Goal: Information Seeking & Learning: Learn about a topic

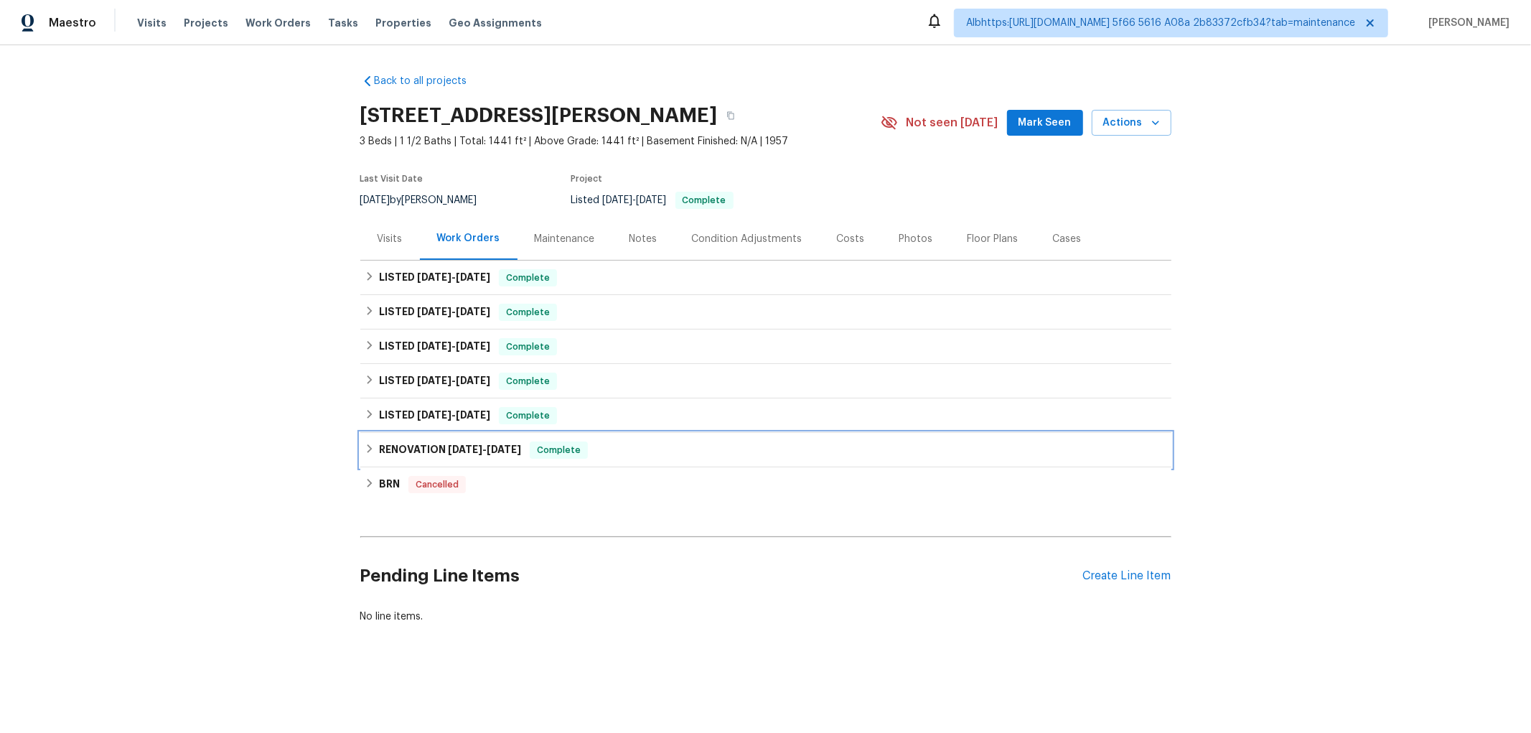
click at [383, 453] on h6 "RENOVATION [DATE] - [DATE]" at bounding box center [450, 449] width 142 height 17
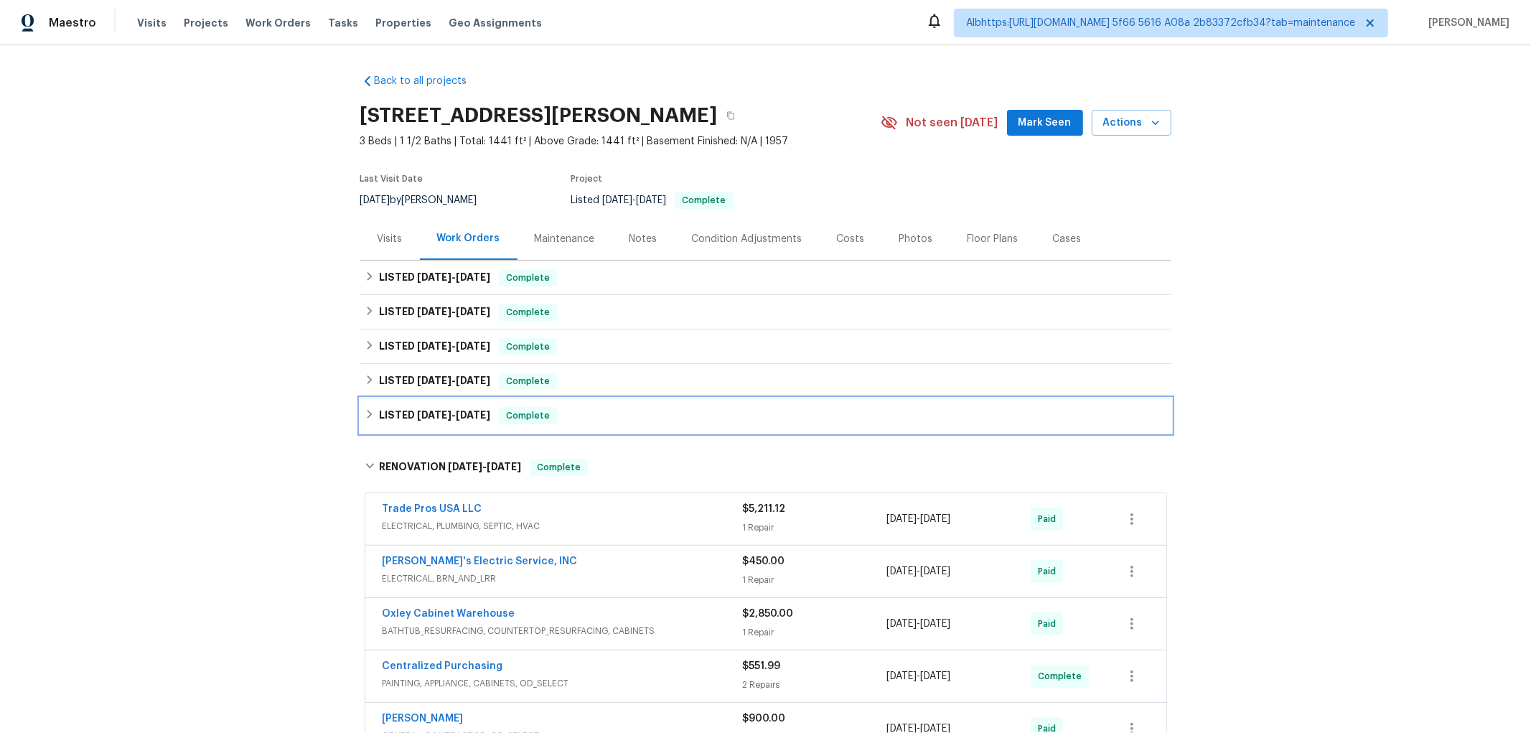
click at [390, 428] on div "LISTED 4/2/25 - 5/6/25 Complete" at bounding box center [765, 415] width 811 height 34
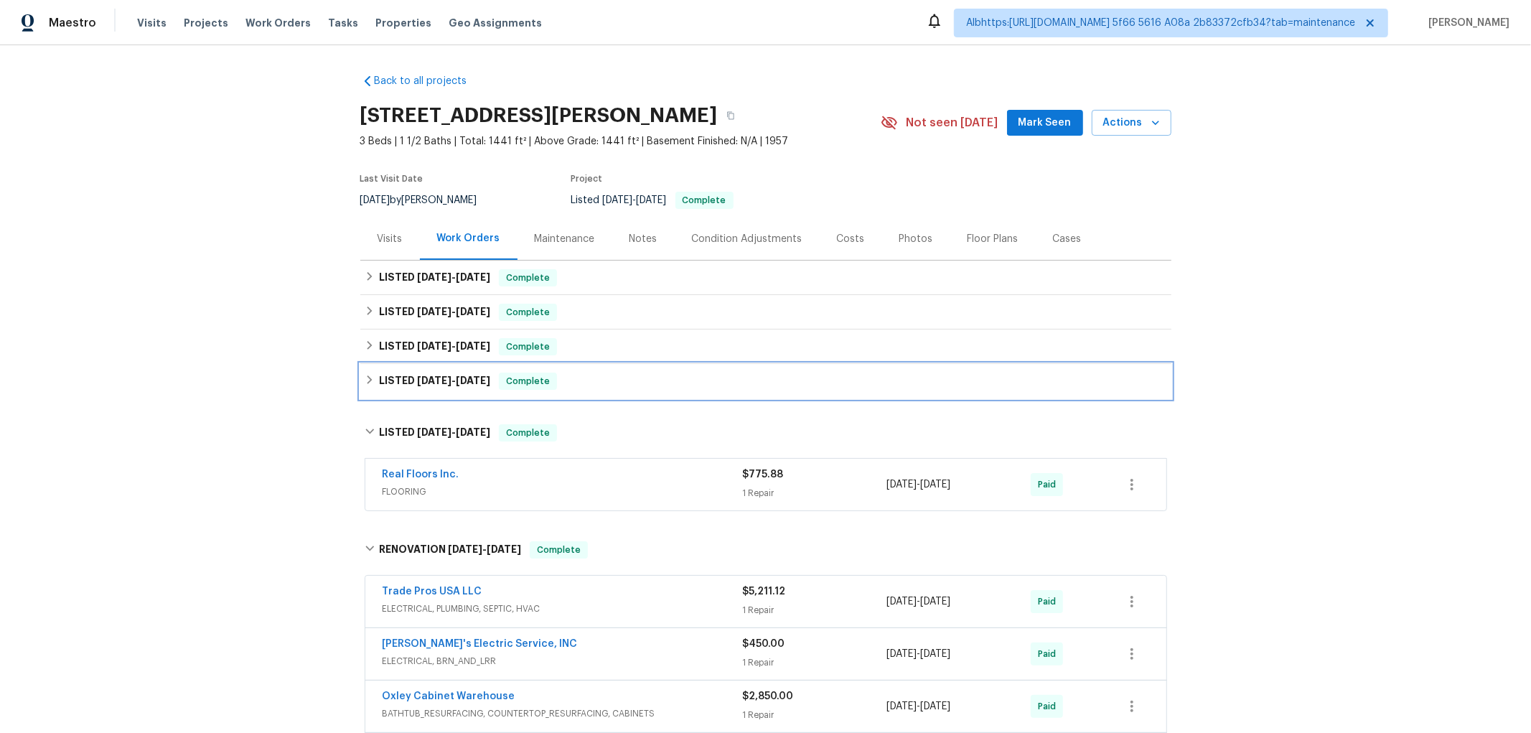
click at [404, 377] on h6 "LISTED 5/21/25 - 8/1/25" at bounding box center [434, 380] width 111 height 17
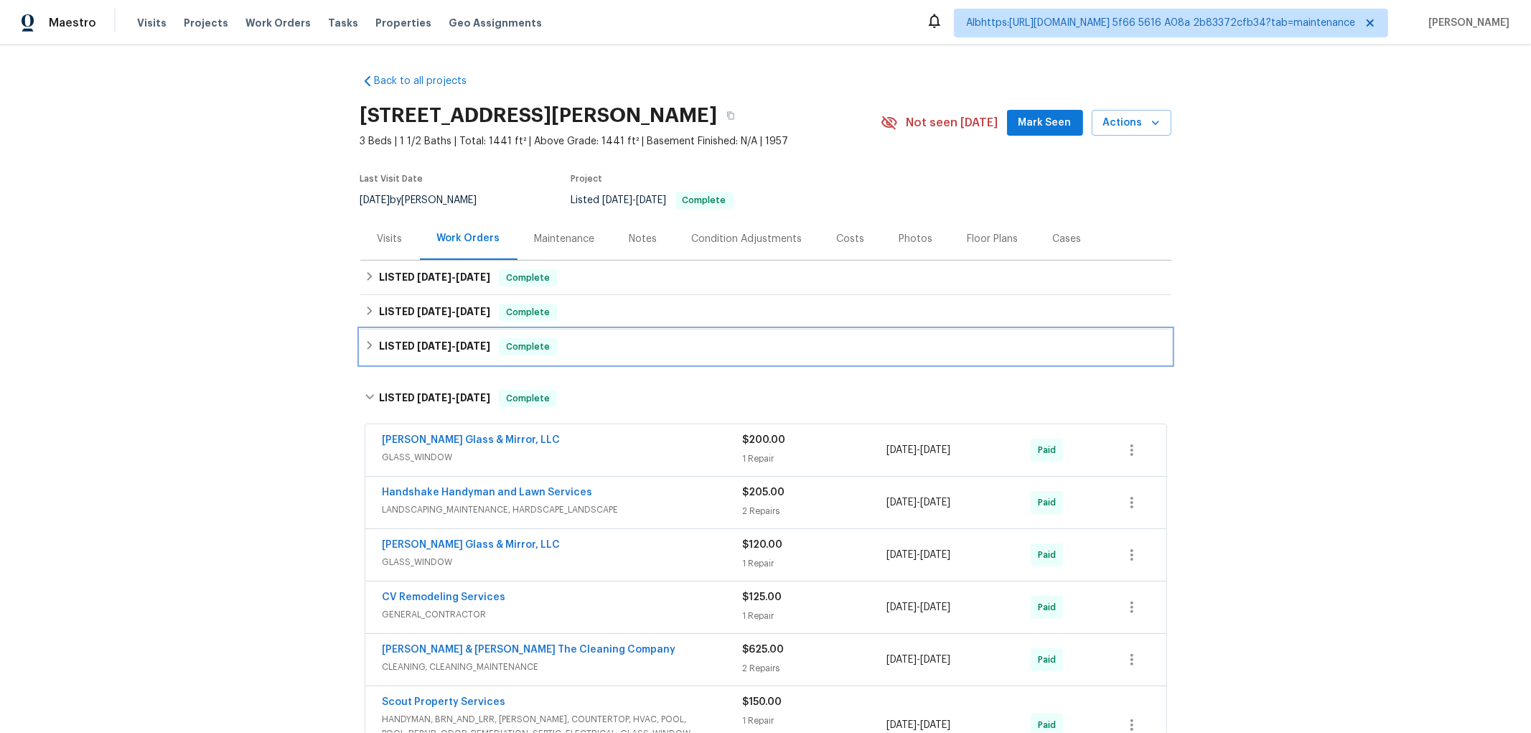
click at [417, 346] on span "8/14/25" at bounding box center [434, 346] width 34 height 10
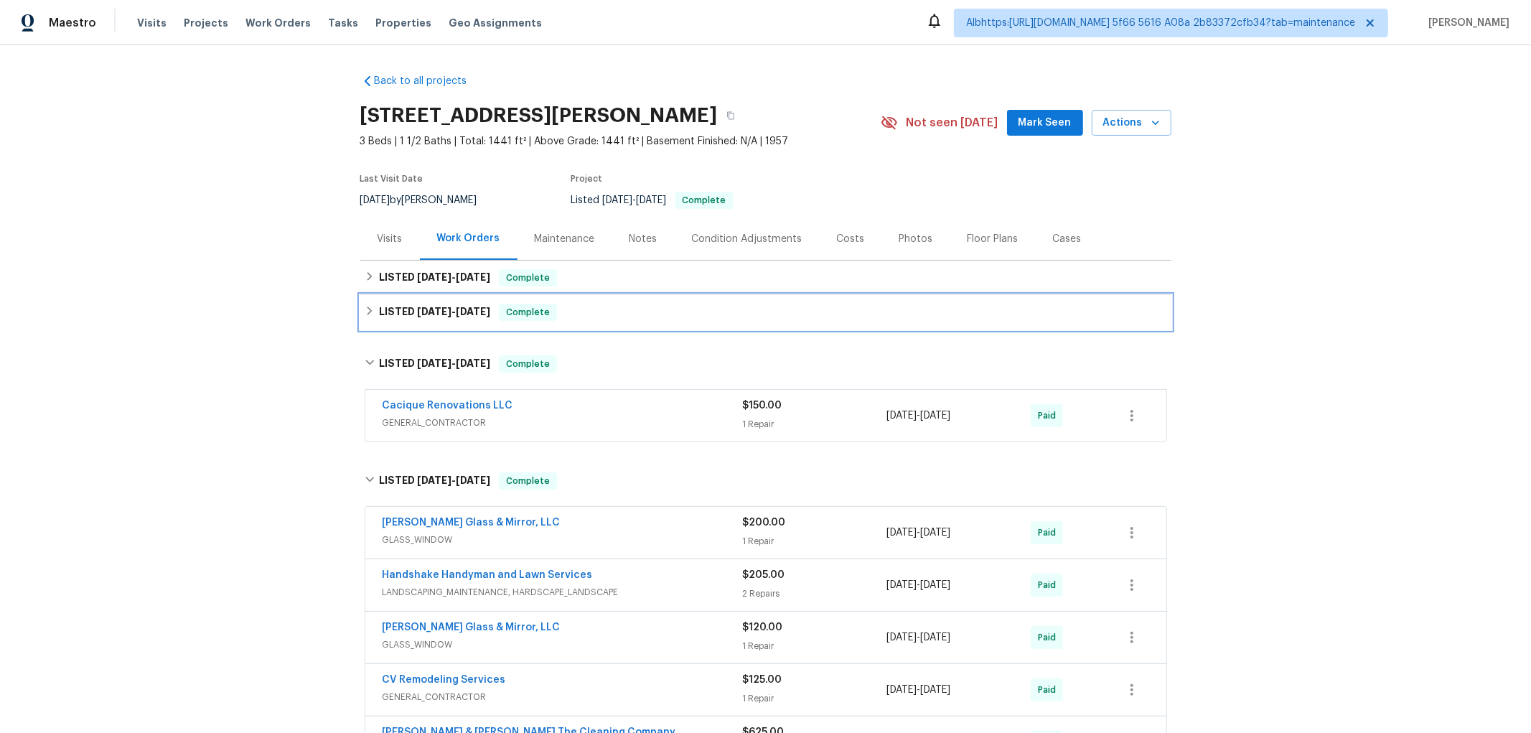
click at [426, 304] on h6 "LISTED 9/4/25 - 9/5/25" at bounding box center [434, 312] width 111 height 17
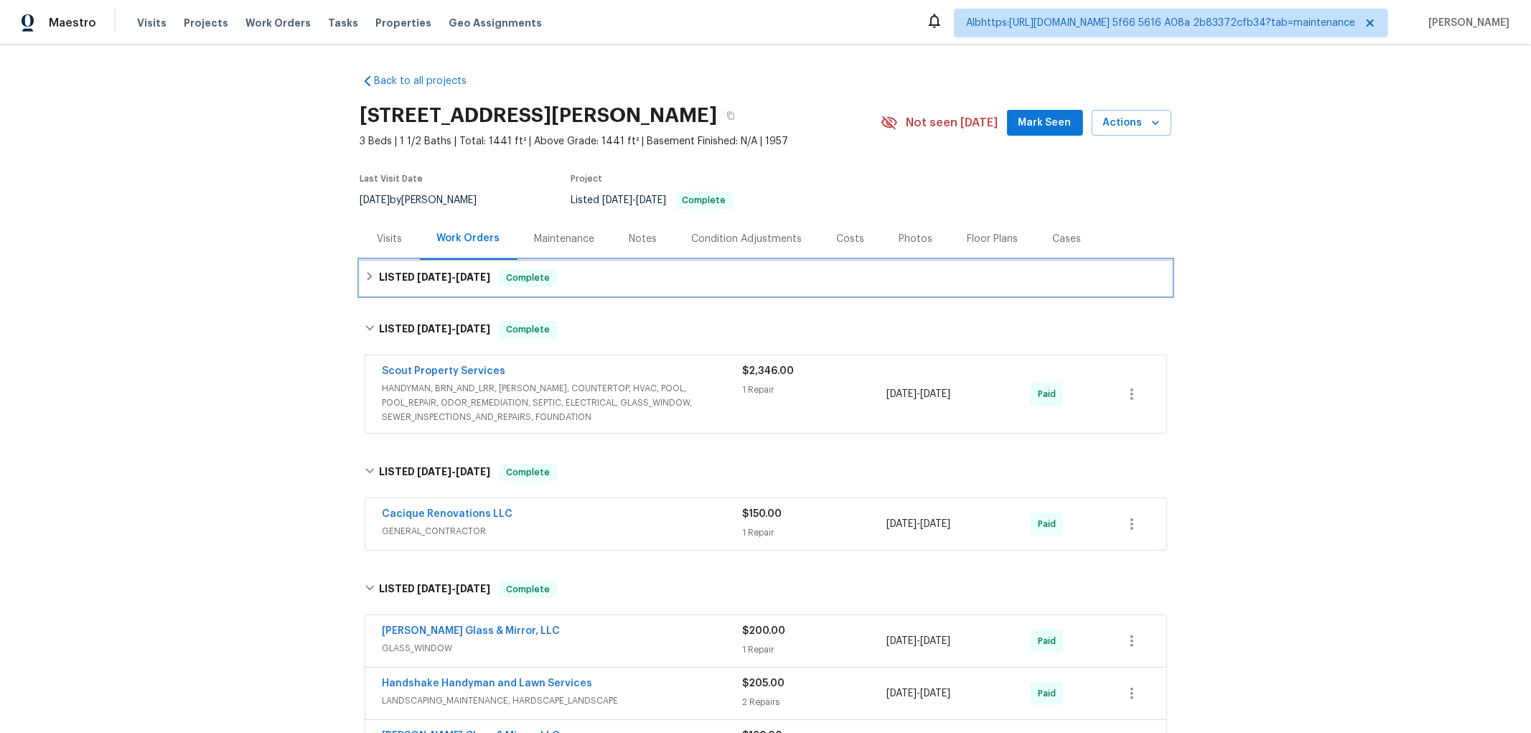
click at [435, 263] on div "LISTED 9/22/25 - 9/29/25 Complete" at bounding box center [765, 277] width 811 height 34
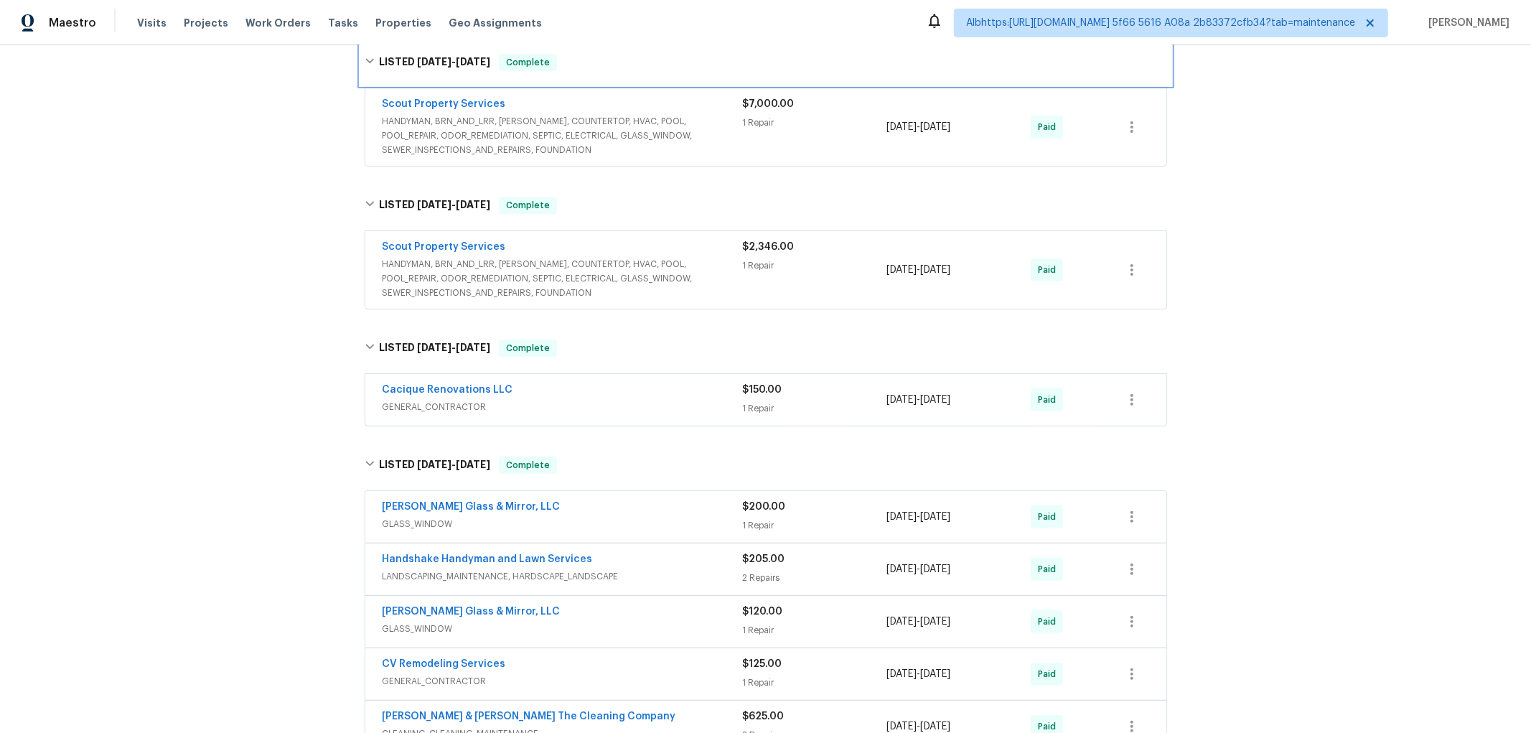
scroll to position [239, 0]
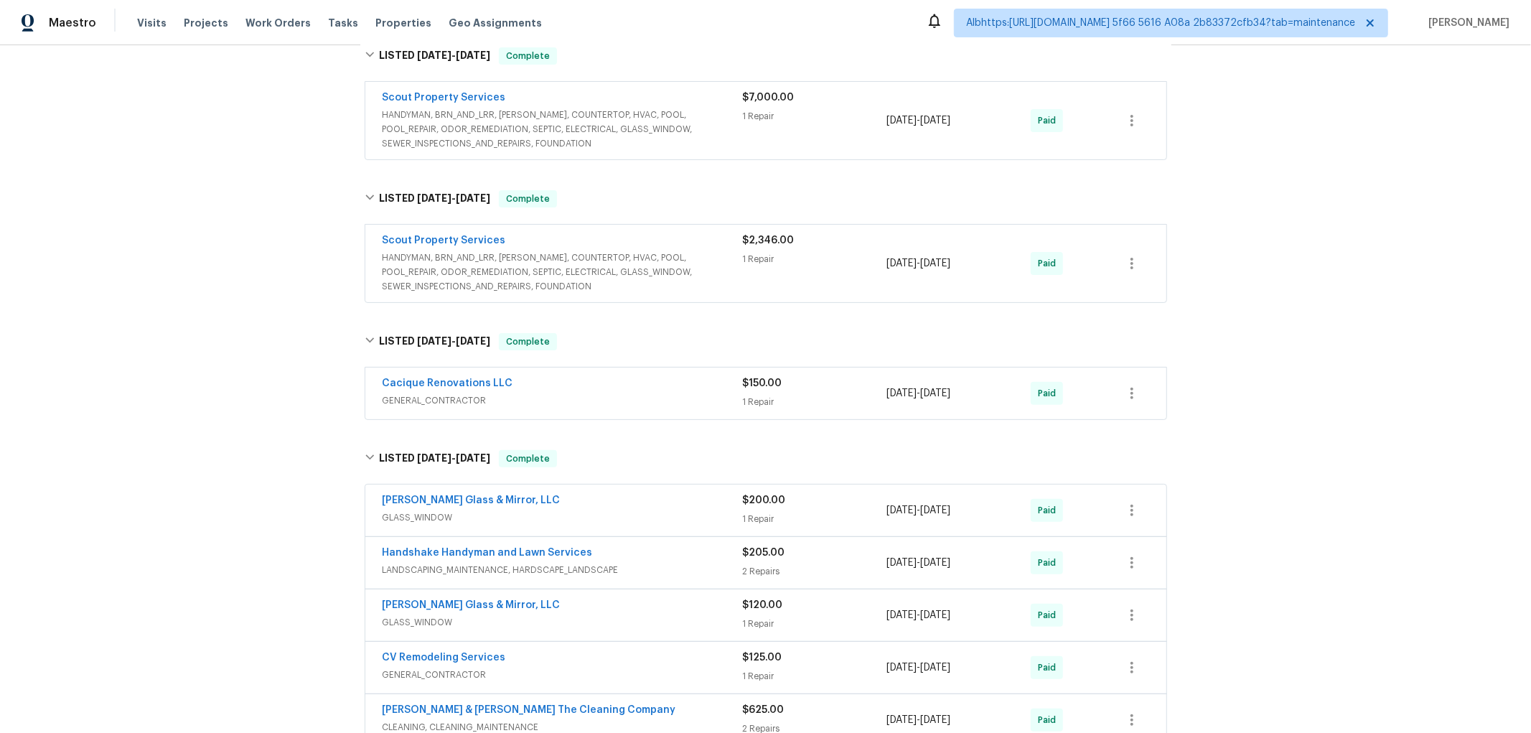
click at [251, 393] on div "Back to all projects 2936 Van Gundy Rd, Jacksonville, FL 32208 3 Beds | 1 1/2 B…" at bounding box center [765, 388] width 1531 height 687
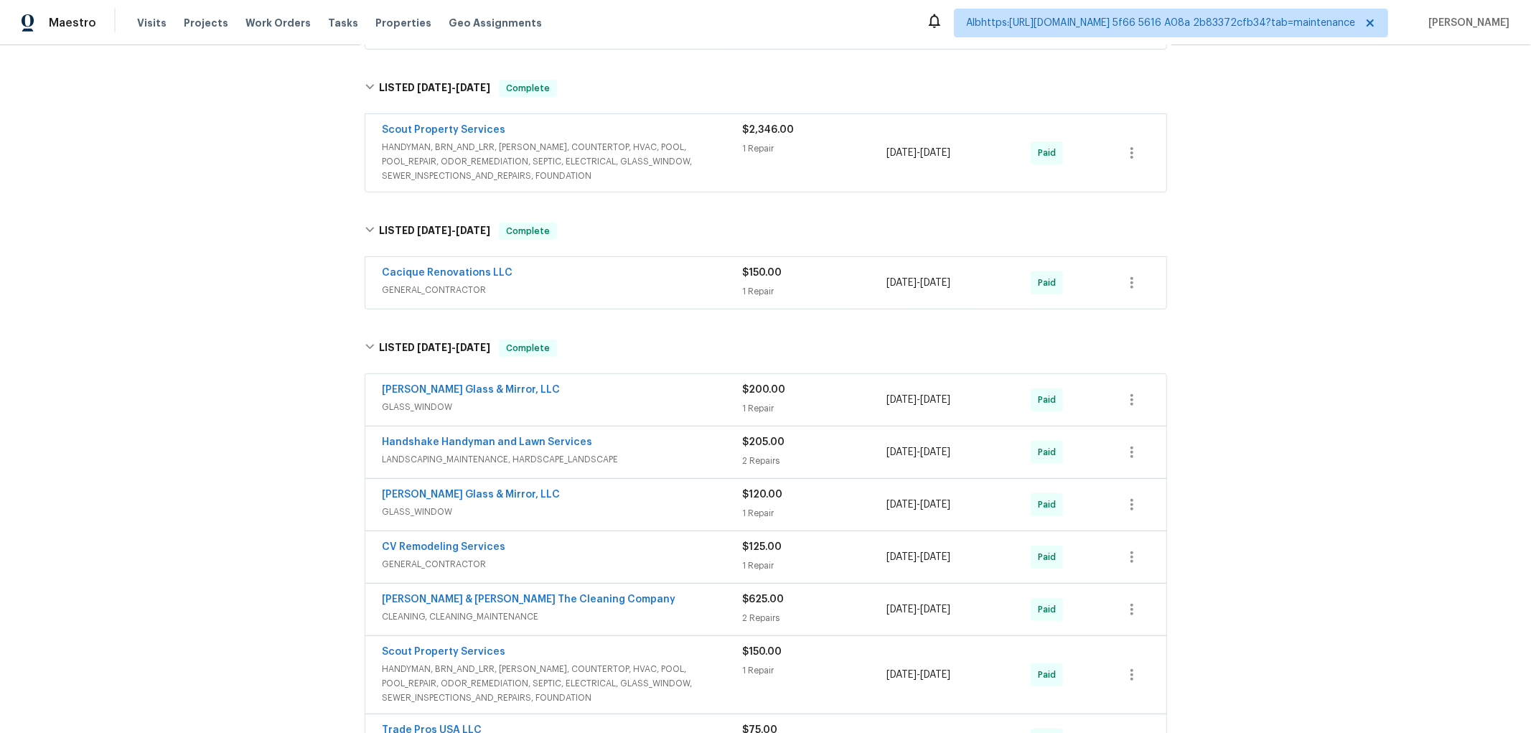
scroll to position [558, 0]
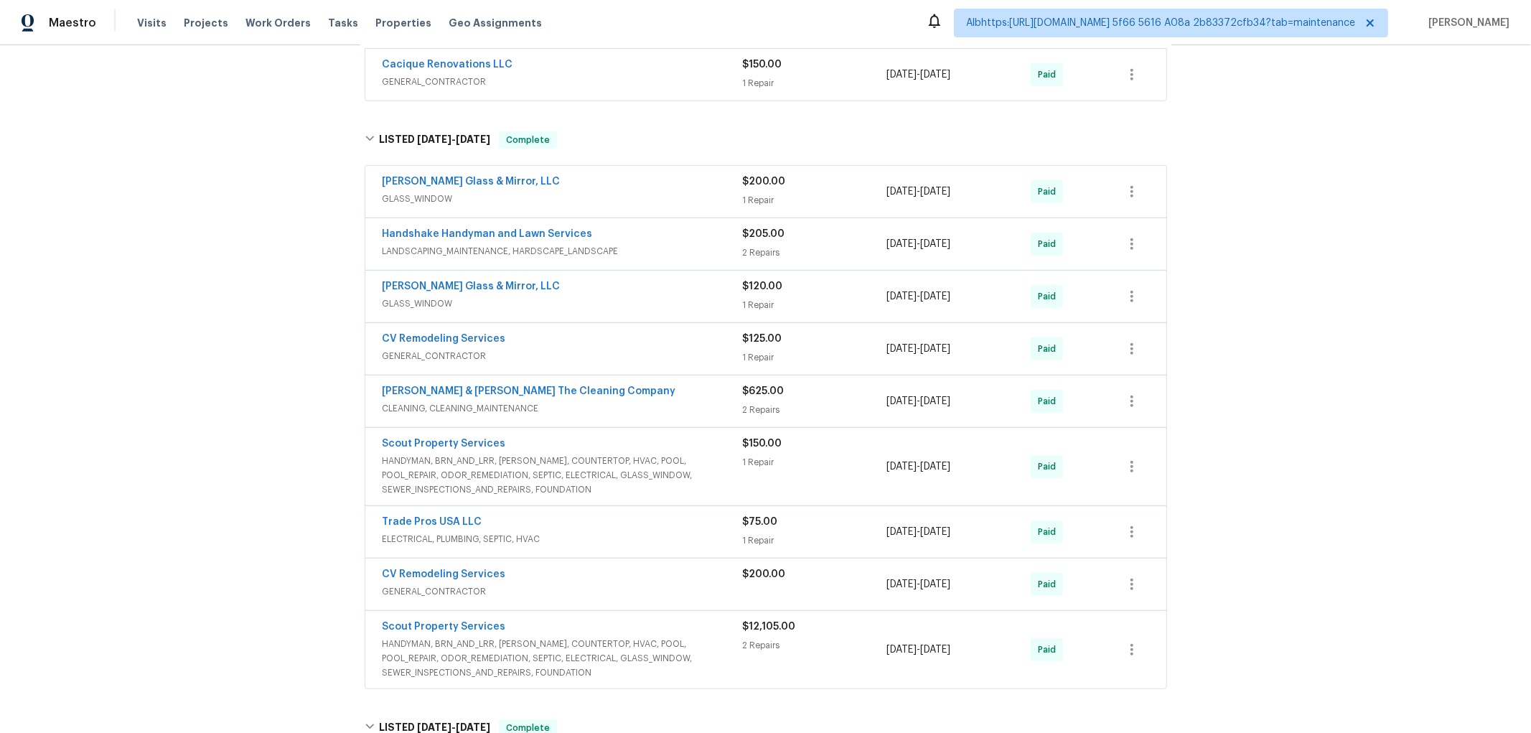
click at [227, 387] on div "Back to all projects 2936 Van Gundy Rd, Jacksonville, FL 32208 3 Beds | 1 1/2 B…" at bounding box center [765, 388] width 1531 height 687
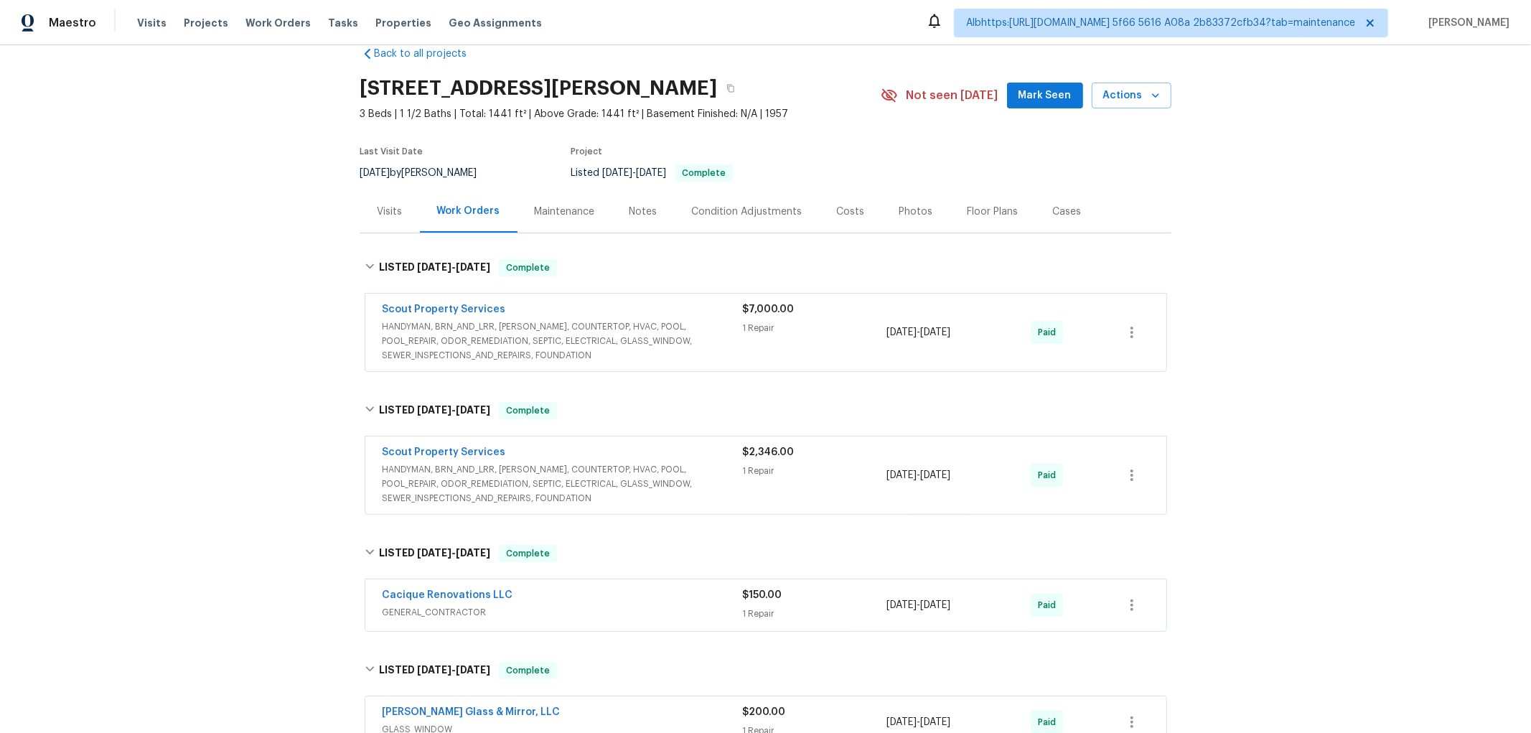
scroll to position [6, 0]
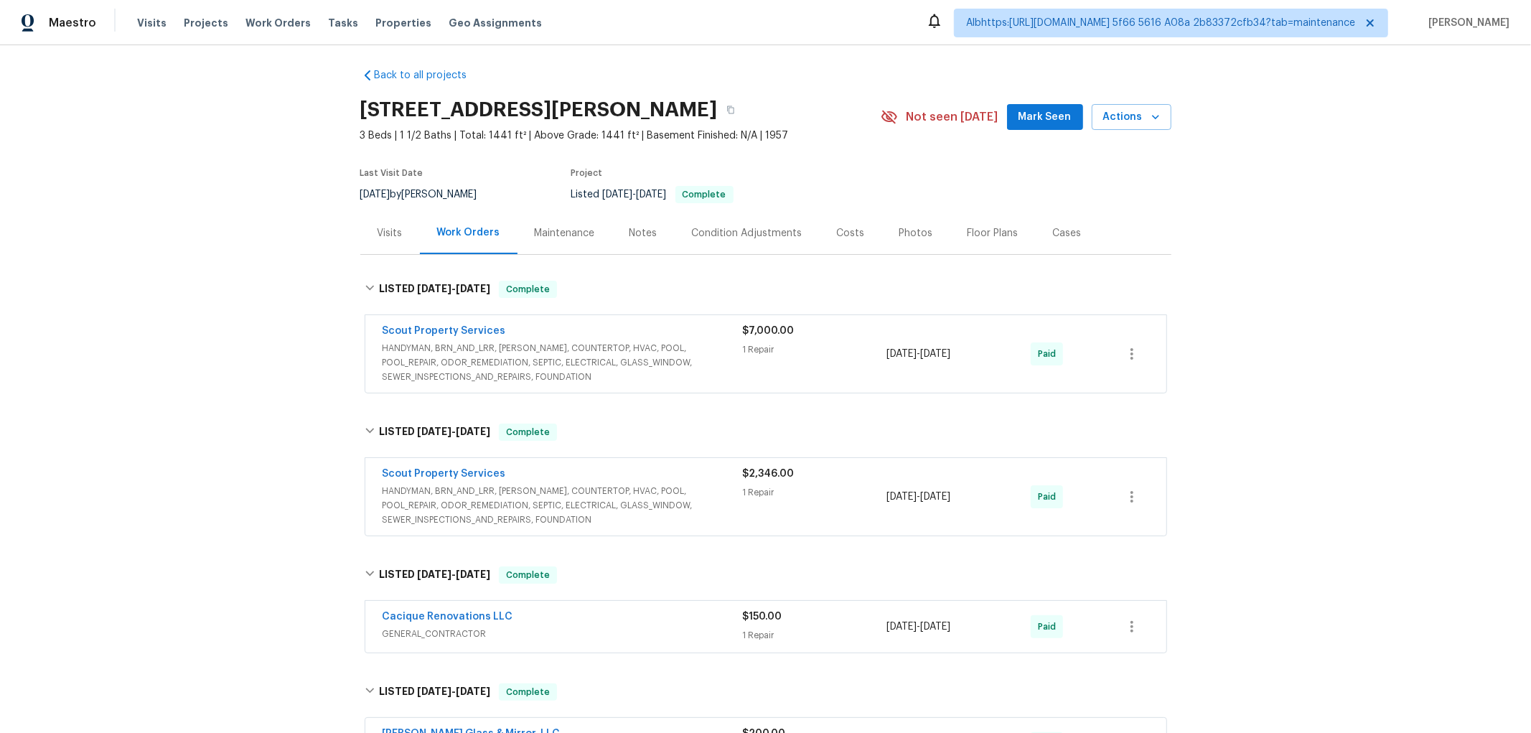
click at [527, 451] on div "LISTED 9/4/25 - 9/5/25 Complete Scout Property Services HANDYMAN, BRN_AND_LRR, …" at bounding box center [765, 474] width 811 height 131
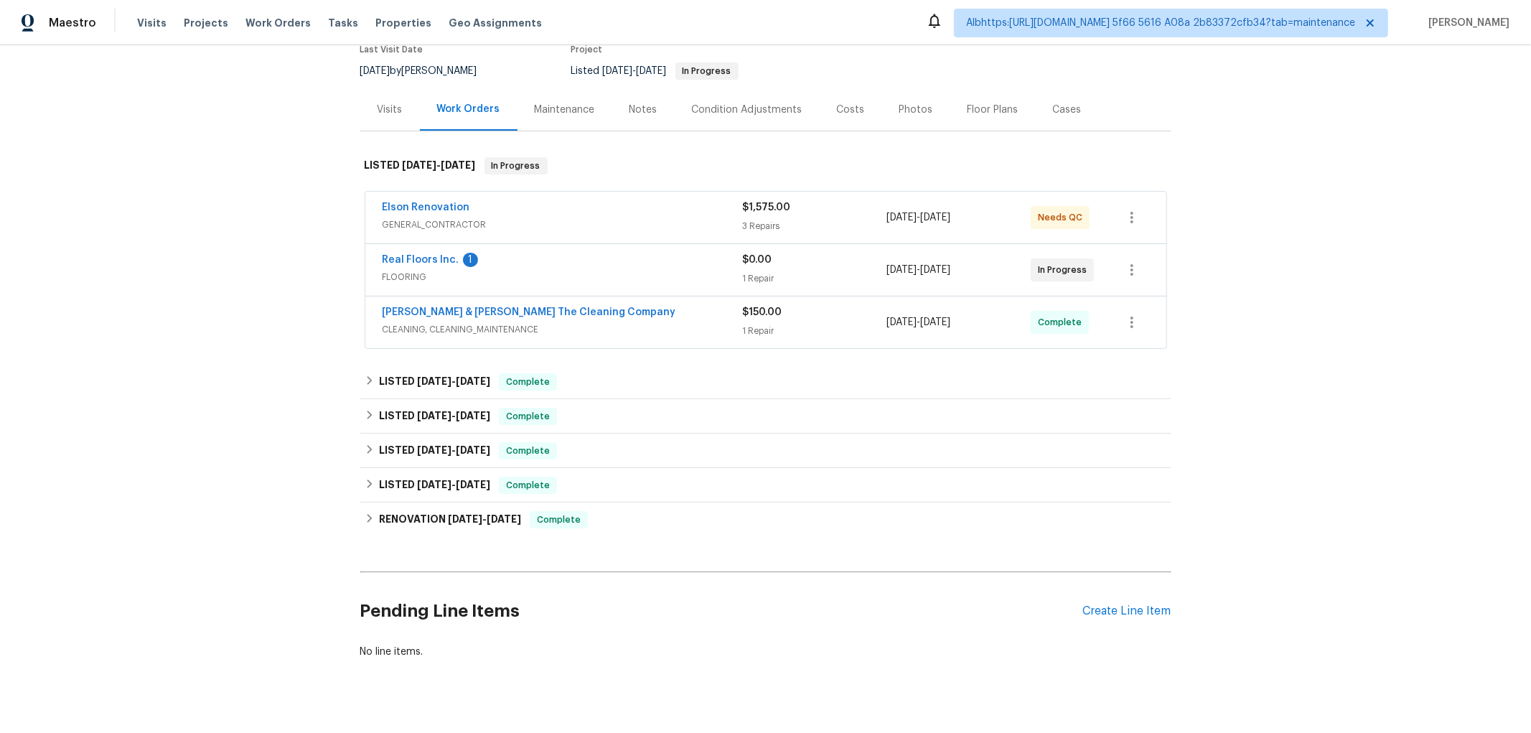
scroll to position [159, 0]
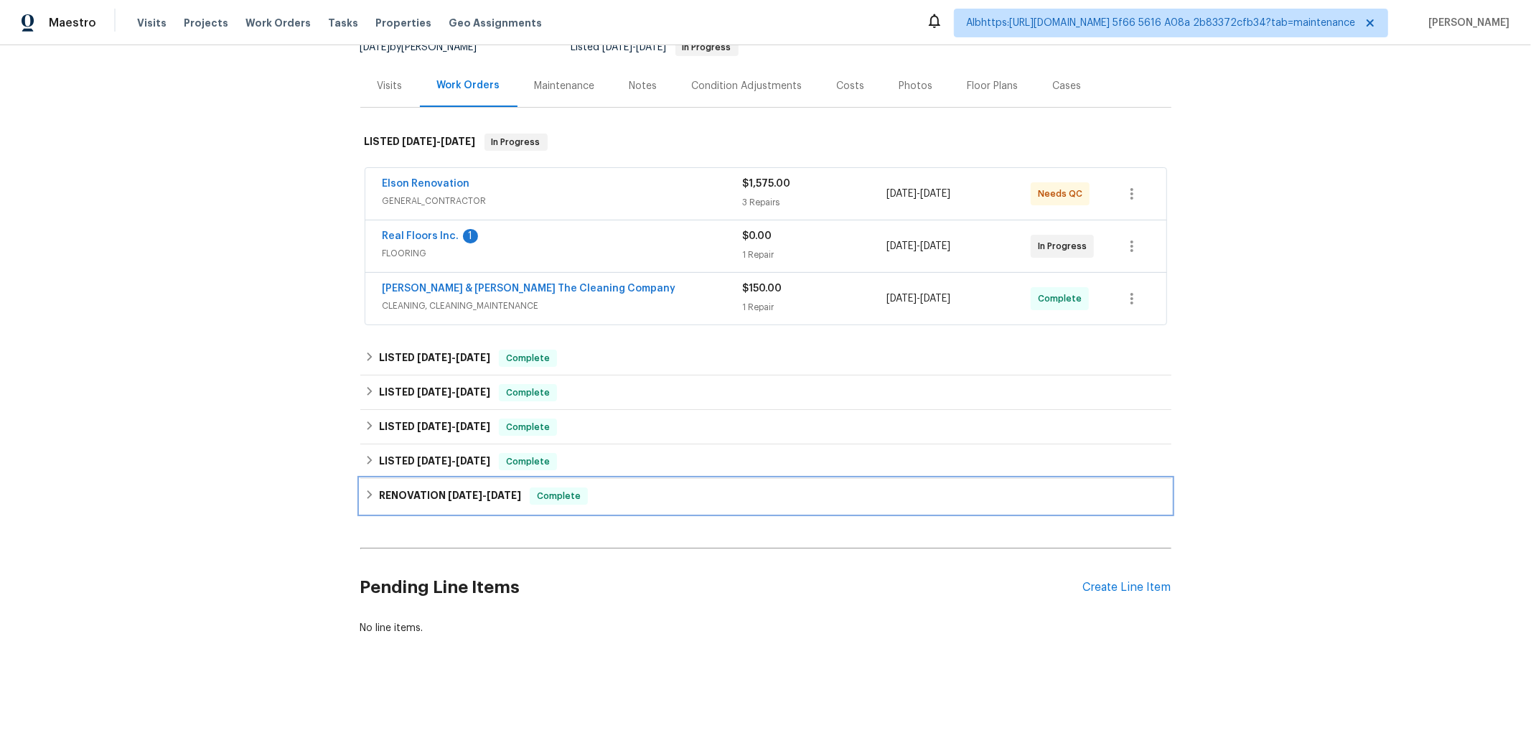
click at [408, 479] on div "RENOVATION 2/26/25 - 3/12/25 Complete" at bounding box center [765, 496] width 811 height 34
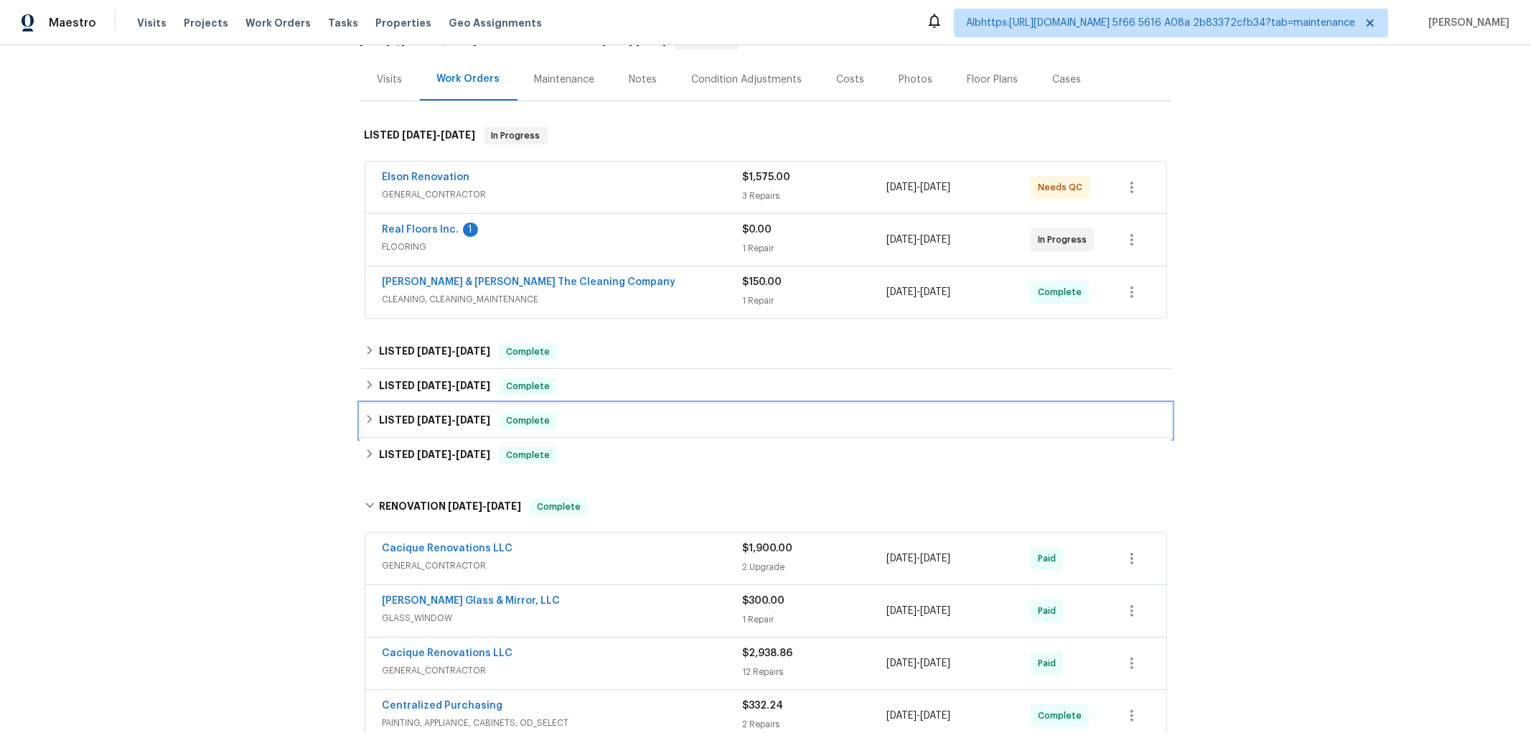
click at [414, 429] on div "LISTED 7/17/25 - 7/25/25 Complete" at bounding box center [765, 420] width 811 height 34
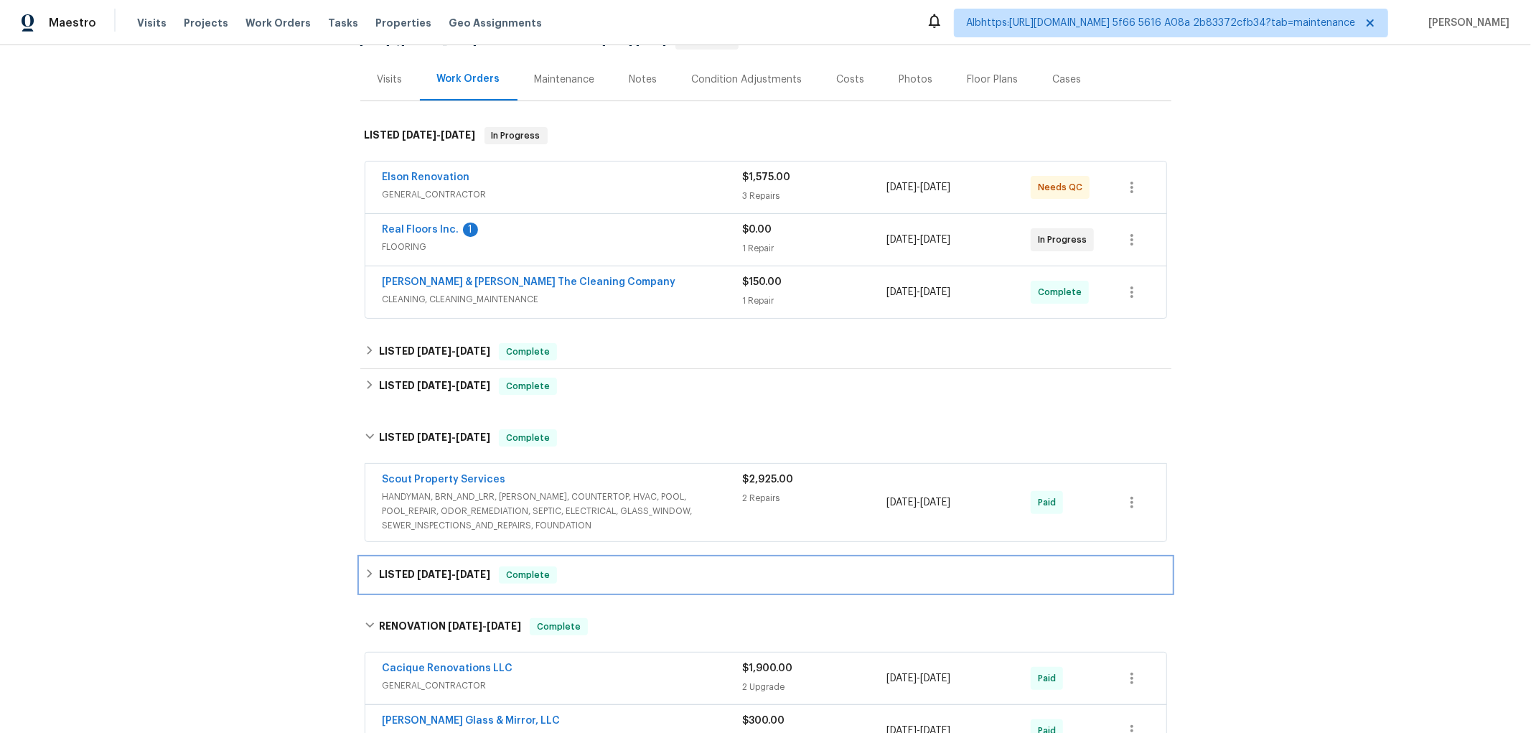
click at [426, 575] on span "3/7/25" at bounding box center [434, 574] width 34 height 10
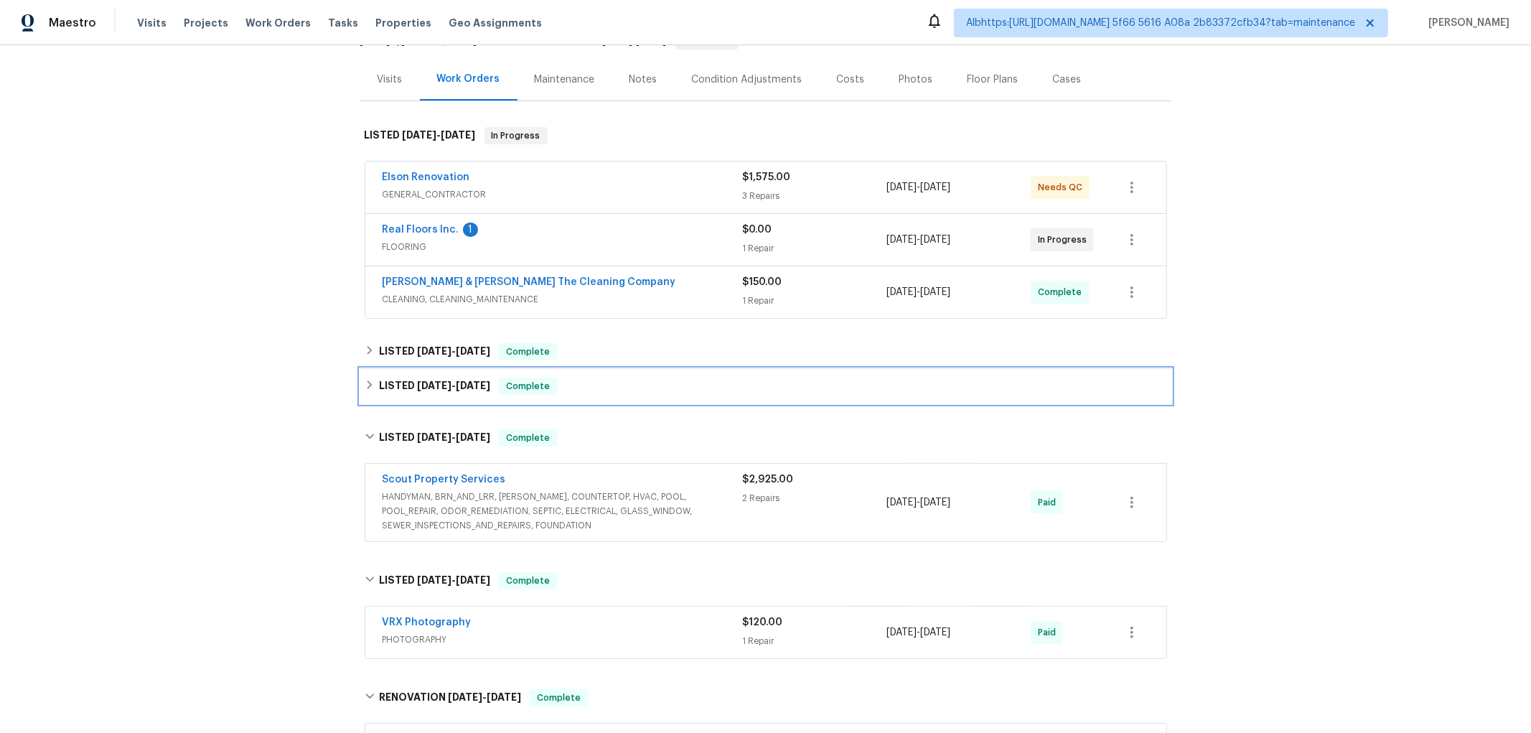
click at [449, 381] on span "7/30/25 - 8/6/25" at bounding box center [453, 385] width 73 height 10
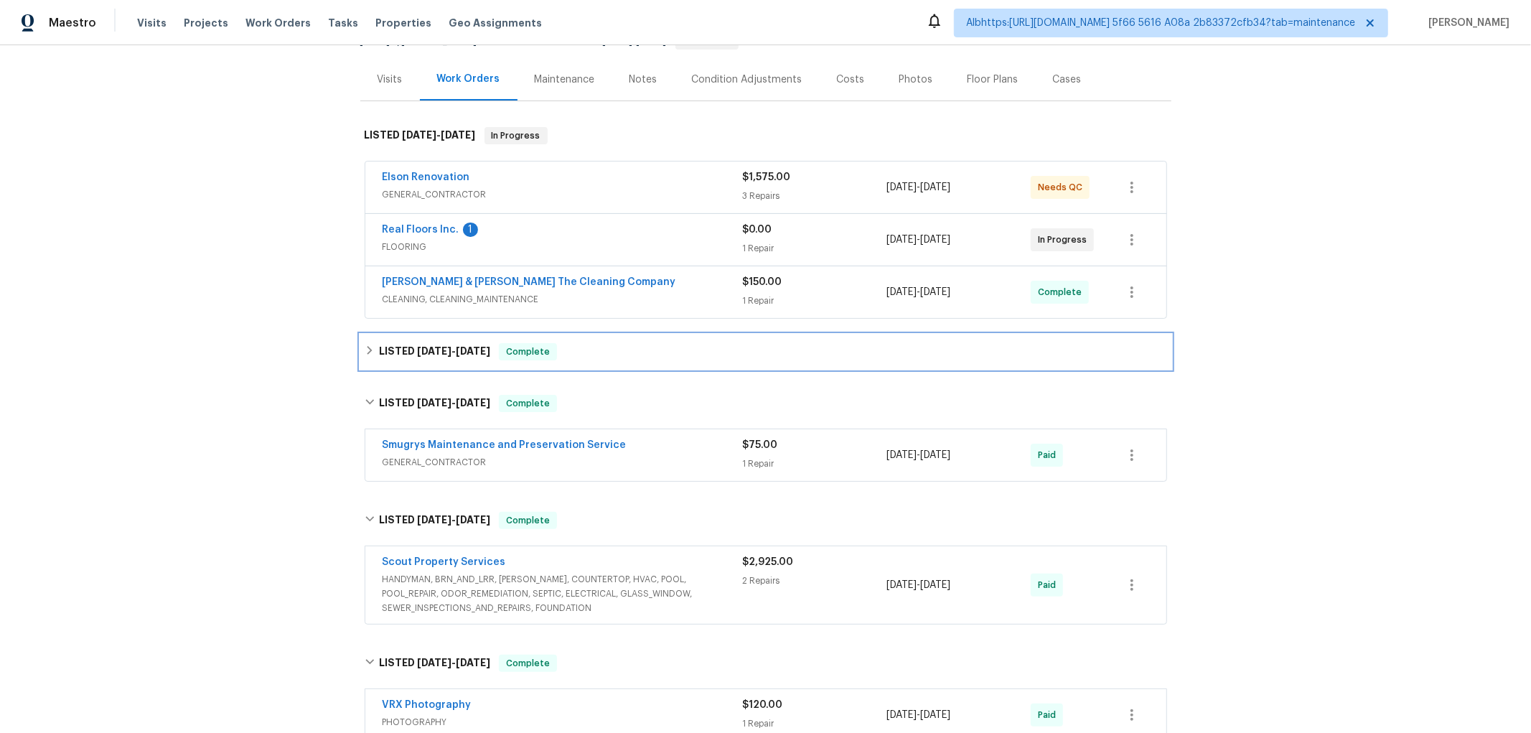
click at [435, 341] on div "LISTED 8/29/25 - 9/4/25 Complete" at bounding box center [765, 351] width 811 height 34
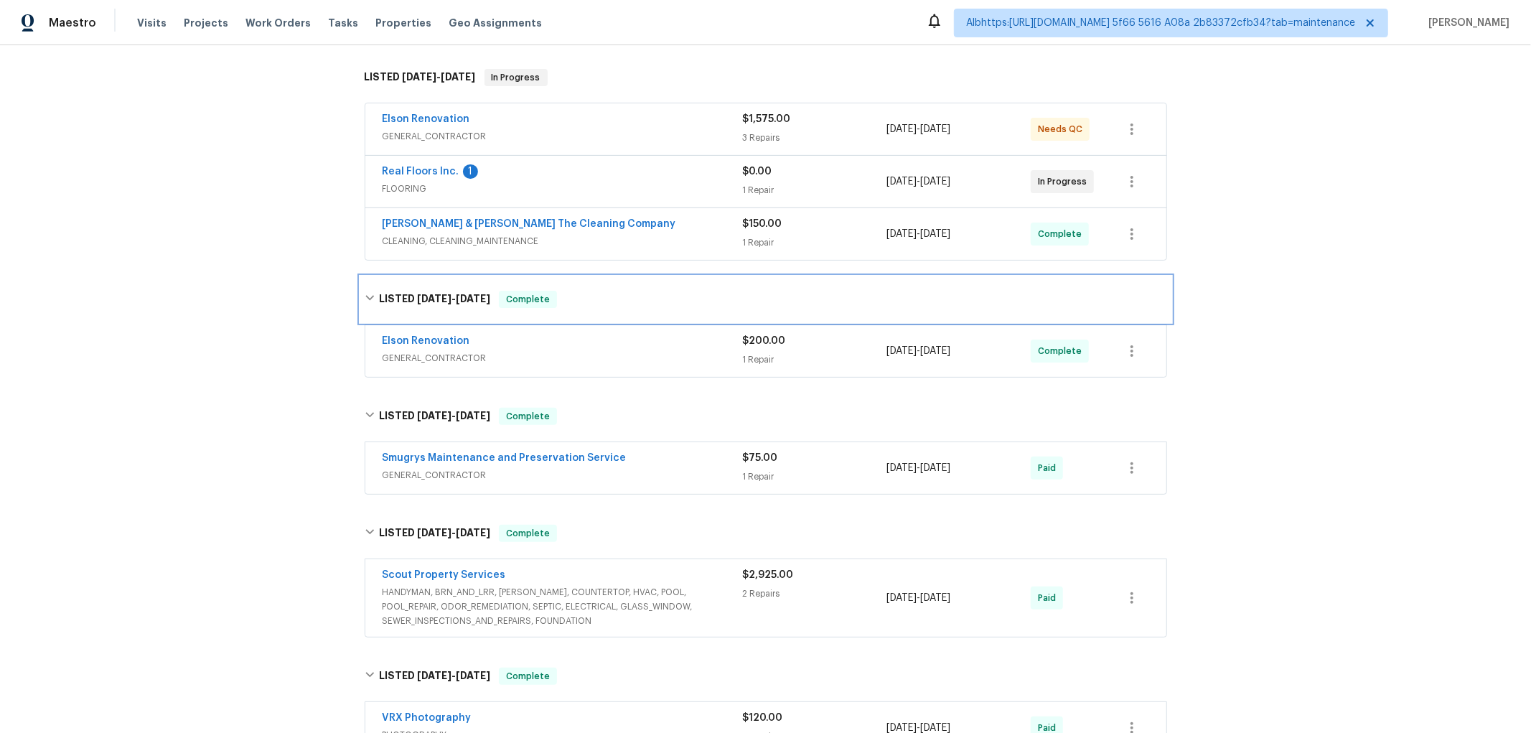
scroll to position [0, 0]
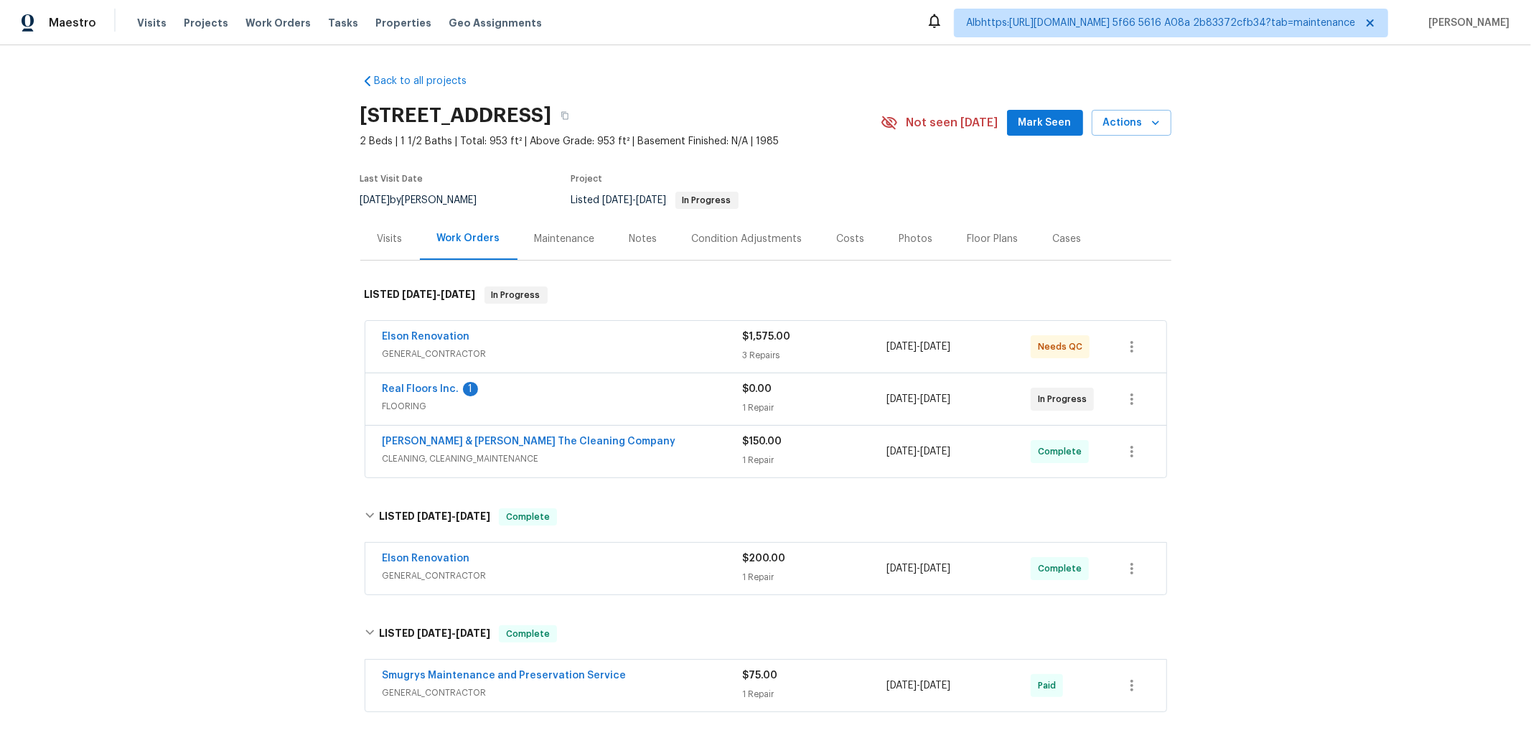
click at [269, 479] on div "Back to all projects 111 E 1st St Apt 10, Jacksonville, FL 32206 2 Beds | 1 1/2…" at bounding box center [765, 388] width 1531 height 687
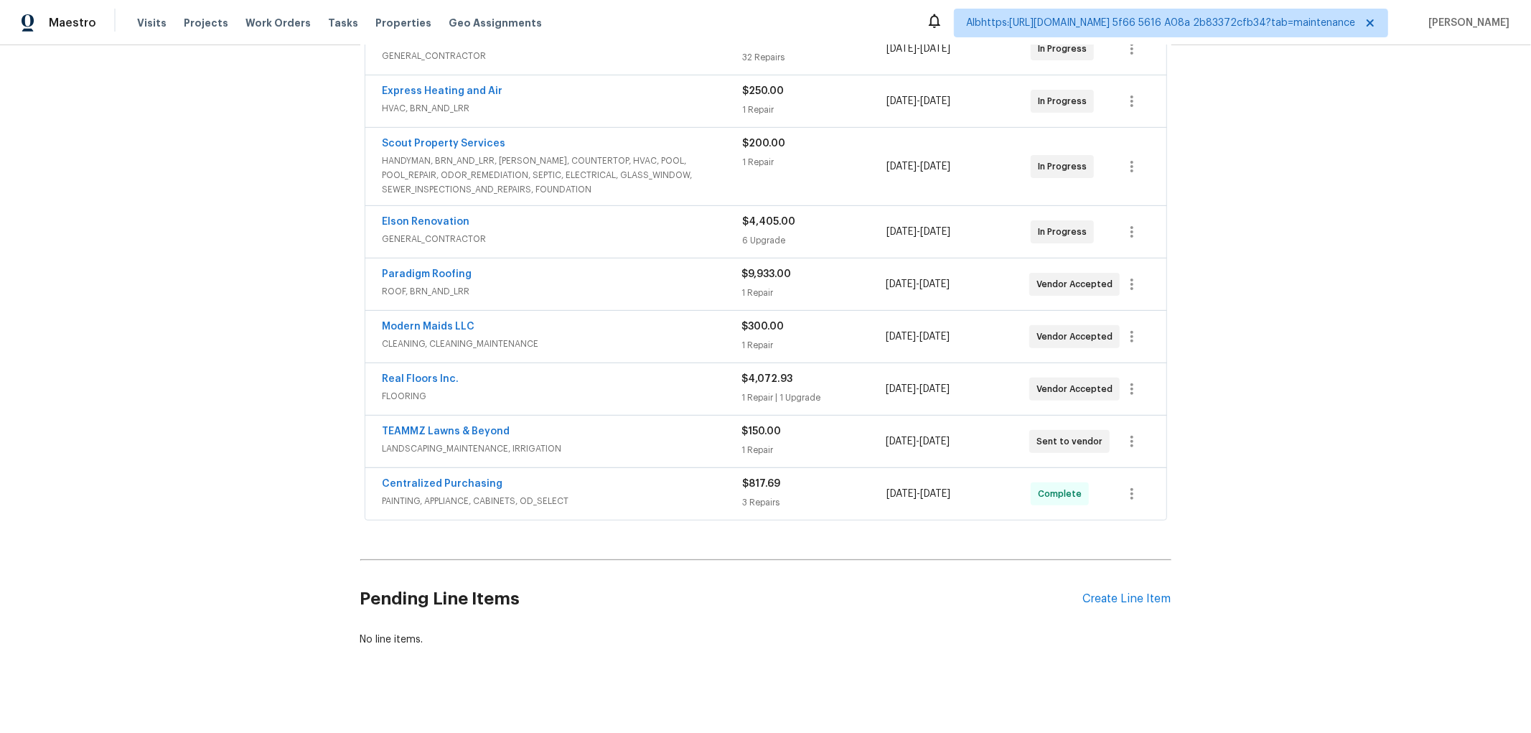
scroll to position [323, 0]
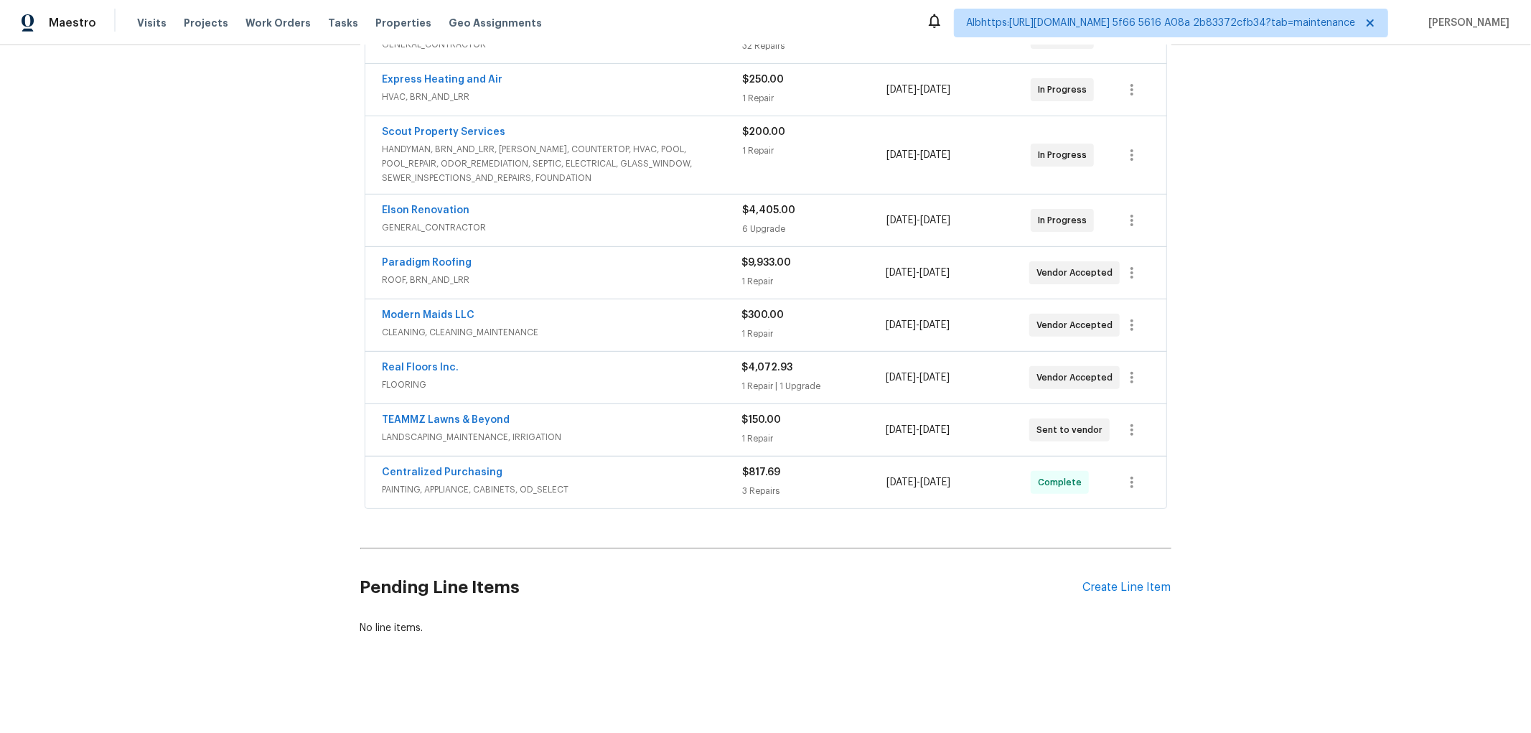
click at [288, 431] on div "Back to all projects 11562 W Ride Dr, Jacksonville, FL 32223 3 Beds | 2 Baths |…" at bounding box center [765, 388] width 1531 height 687
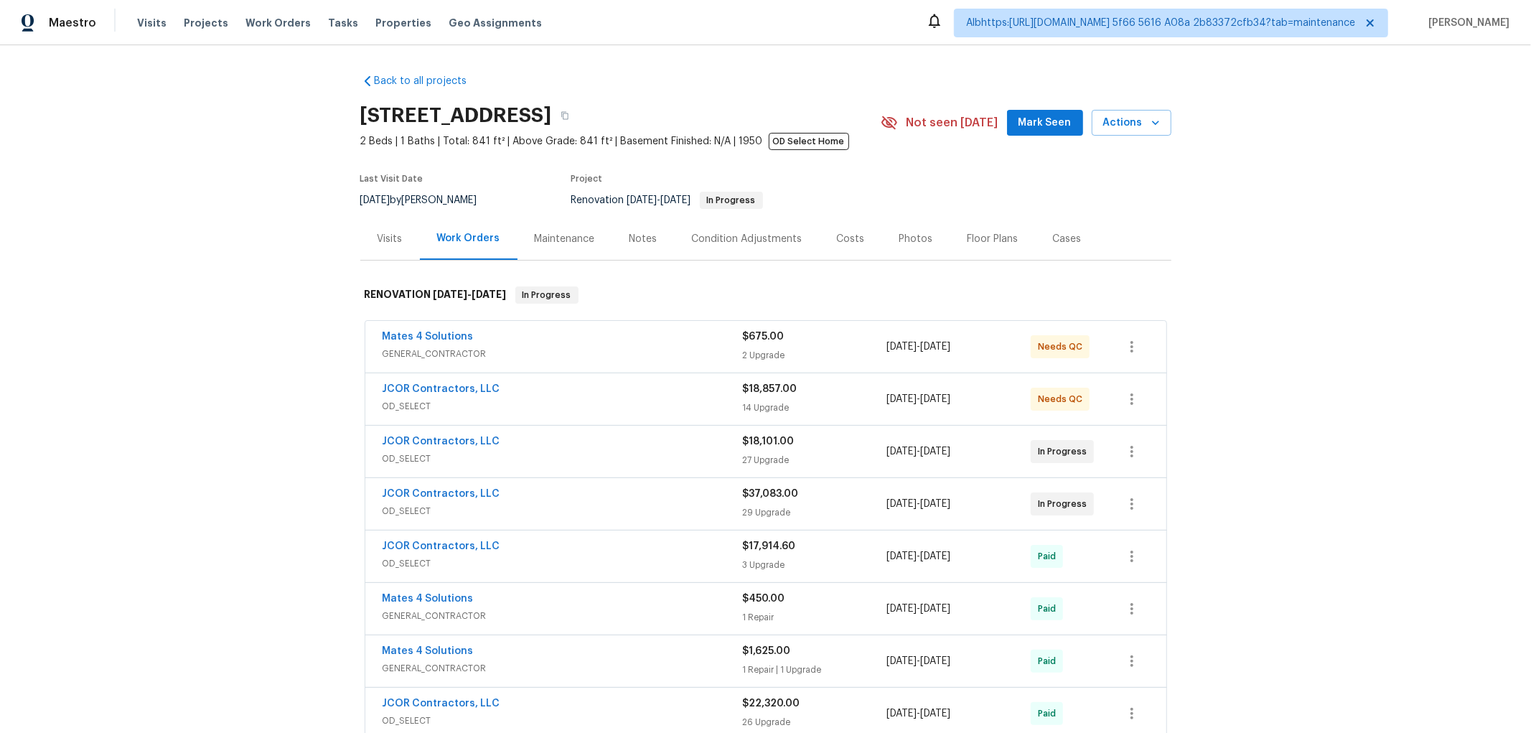
click at [249, 453] on div "Back to all projects 2421 NW 152nd St, Opa Locka, FL 33054 2 Beds | 1 Baths | T…" at bounding box center [765, 388] width 1531 height 687
click at [260, 291] on div "Back to all projects 2421 NW 152nd St, Opa Locka, FL 33054 2 Beds | 1 Baths | T…" at bounding box center [765, 388] width 1531 height 687
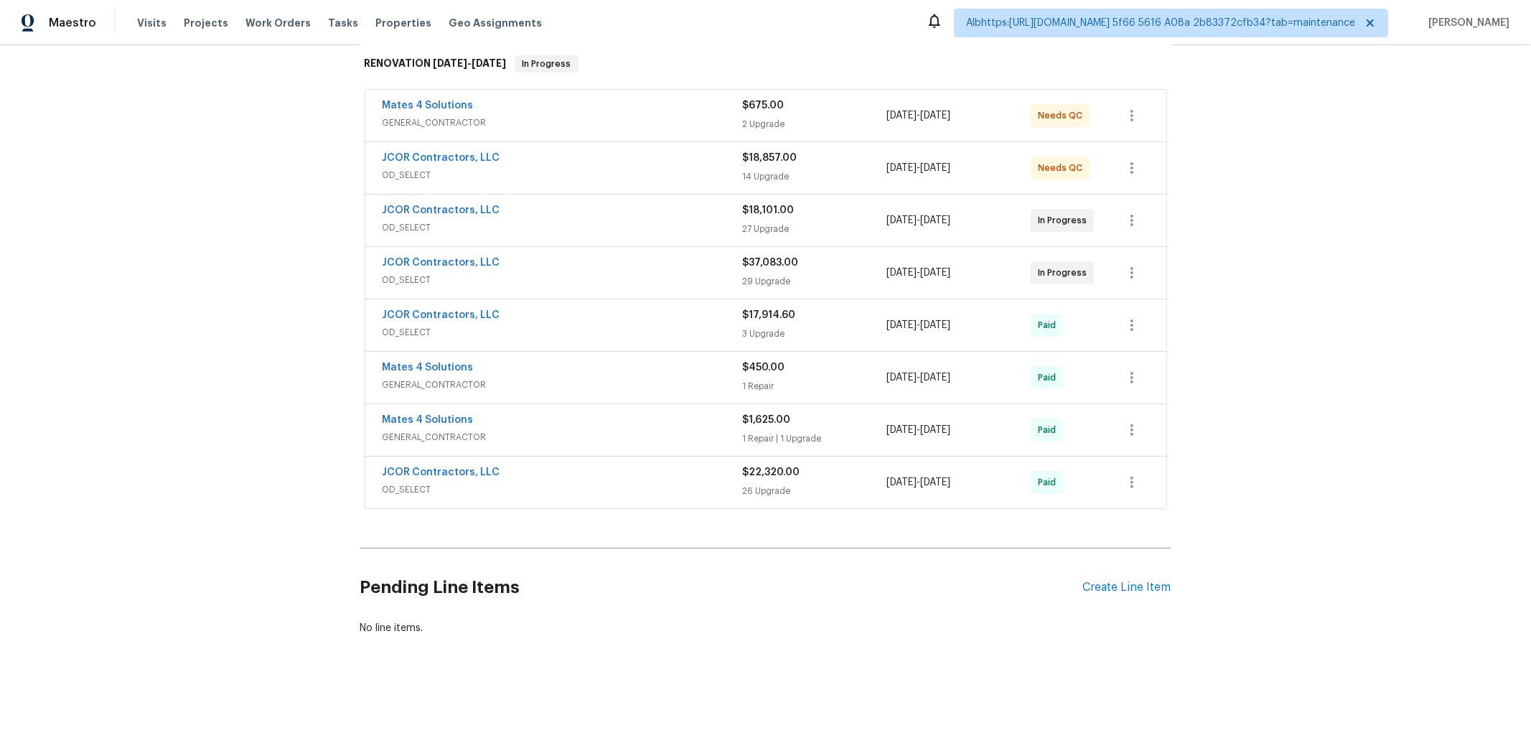
scroll to position [245, 0]
drag, startPoint x: 474, startPoint y: 492, endPoint x: 493, endPoint y: 429, distance: 65.2
click at [474, 489] on div "JCOR Contractors, LLC OD_SELECT $22,320.00 26 Upgrade 5/20/2024 - 7/31/2024 Paid" at bounding box center [765, 482] width 801 height 52
click at [495, 430] on span "GENERAL_CONTRACTOR" at bounding box center [562, 437] width 360 height 14
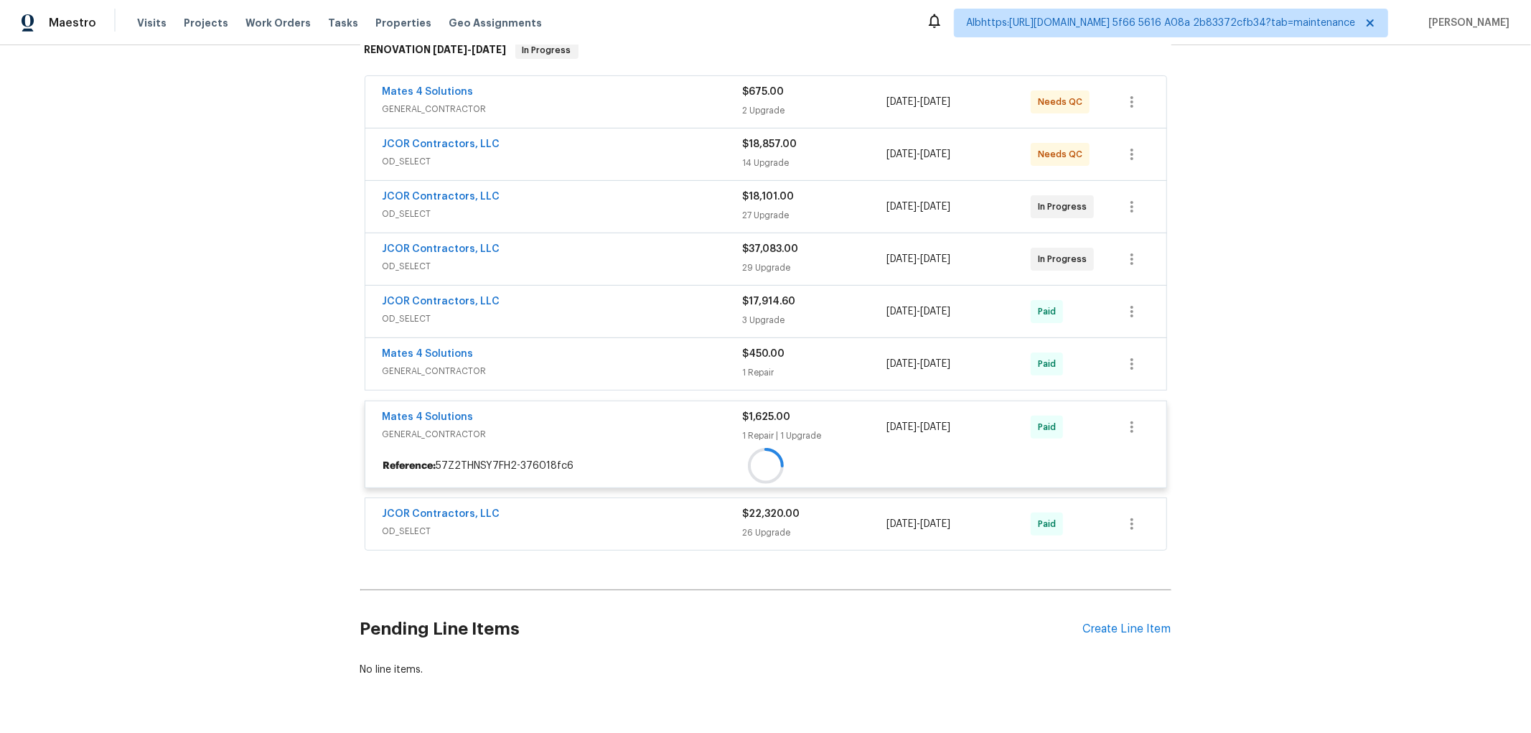
click at [496, 380] on div "Mates 4 Solutions GENERAL_CONTRACTOR" at bounding box center [562, 364] width 360 height 34
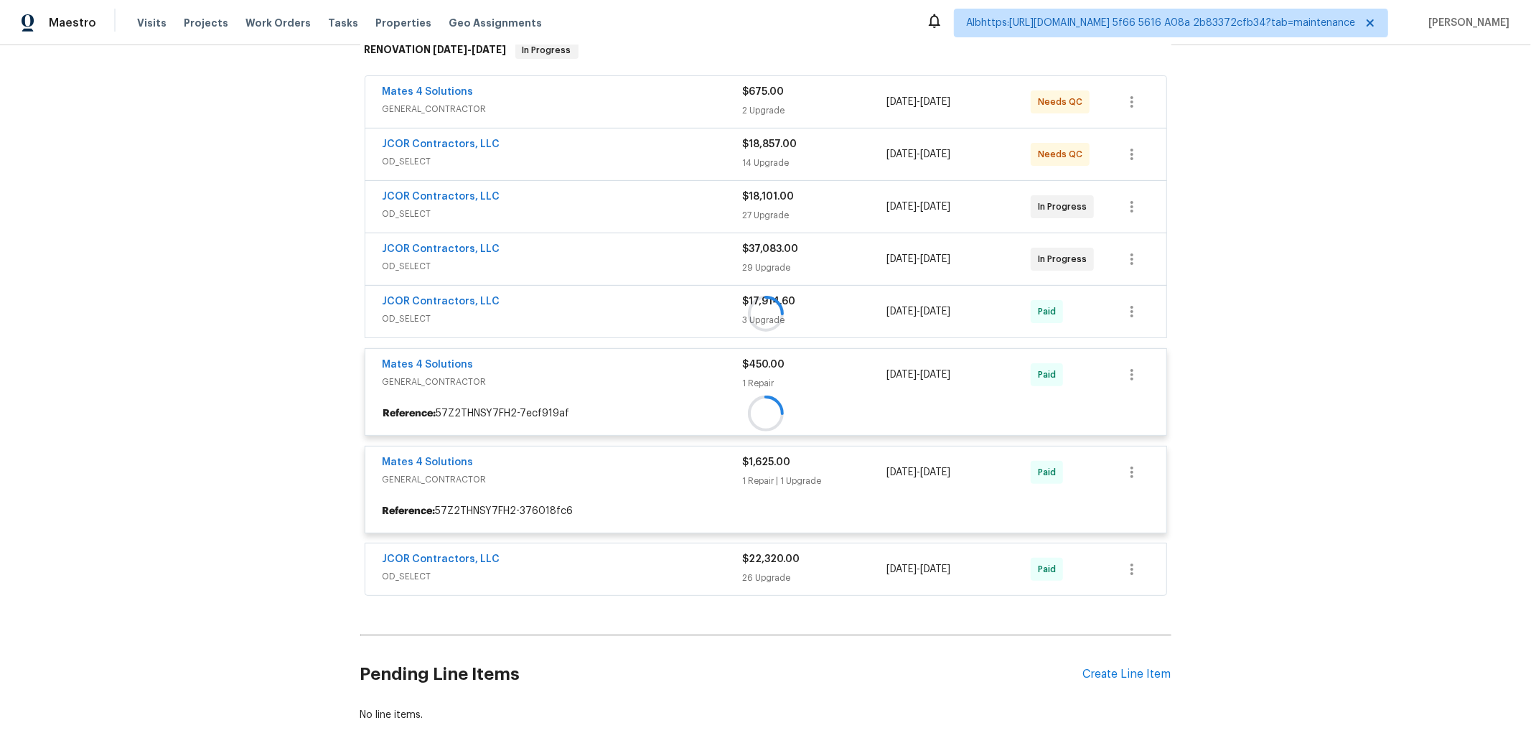
click at [500, 309] on div at bounding box center [765, 313] width 811 height 573
click at [513, 248] on div at bounding box center [765, 313] width 811 height 573
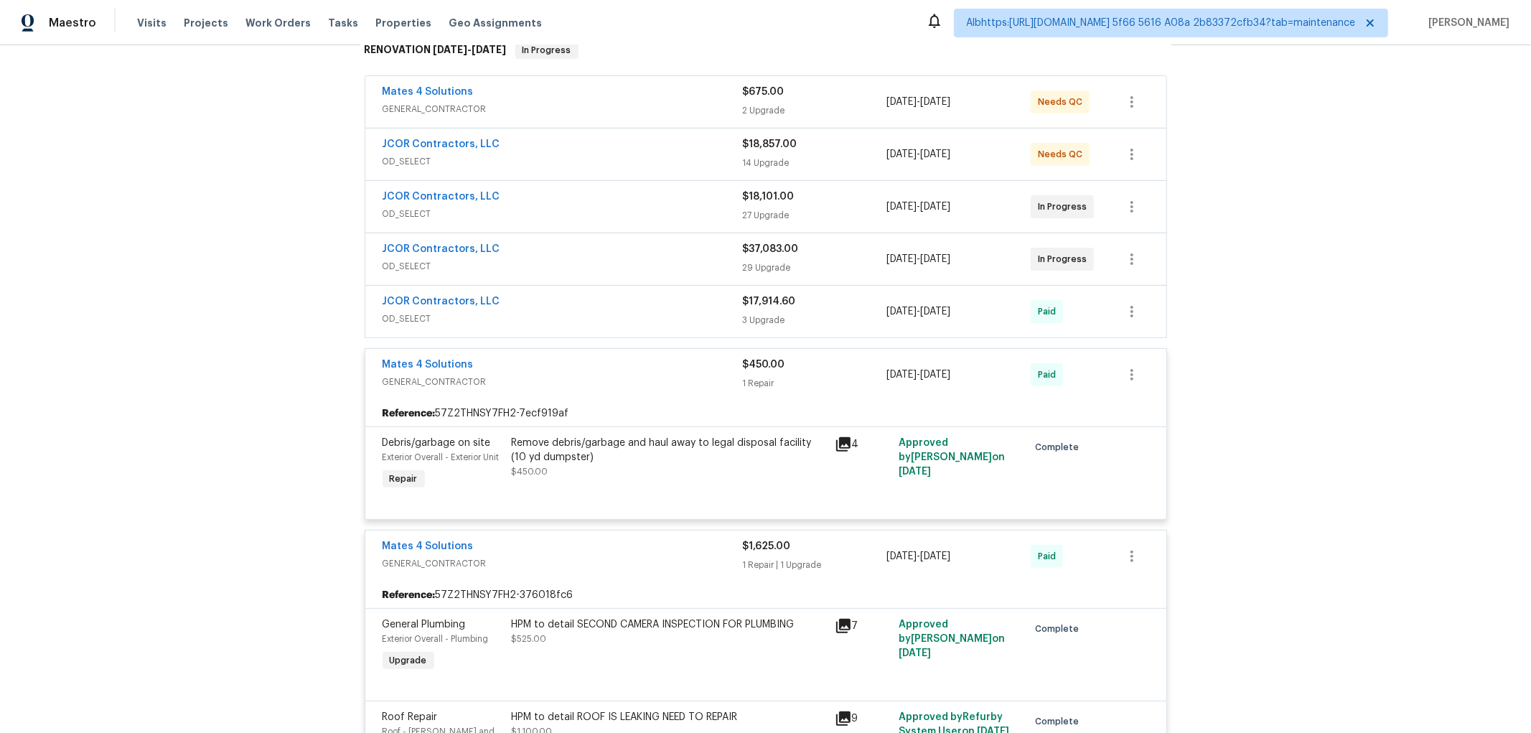
click at [504, 245] on div "JCOR Contractors, LLC" at bounding box center [562, 250] width 360 height 17
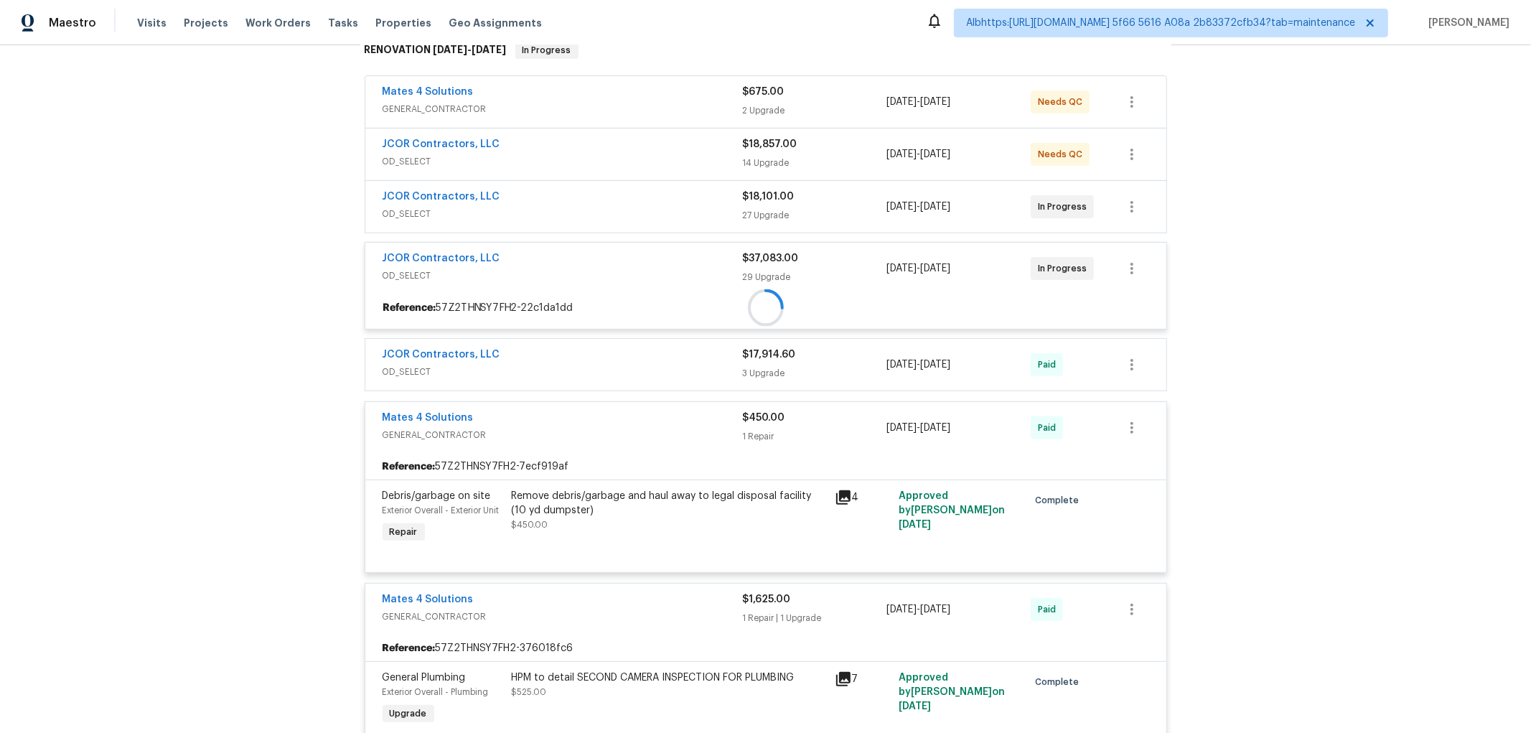
click at [500, 197] on div "JCOR Contractors, LLC" at bounding box center [562, 197] width 360 height 17
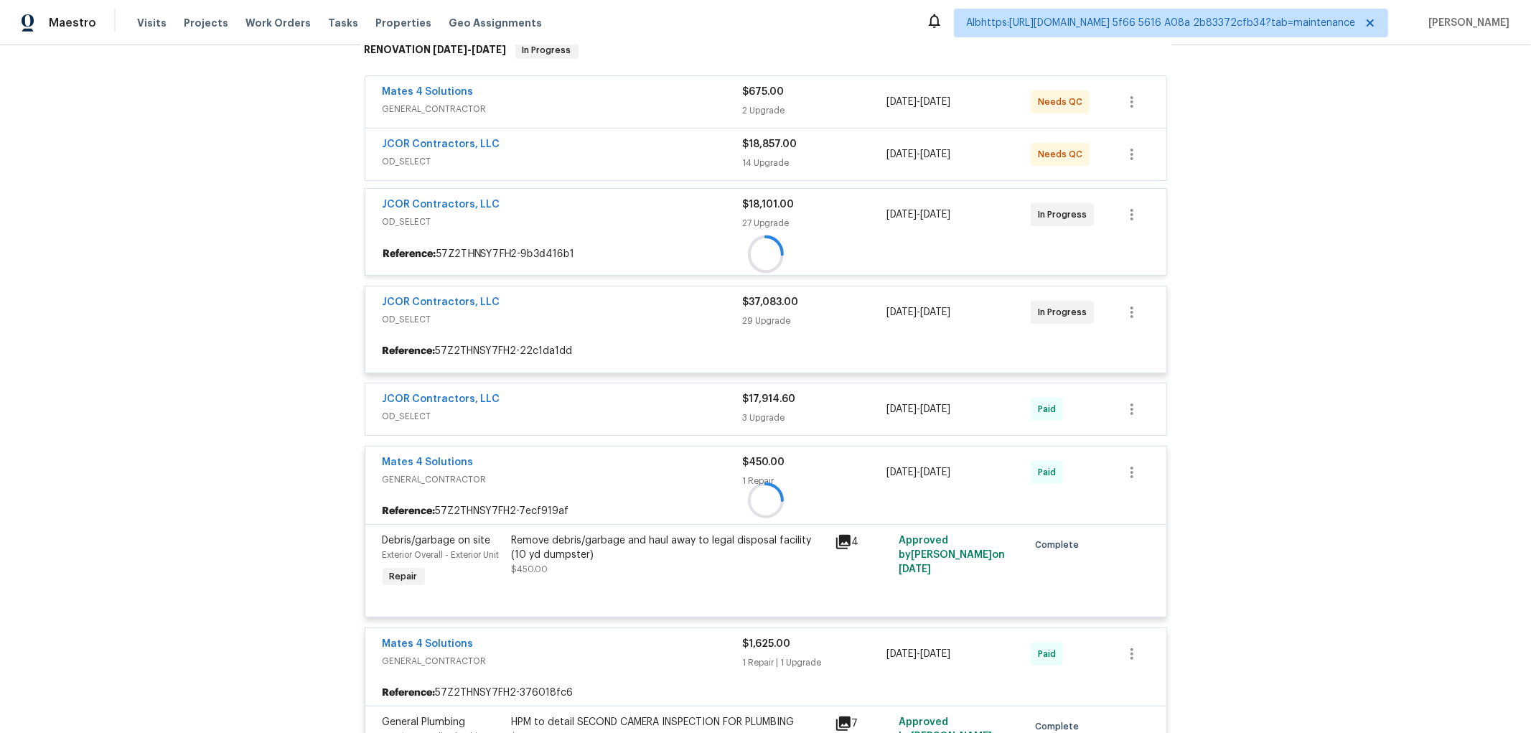
click at [522, 161] on div at bounding box center [765, 499] width 811 height 945
click at [519, 73] on div at bounding box center [765, 501] width 811 height 948
click at [221, 309] on div "Back to all projects 2421 NW 152nd St, Opa Locka, FL 33054 2 Beds | 1 Baths | T…" at bounding box center [765, 388] width 1531 height 687
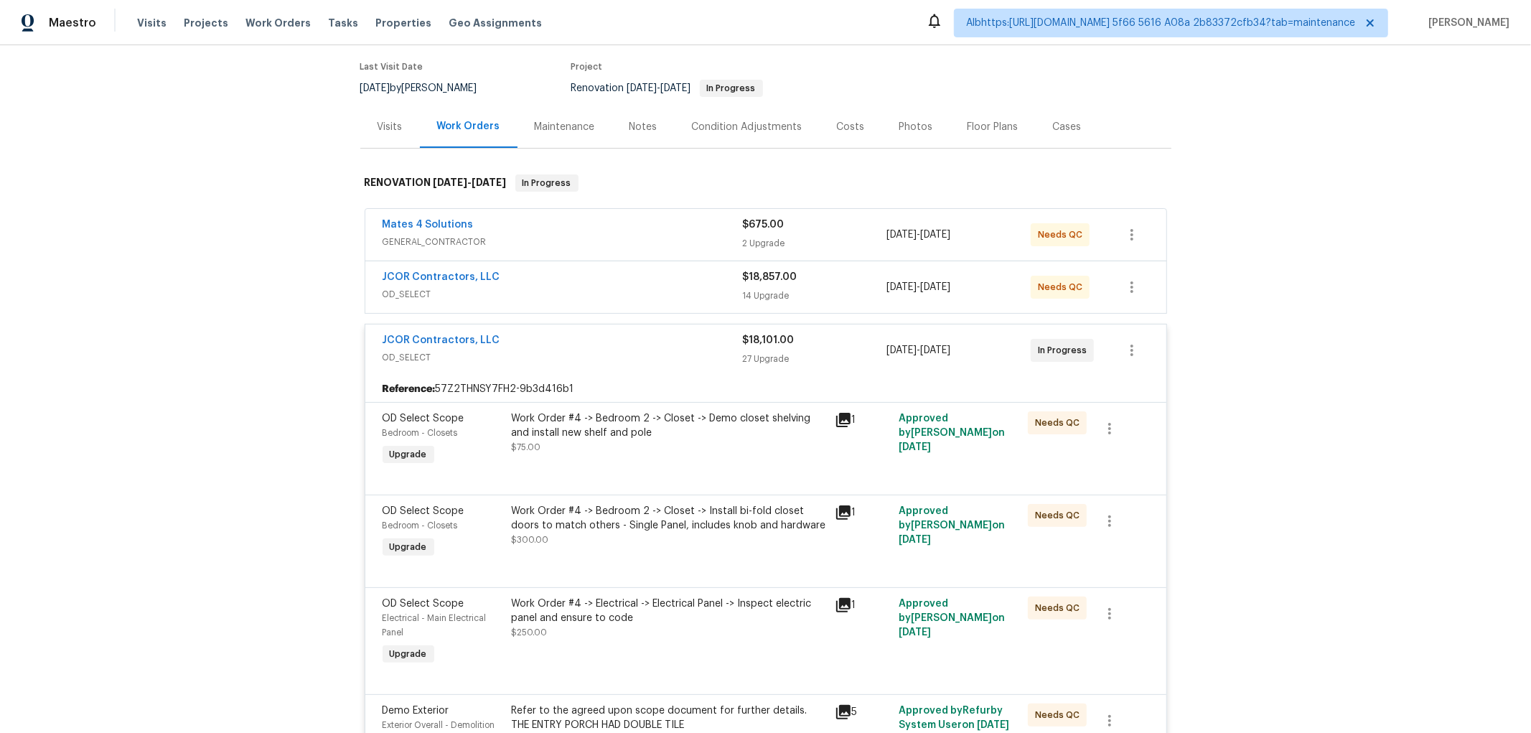
scroll to position [0, 0]
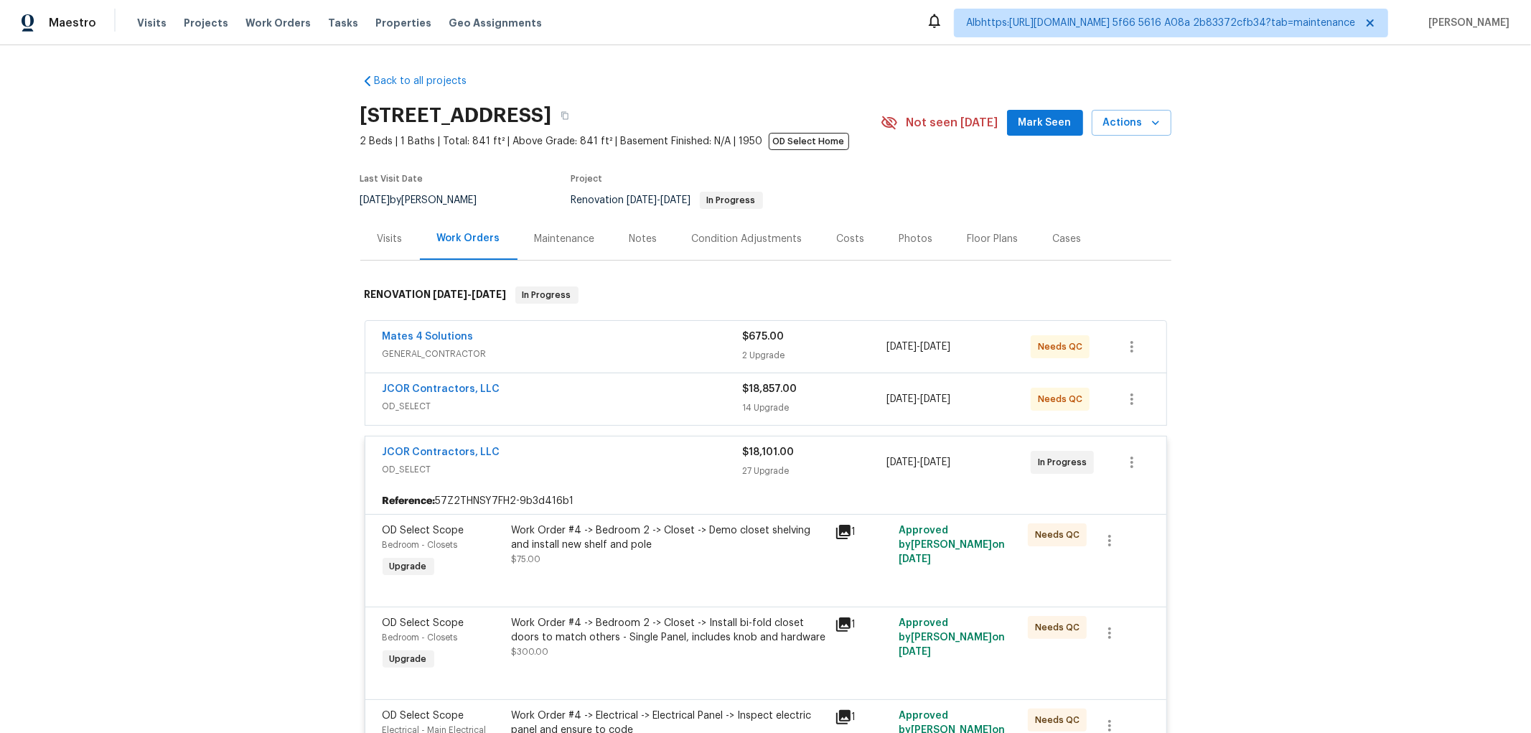
click at [463, 471] on span "OD_SELECT" at bounding box center [562, 469] width 360 height 14
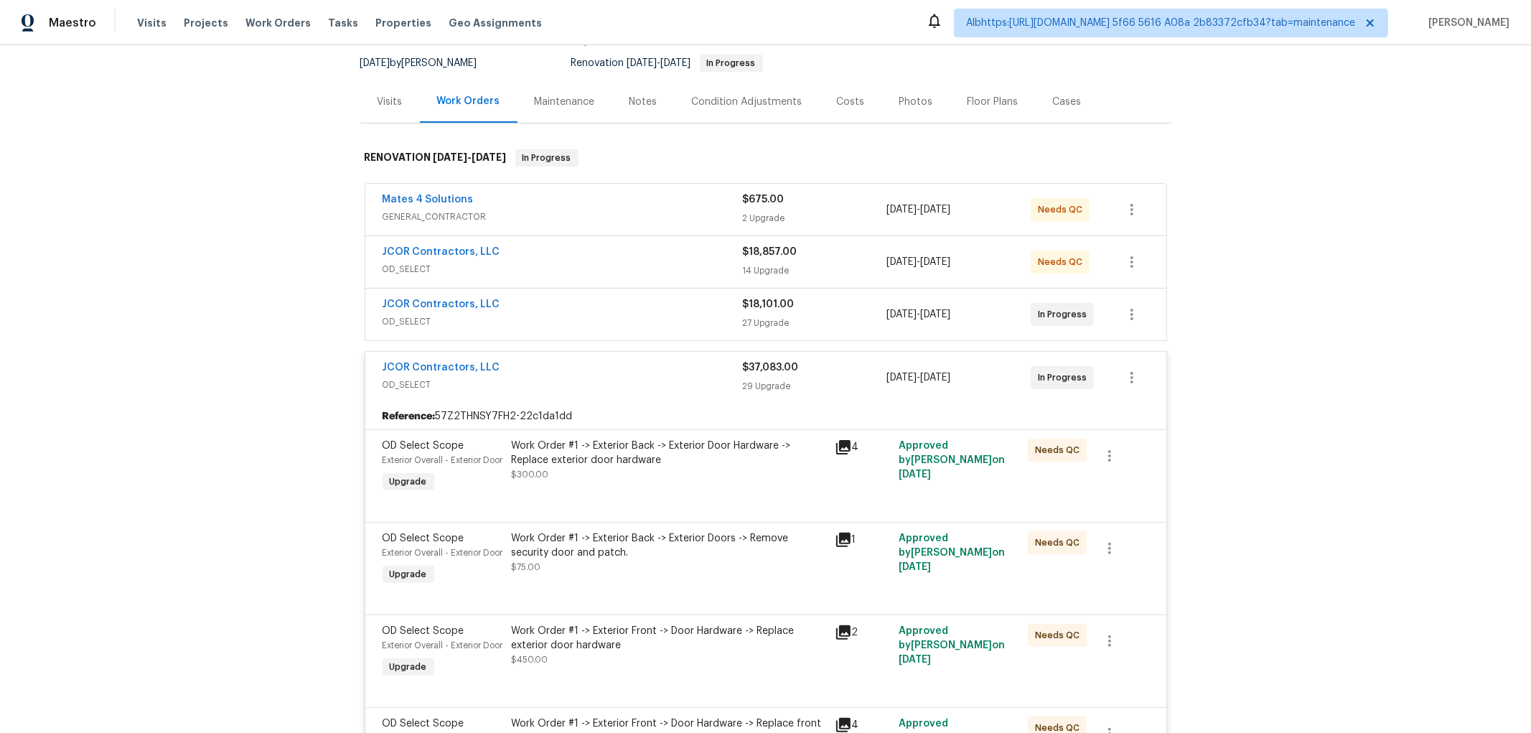
scroll to position [319, 0]
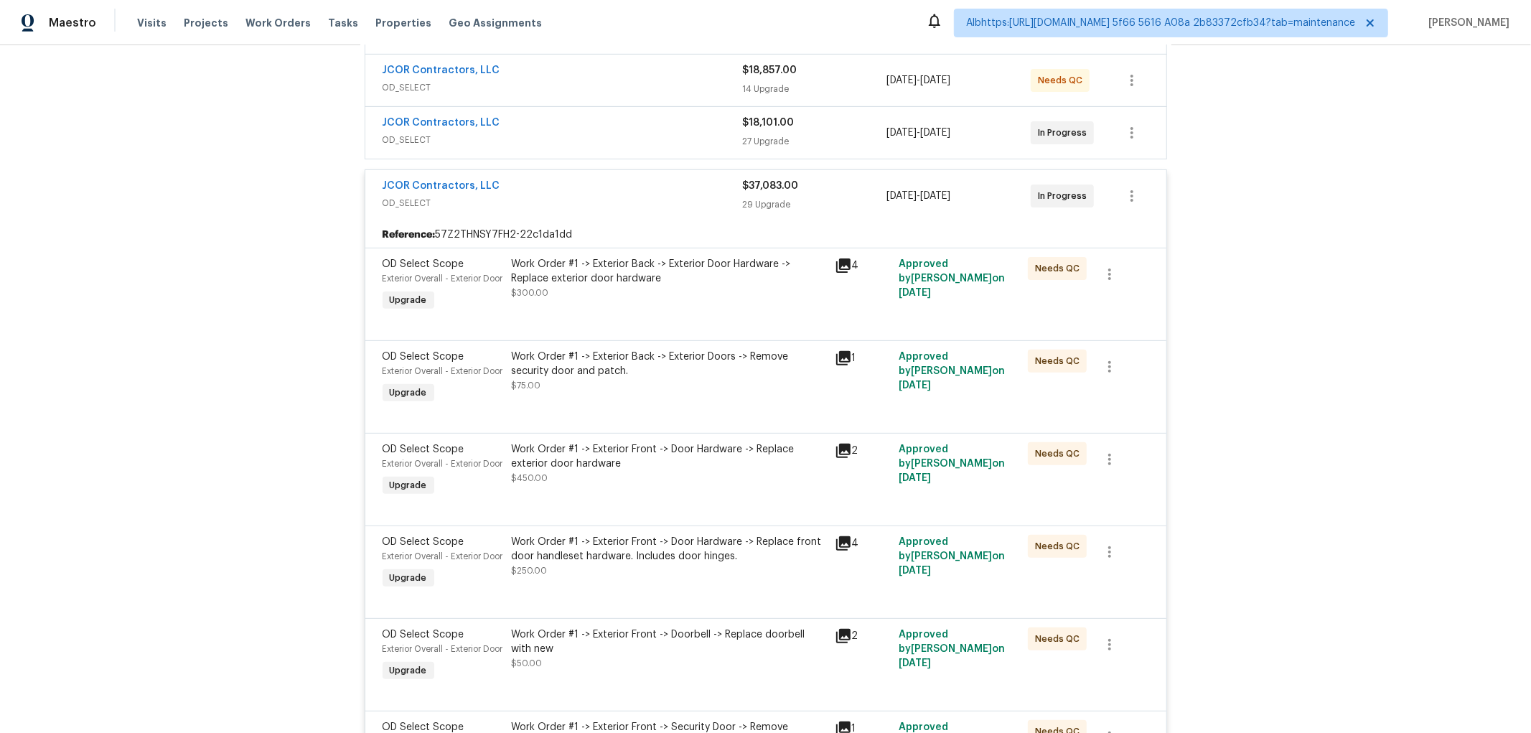
click at [556, 197] on span "OD_SELECT" at bounding box center [562, 203] width 360 height 14
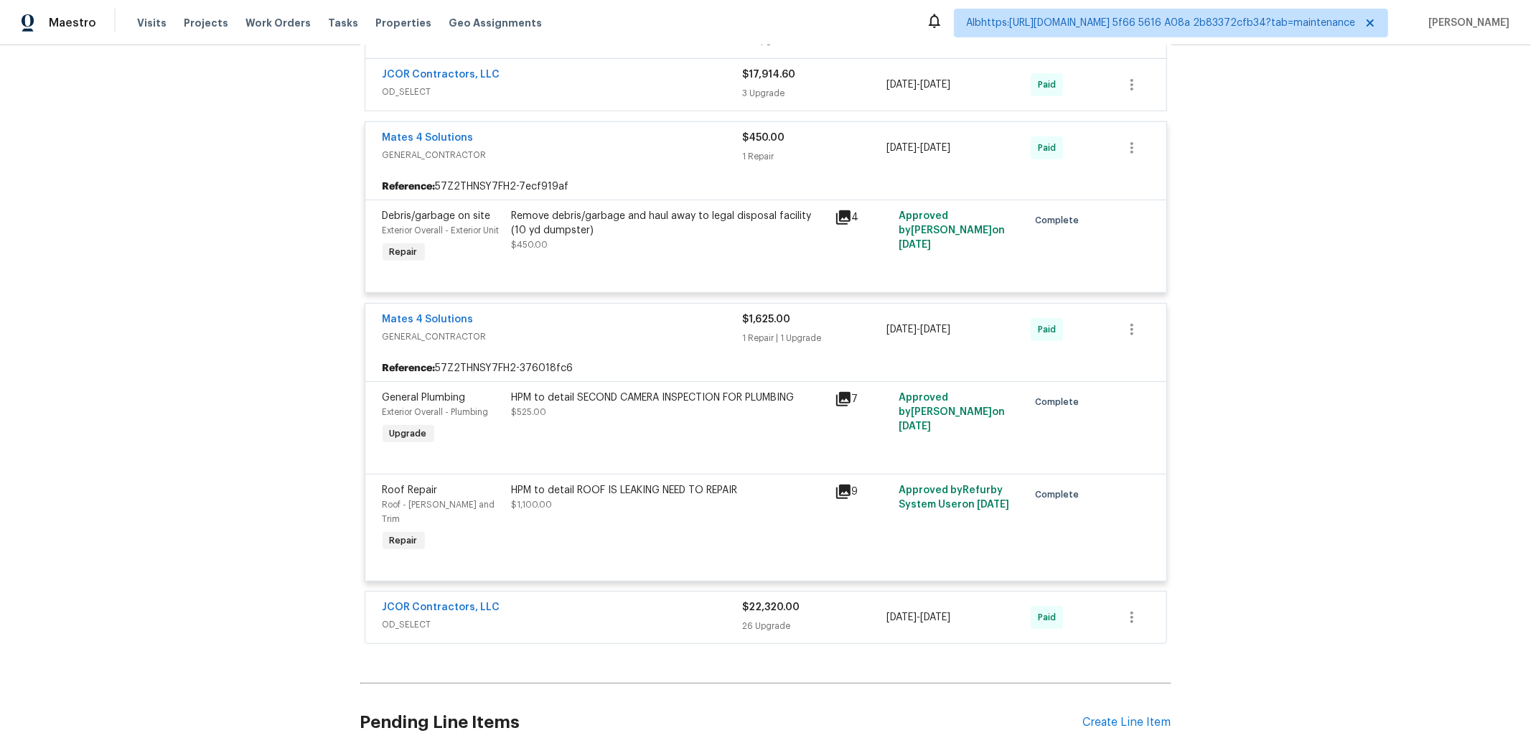
scroll to position [478, 0]
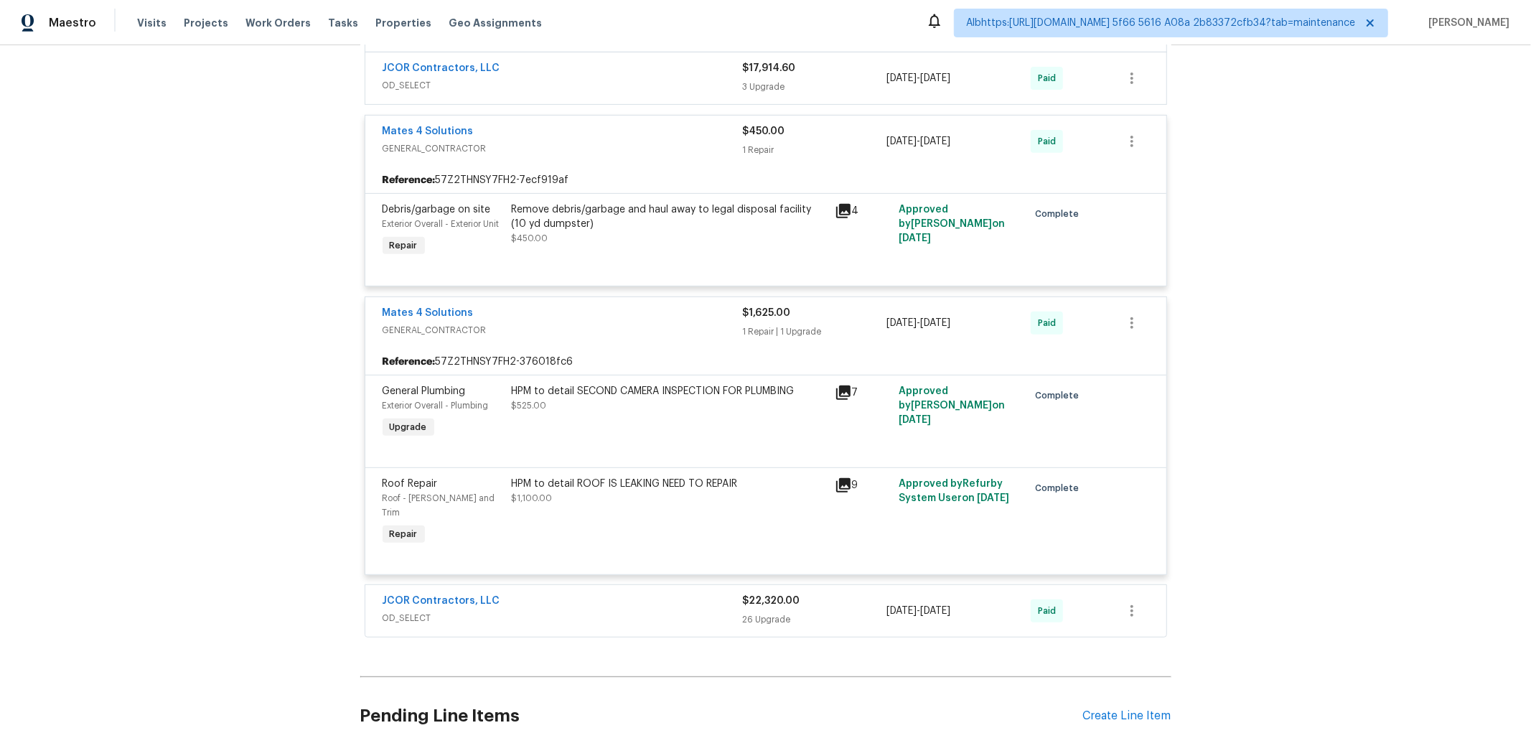
click at [527, 135] on div "Mates 4 Solutions" at bounding box center [562, 132] width 360 height 17
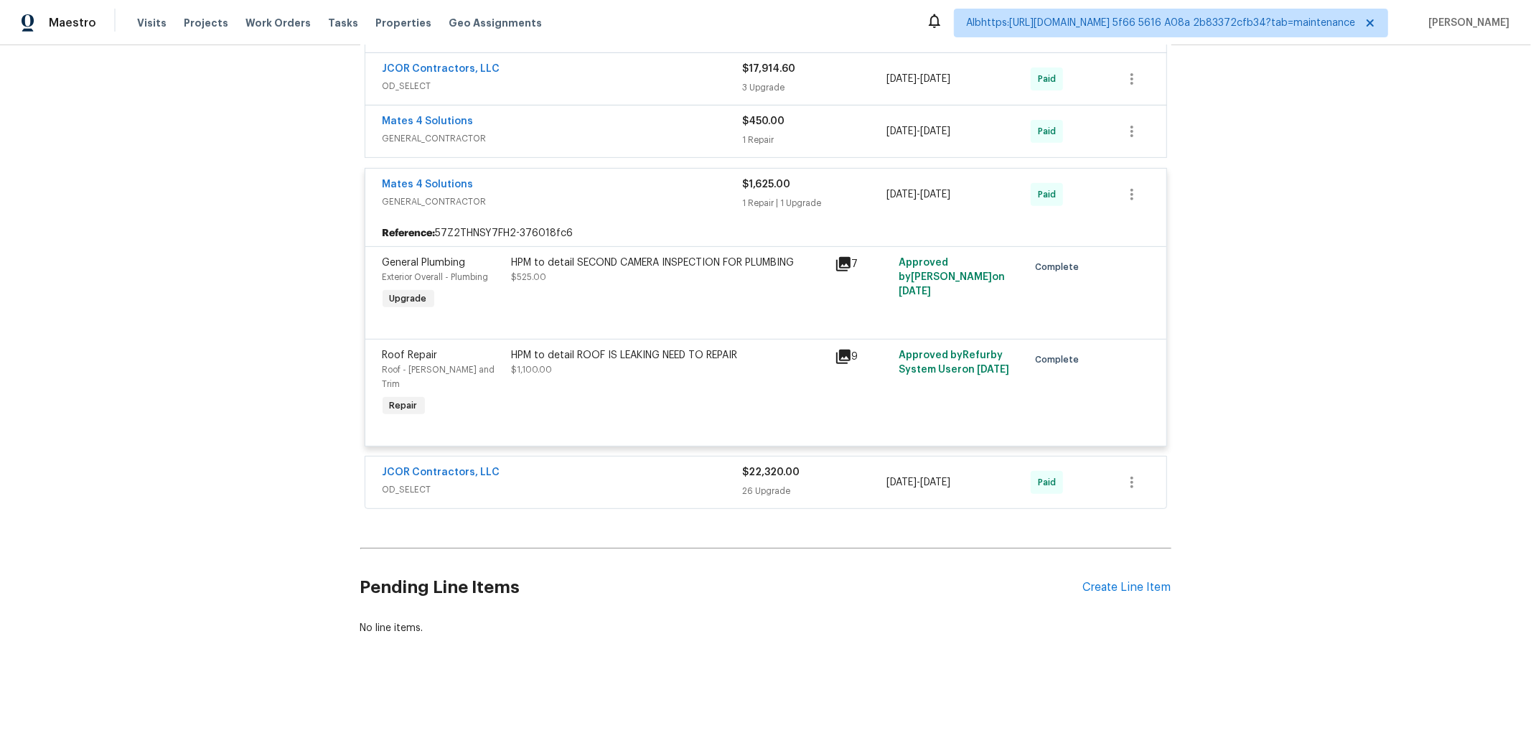
click at [533, 206] on span "GENERAL_CONTRACTOR" at bounding box center [562, 201] width 360 height 14
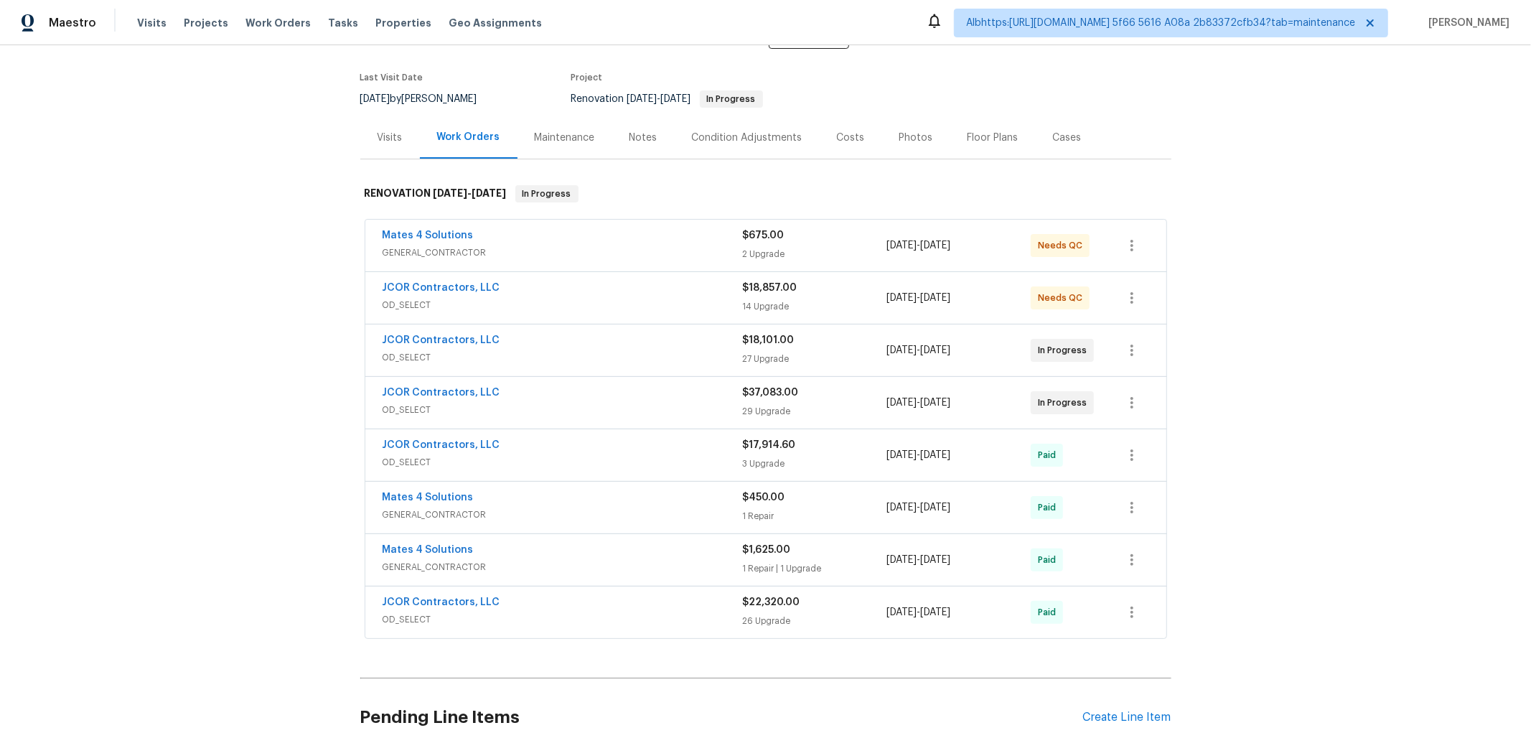
scroll to position [0, 0]
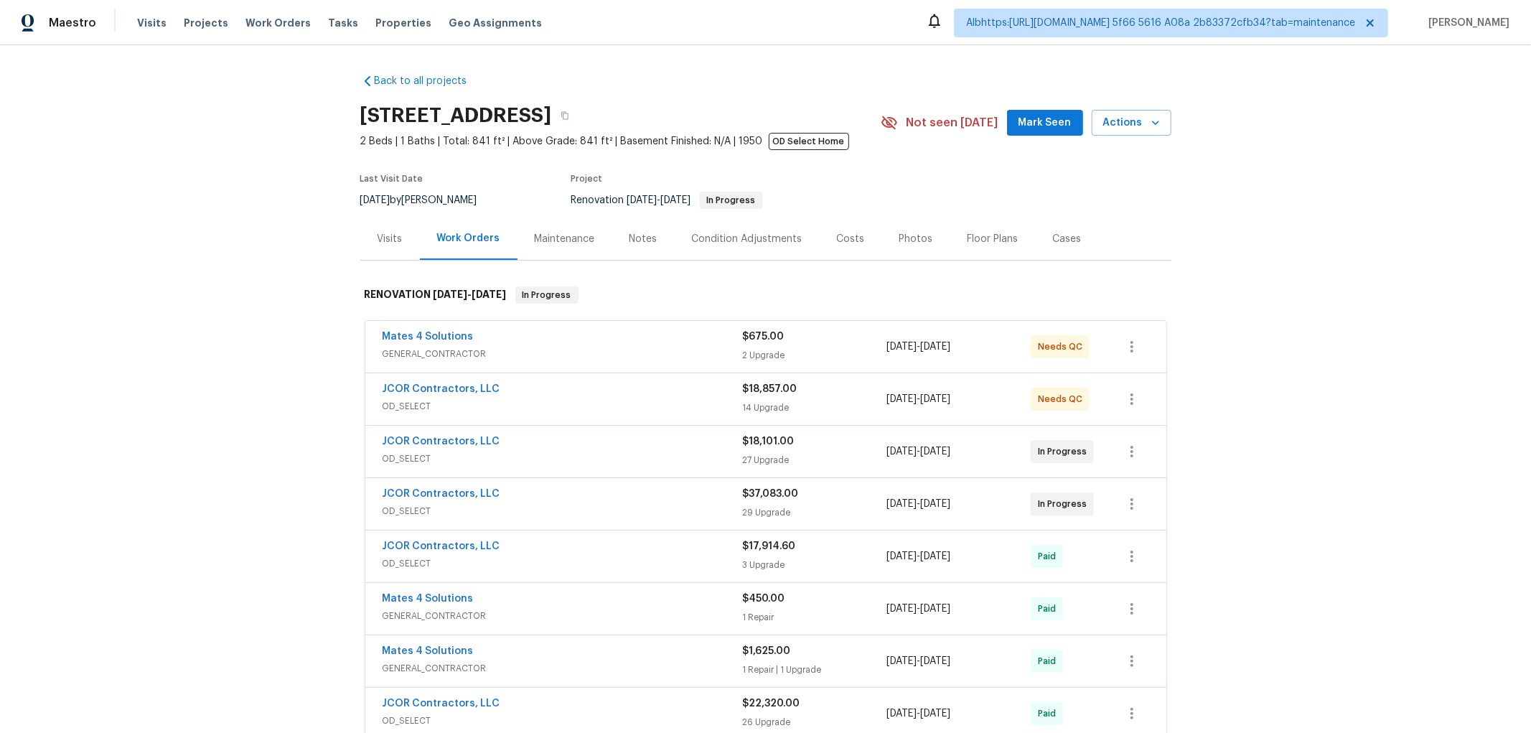
click at [281, 364] on div "Back to all projects 2421 NW 152nd St, Opa Locka, FL 33054 2 Beds | 1 Baths | T…" at bounding box center [765, 388] width 1531 height 687
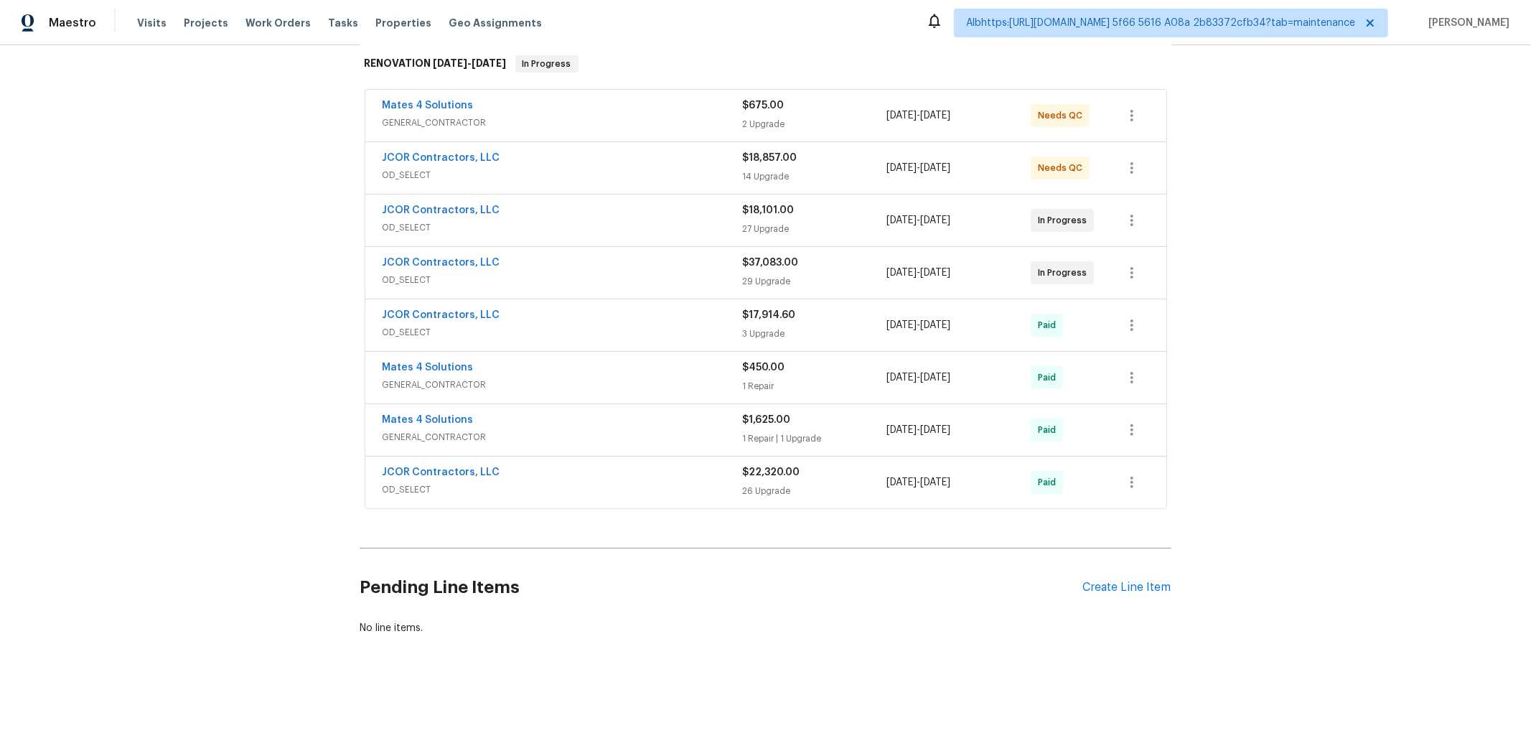
scroll to position [245, 0]
click at [194, 237] on div "Back to all projects 2421 NW 152nd St, Opa Locka, FL 33054 2 Beds | 1 Baths | T…" at bounding box center [765, 388] width 1531 height 687
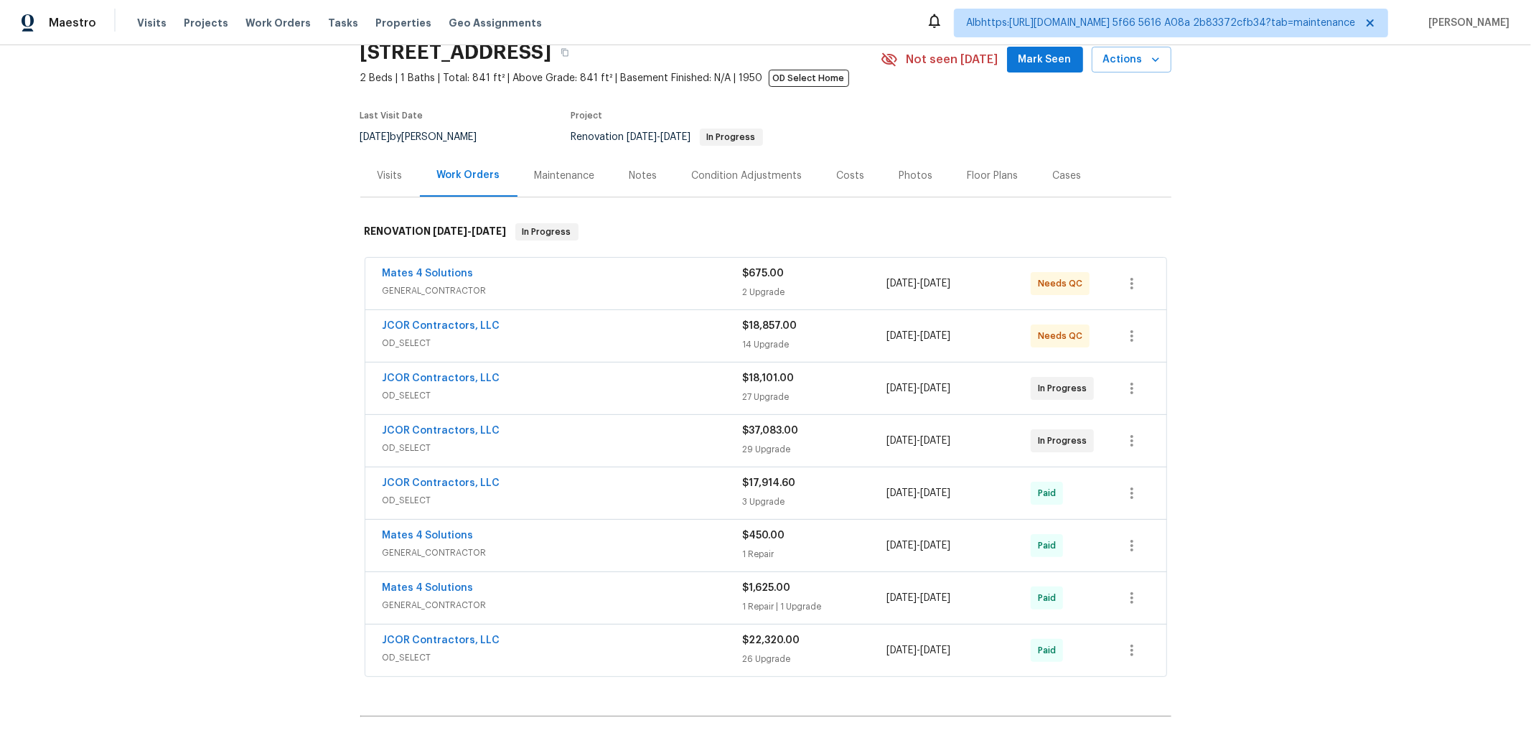
scroll to position [0, 0]
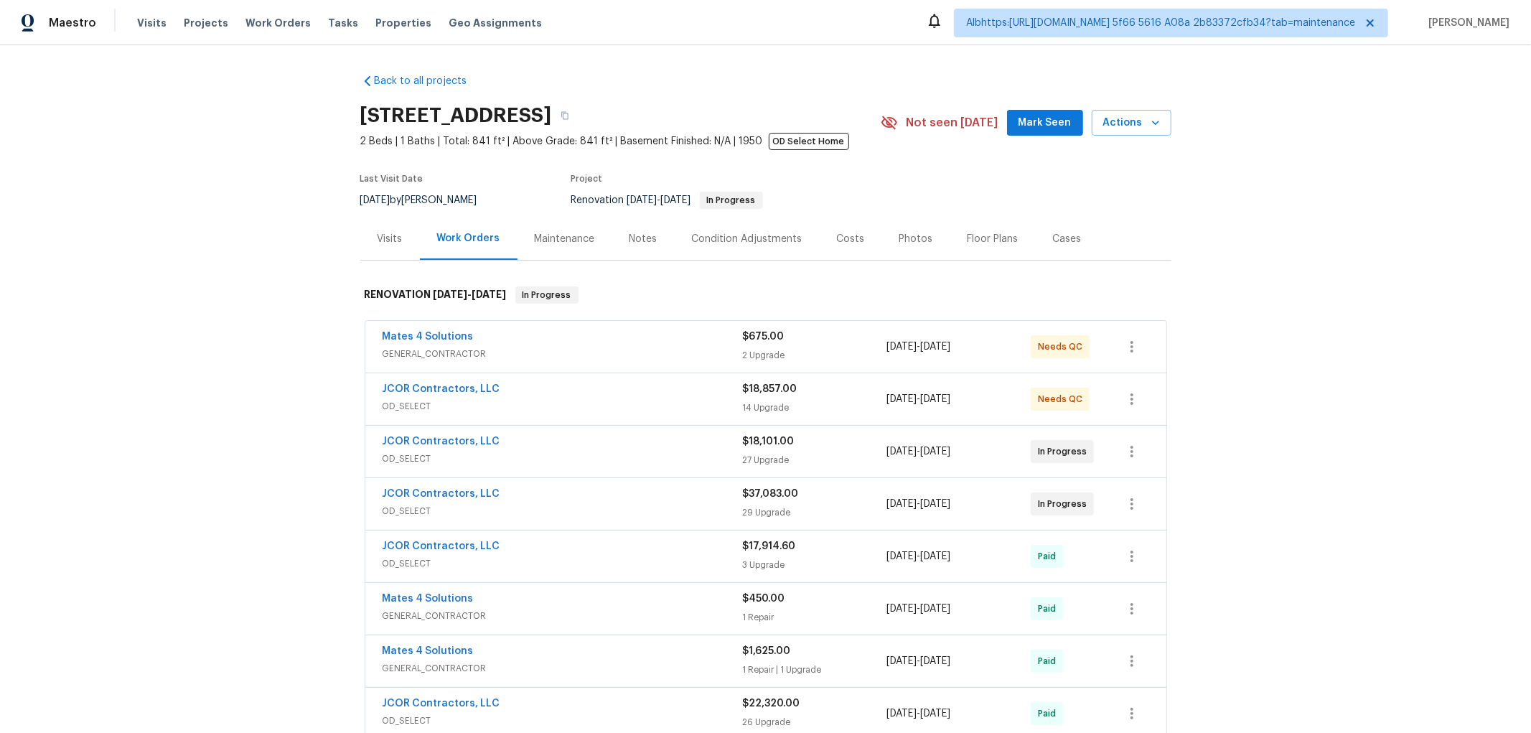
click at [160, 392] on div "Back to all projects 2421 NW 152nd St, Opa Locka, FL 33054 2 Beds | 1 Baths | T…" at bounding box center [765, 388] width 1531 height 687
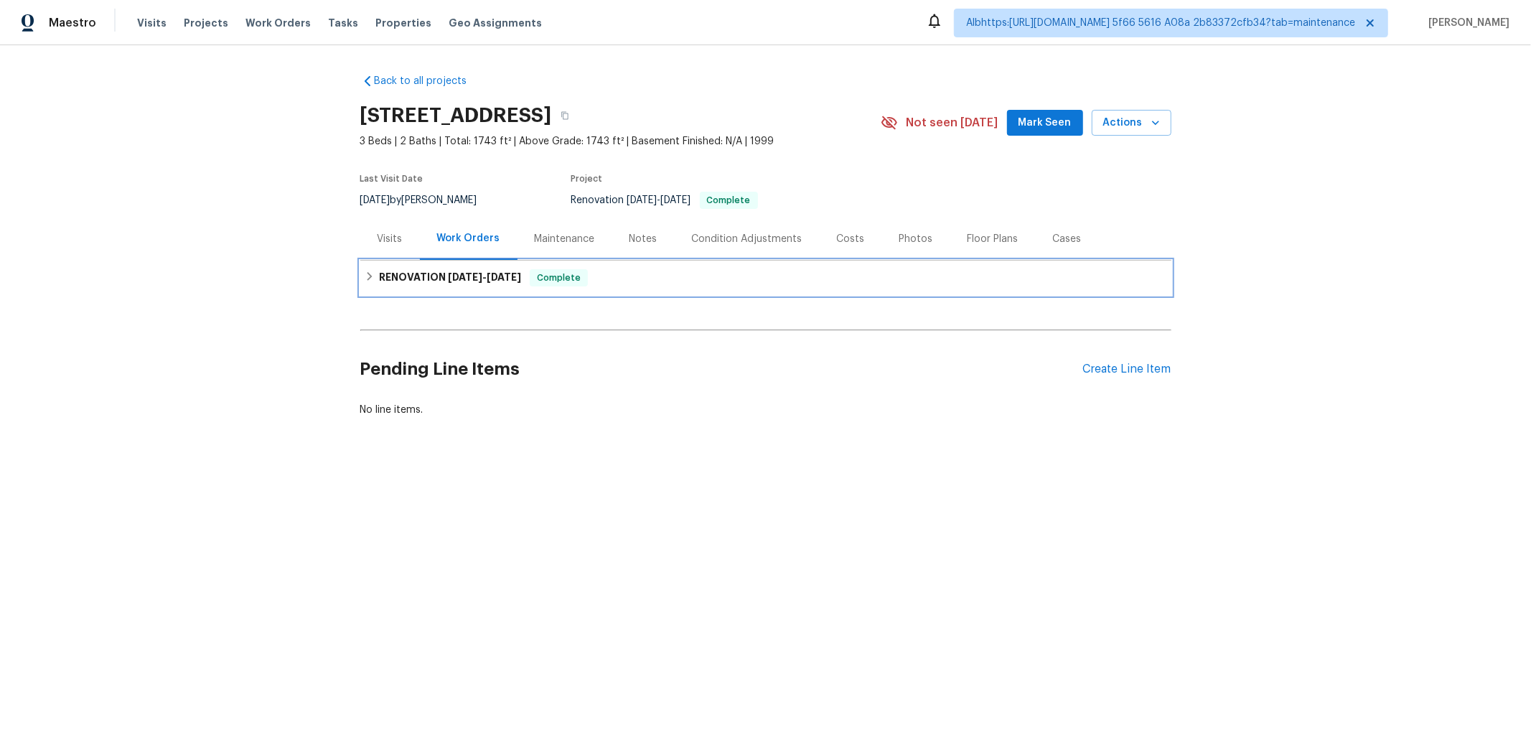
click at [426, 273] on h6 "RENOVATION [DATE] - [DATE]" at bounding box center [450, 277] width 142 height 17
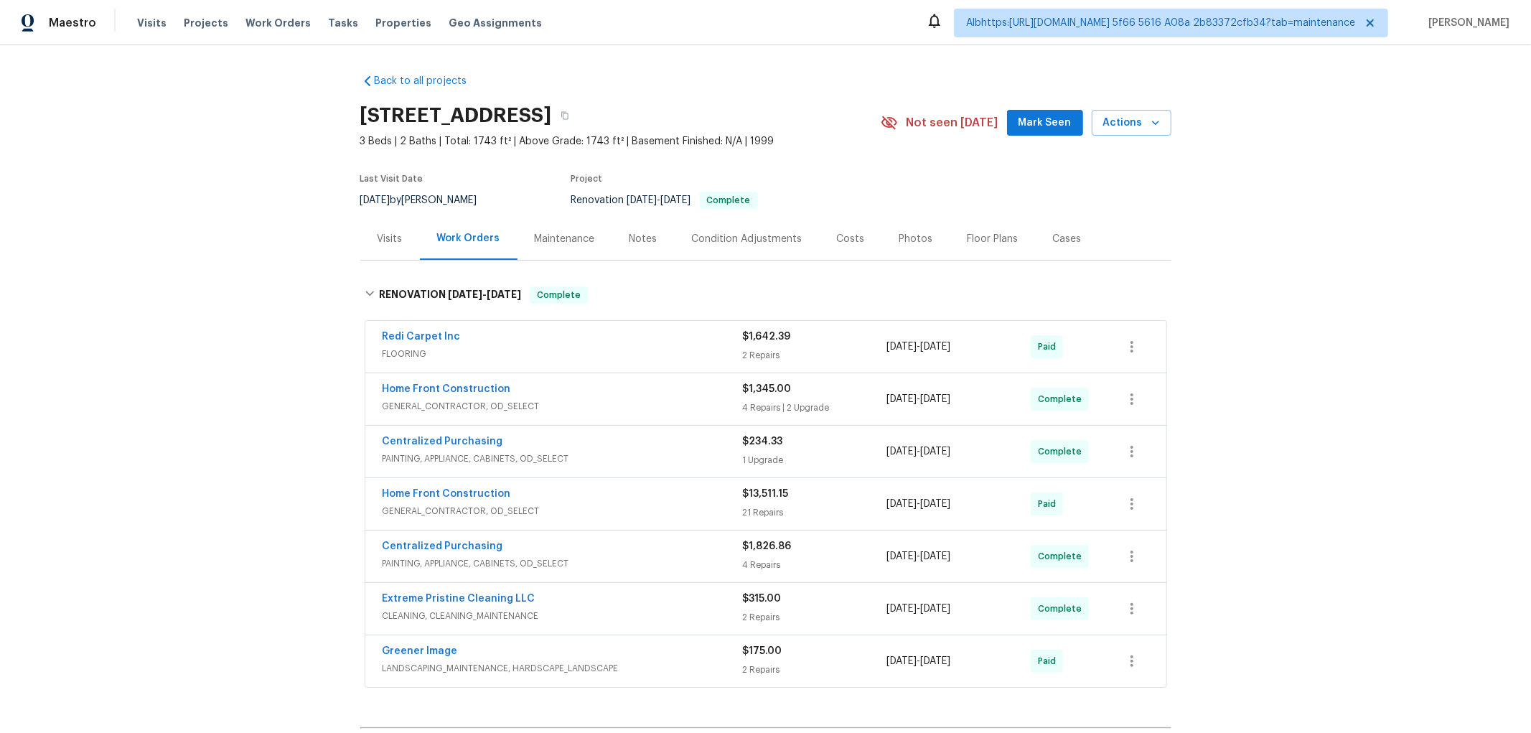
click at [283, 309] on div "Back to all projects [STREET_ADDRESS] 3 Beds | 2 Baths | Total: 1743 ft² | Abov…" at bounding box center [765, 388] width 1531 height 687
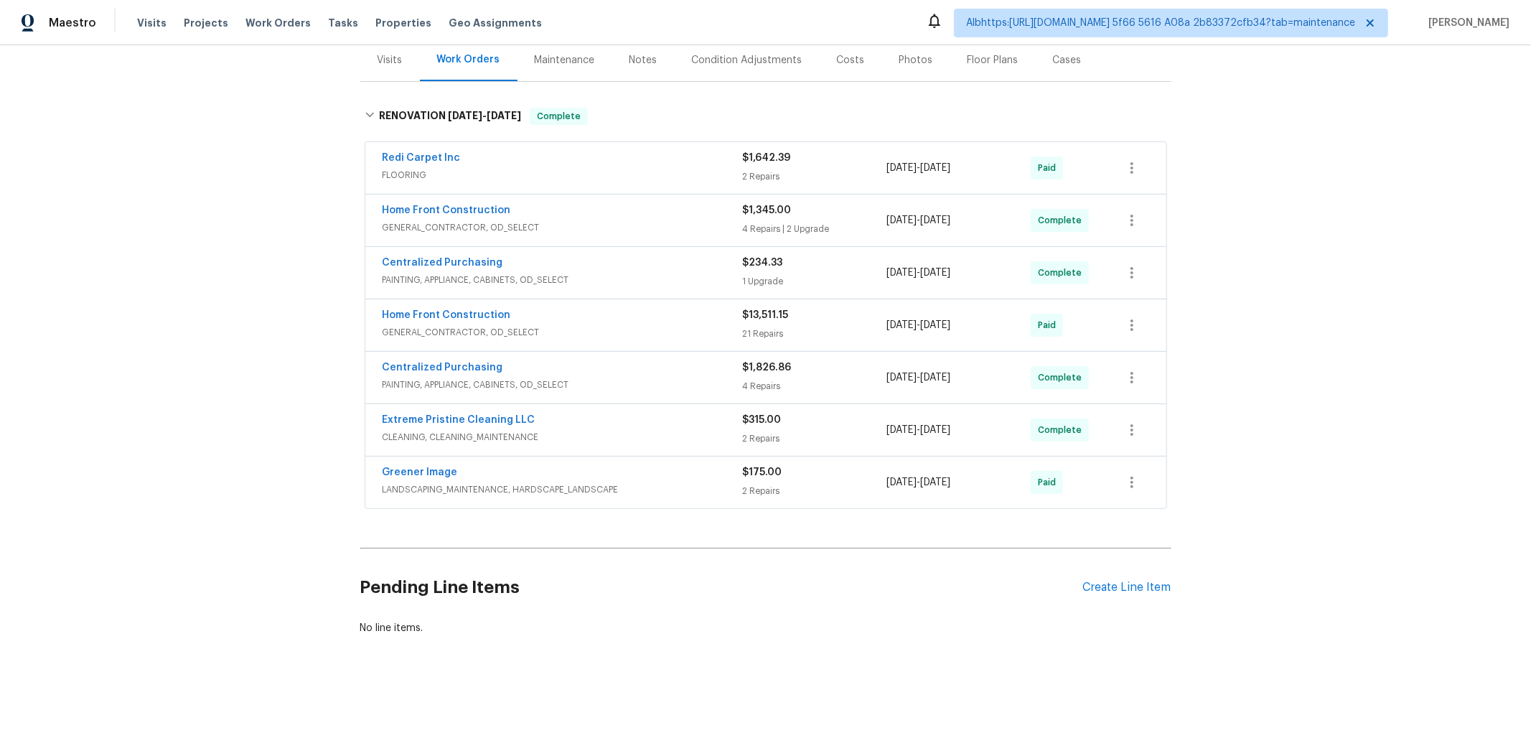
scroll to position [191, 0]
click at [211, 324] on div "Back to all projects [STREET_ADDRESS] 3 Beds | 2 Baths | Total: 1743 ft² | Abov…" at bounding box center [765, 388] width 1531 height 687
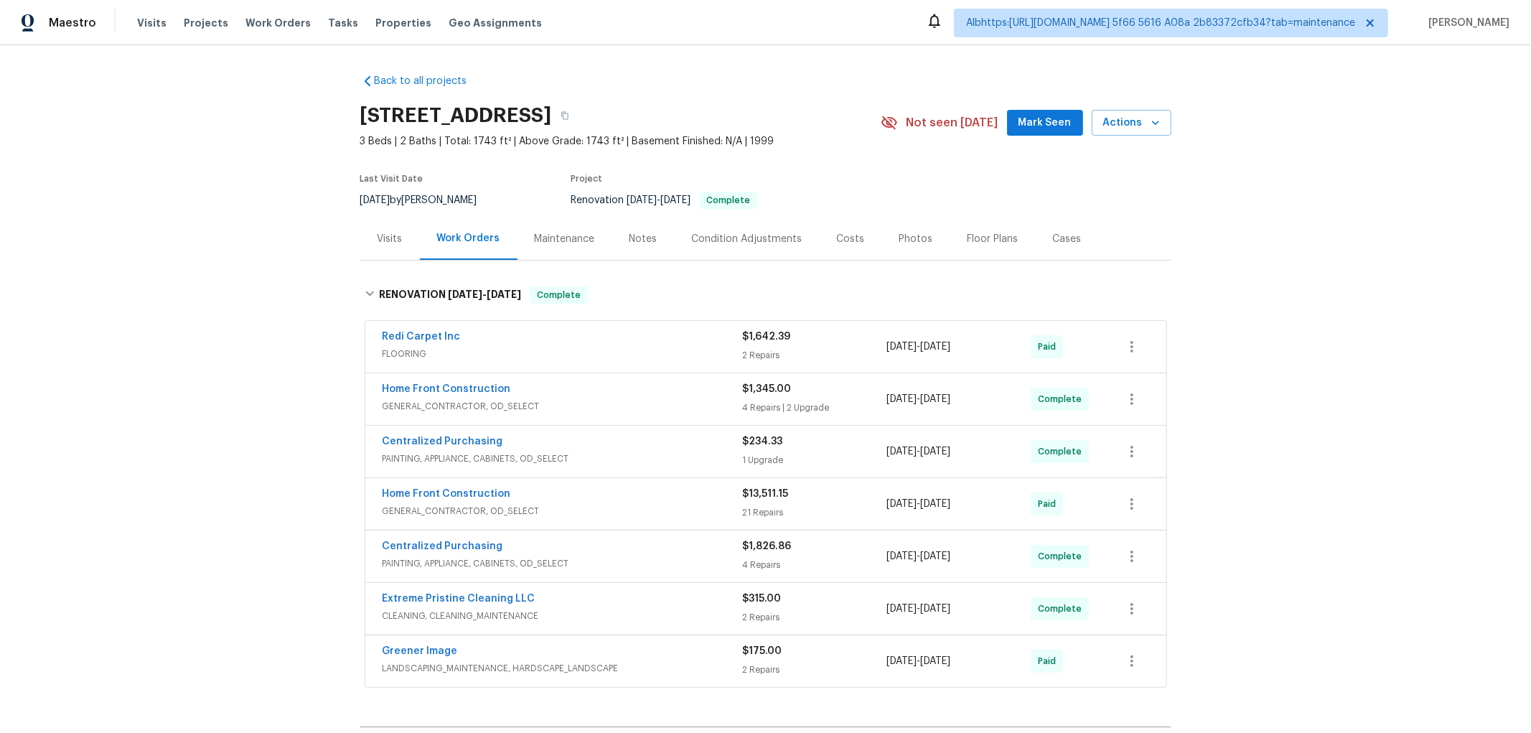
click at [258, 403] on div "Back to all projects 2020 Pheasant Run, Westfield, IN 46074 3 Beds | 2 Baths | …" at bounding box center [765, 388] width 1531 height 687
click at [184, 472] on div "Back to all projects 2020 Pheasant Run, Westfield, IN 46074 3 Beds | 2 Baths | …" at bounding box center [765, 388] width 1531 height 687
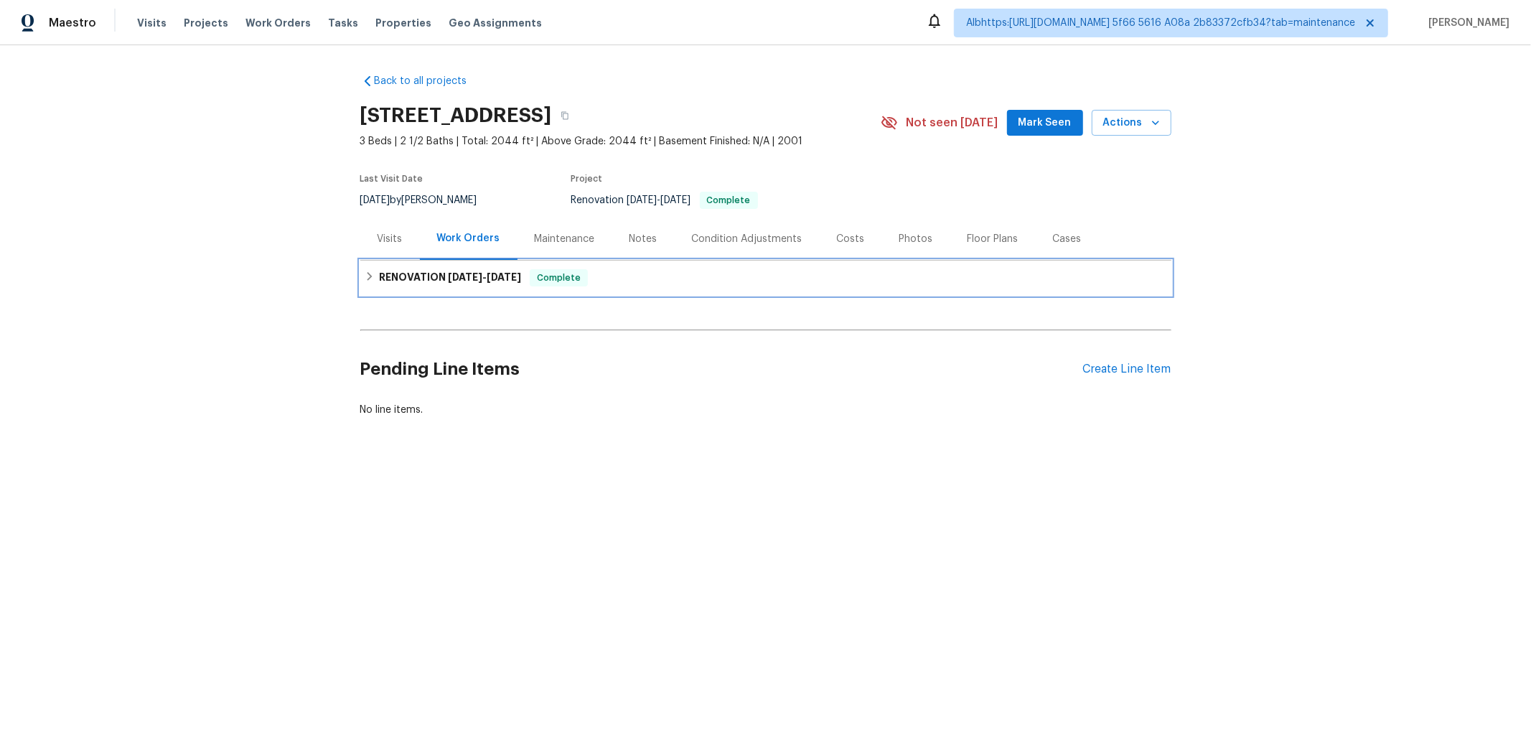
click at [384, 288] on div "RENOVATION [DATE] - [DATE] Complete" at bounding box center [765, 277] width 811 height 34
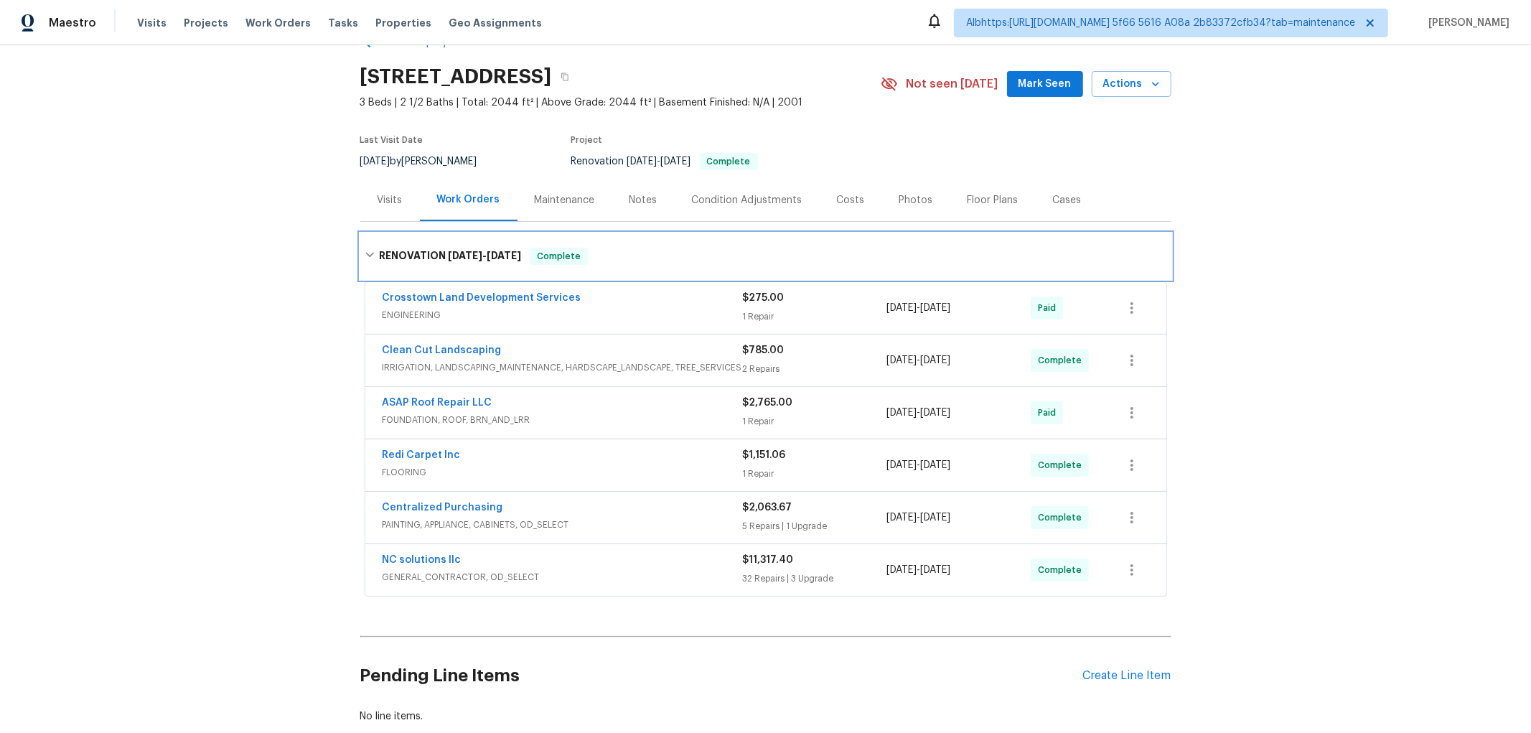
scroll to position [58, 0]
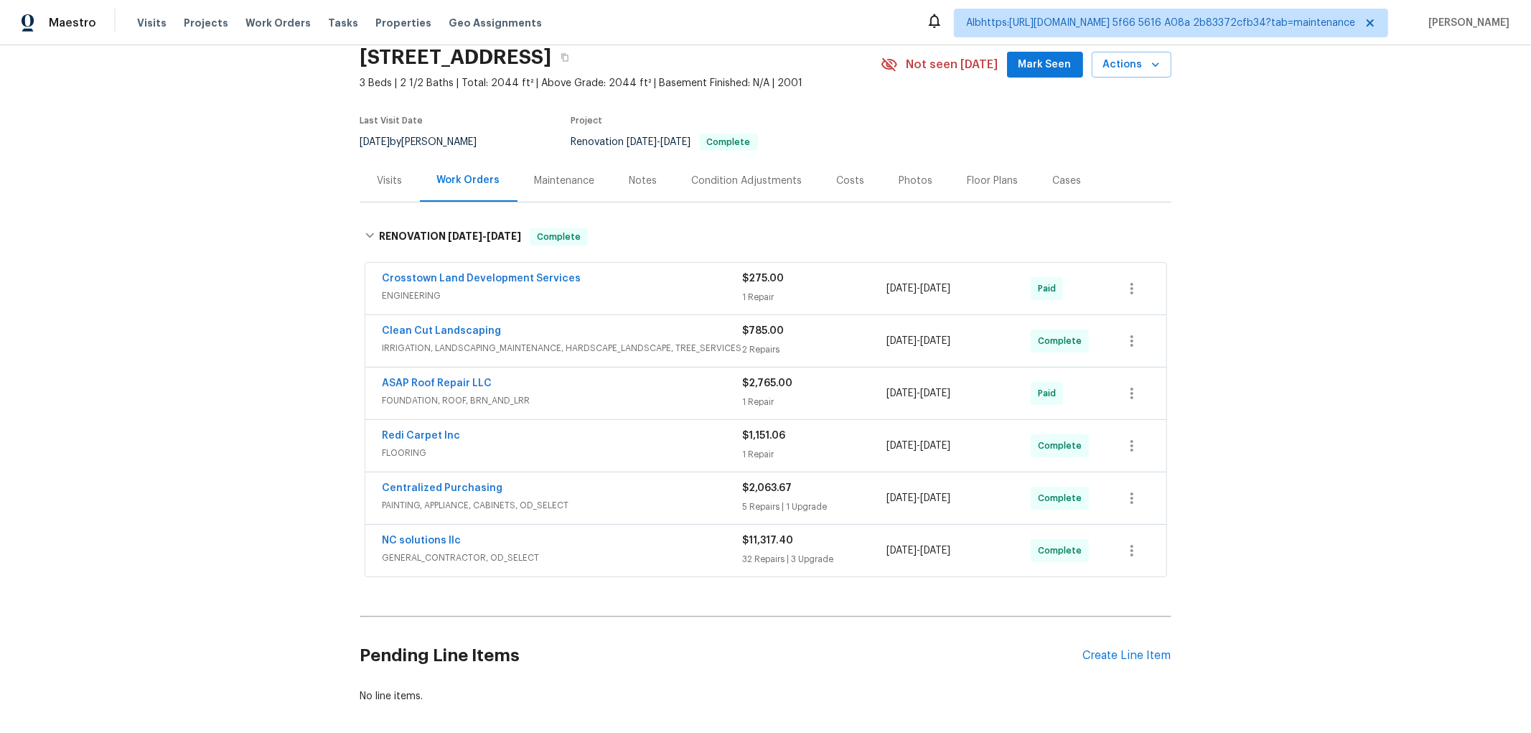
click at [270, 365] on div "Back to all projects [STREET_ADDRESS] 3 Beds | 2 1/2 Baths | Total: 2044 ft² | …" at bounding box center [765, 388] width 1531 height 687
click at [207, 428] on div "Back to all projects [STREET_ADDRESS] 3 Beds | 2 1/2 Baths | Total: 2044 ft² | …" at bounding box center [765, 388] width 1531 height 687
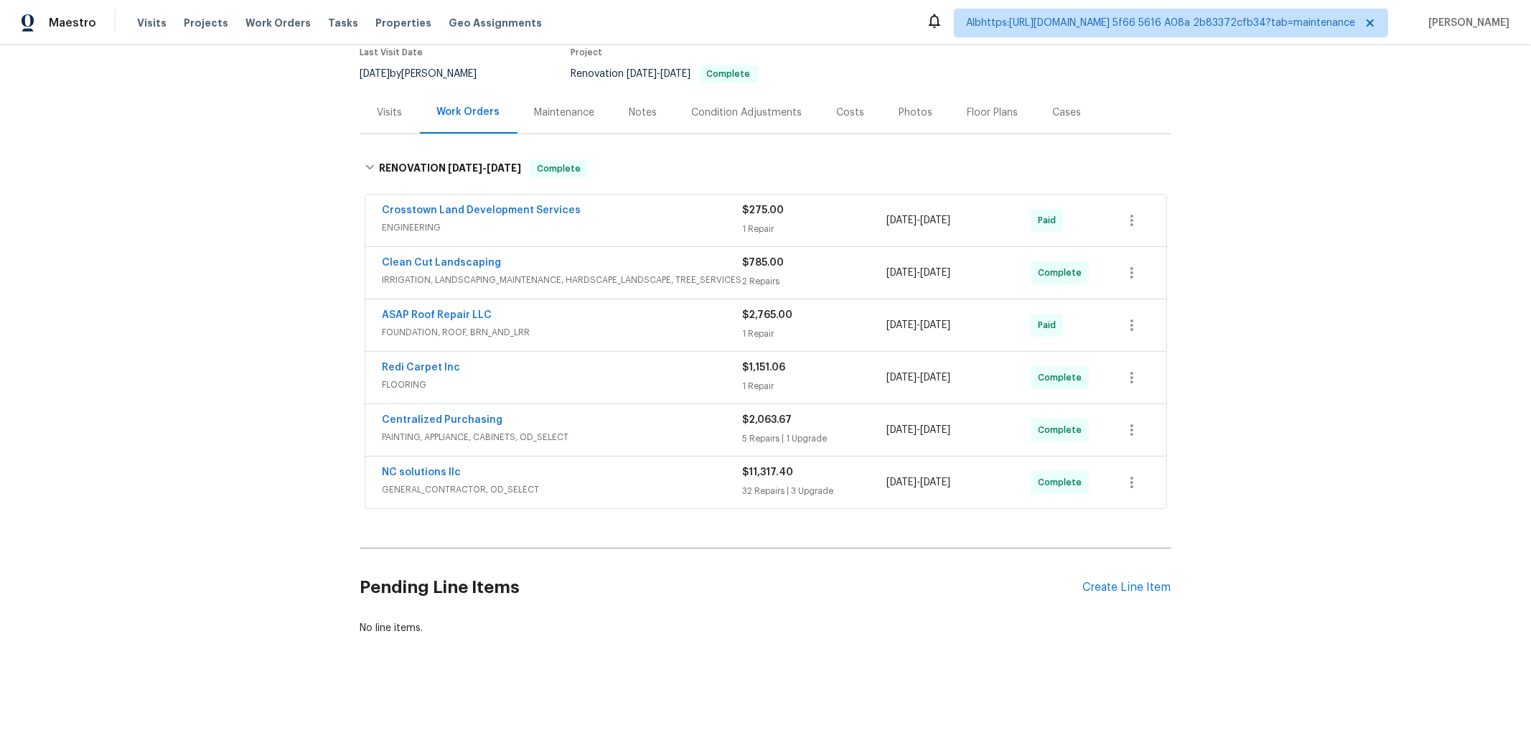
scroll to position [138, 0]
click at [205, 378] on div "Back to all projects 3231 Bent Brook Way, Katy, TX 77449 3 Beds | 2 1/2 Baths |…" at bounding box center [765, 388] width 1531 height 687
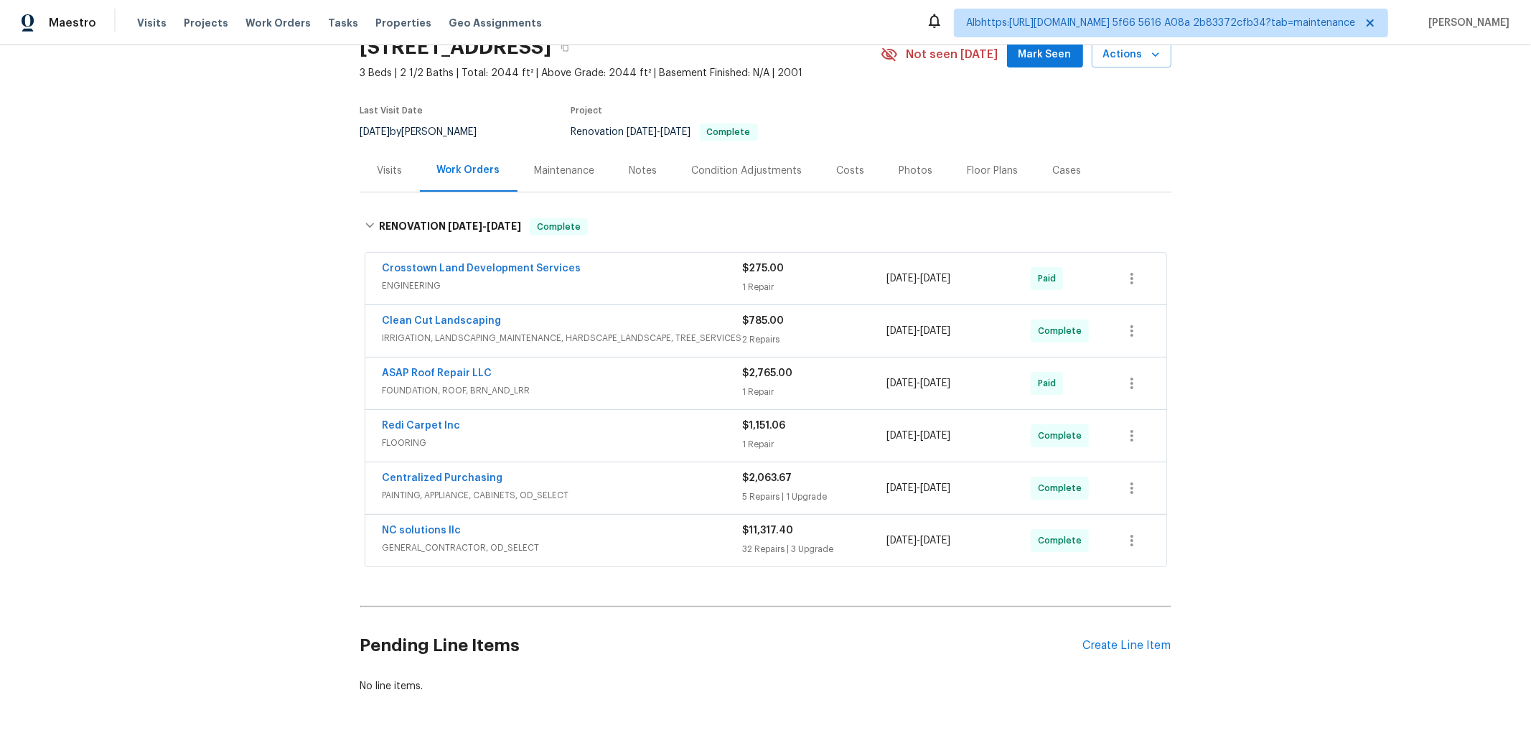
scroll to position [0, 0]
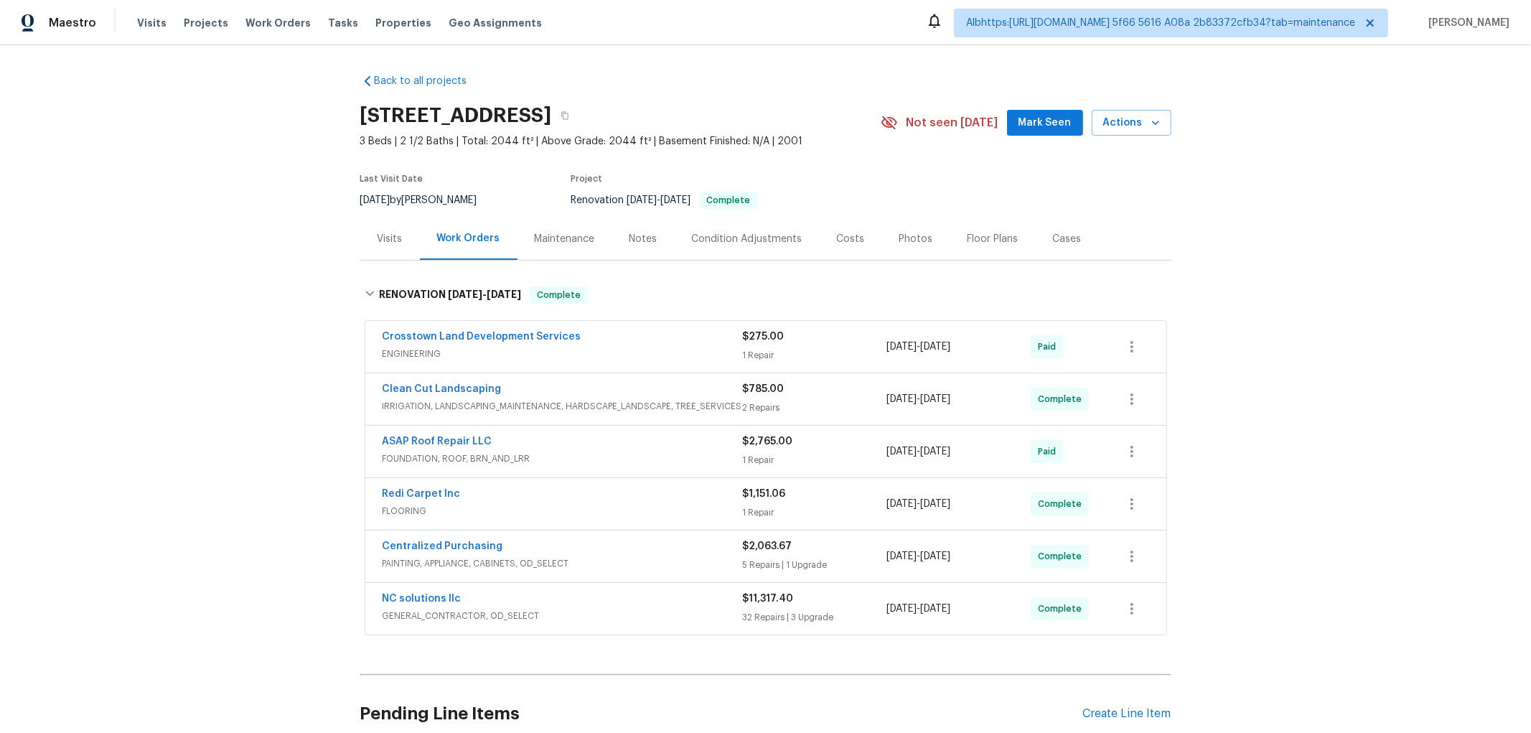
click at [285, 498] on div "Back to all projects 3231 Bent Brook Way, Katy, TX 77449 3 Beds | 2 1/2 Baths |…" at bounding box center [765, 388] width 1531 height 687
click at [210, 472] on div "Back to all projects 3231 Bent Brook Way, Katy, TX 77449 3 Beds | 2 1/2 Baths |…" at bounding box center [765, 388] width 1531 height 687
click at [144, 427] on div "Back to all projects 3231 Bent Brook Way, Katy, TX 77449 3 Beds | 2 1/2 Baths |…" at bounding box center [765, 388] width 1531 height 687
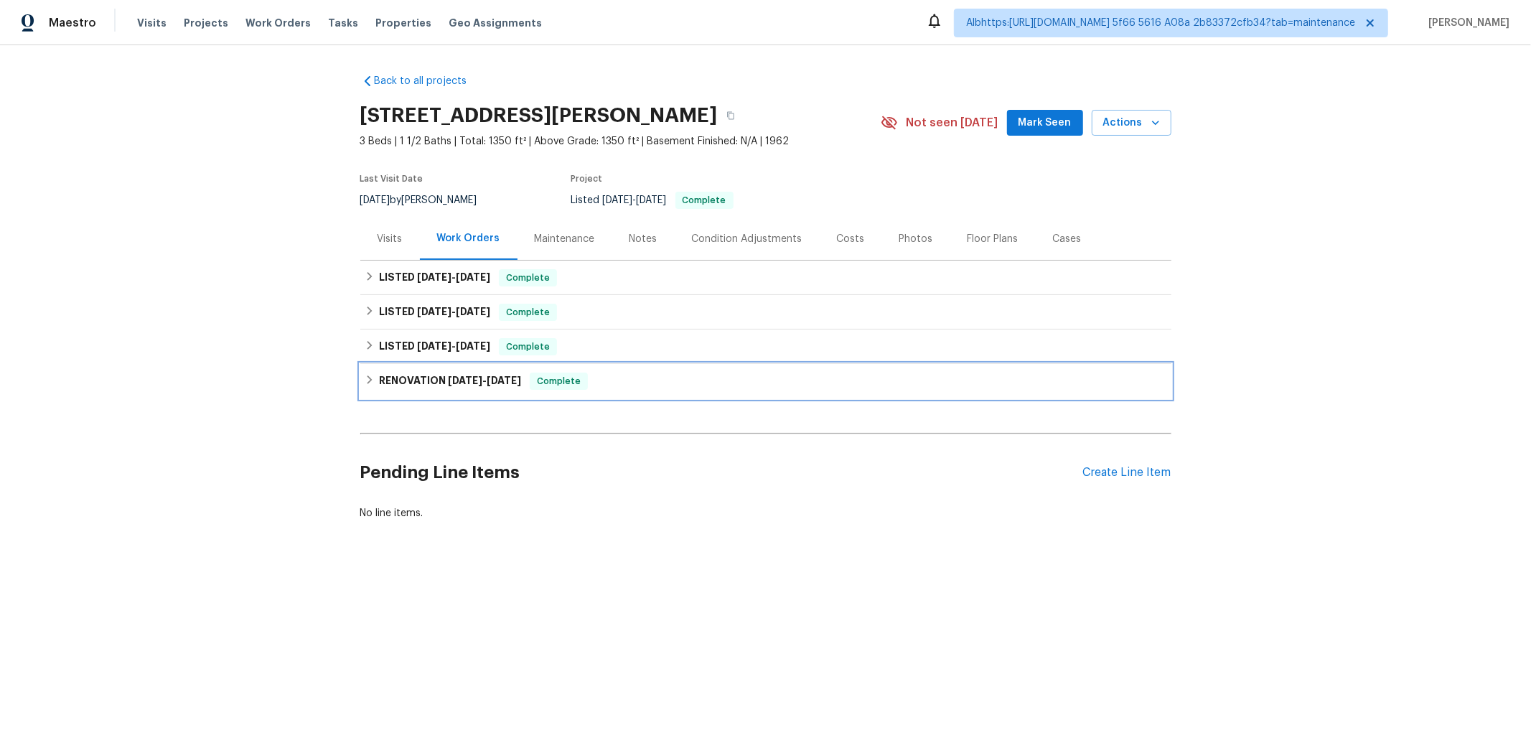
click at [379, 376] on h6 "RENOVATION [DATE] - [DATE]" at bounding box center [450, 380] width 142 height 17
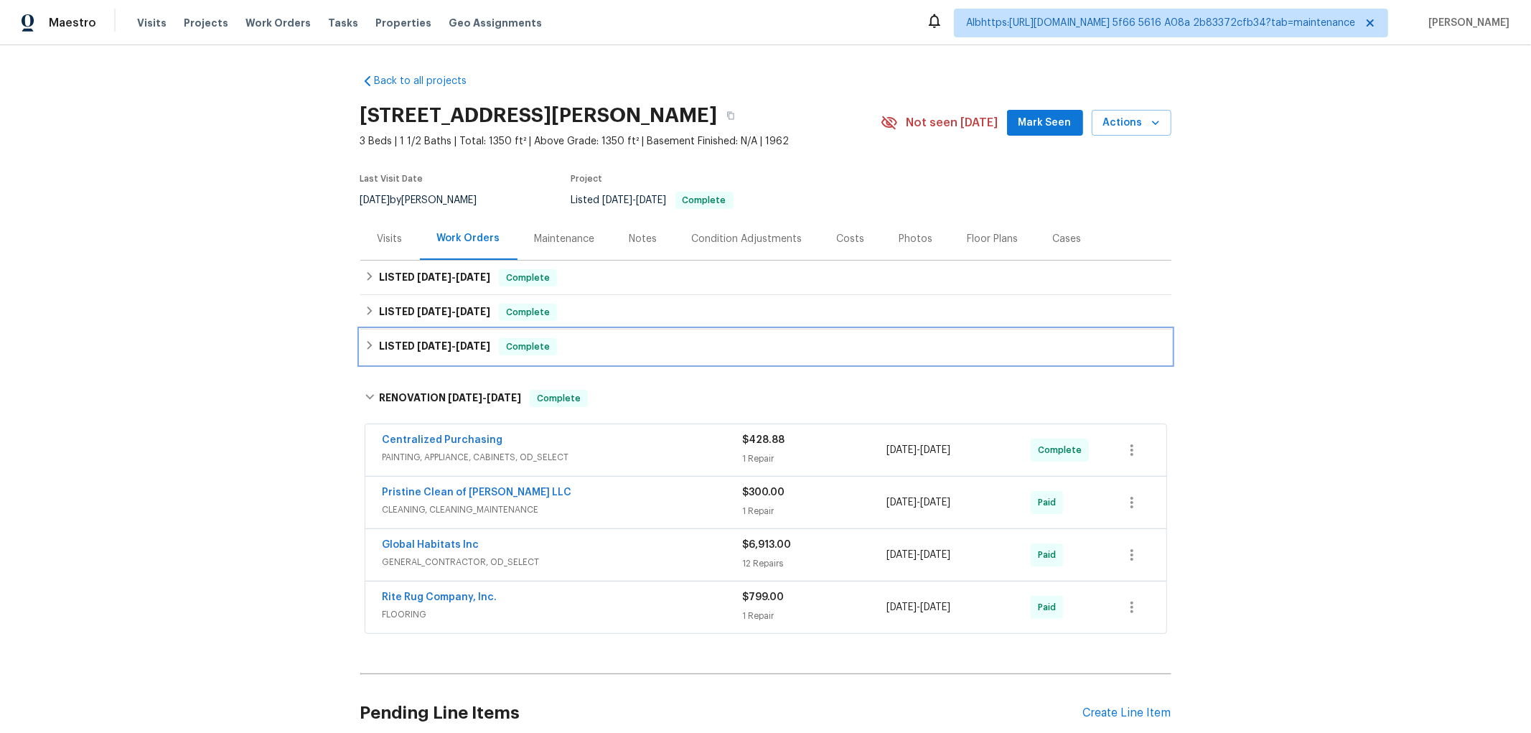
click at [390, 345] on h6 "LISTED [DATE] - [DATE]" at bounding box center [434, 346] width 111 height 17
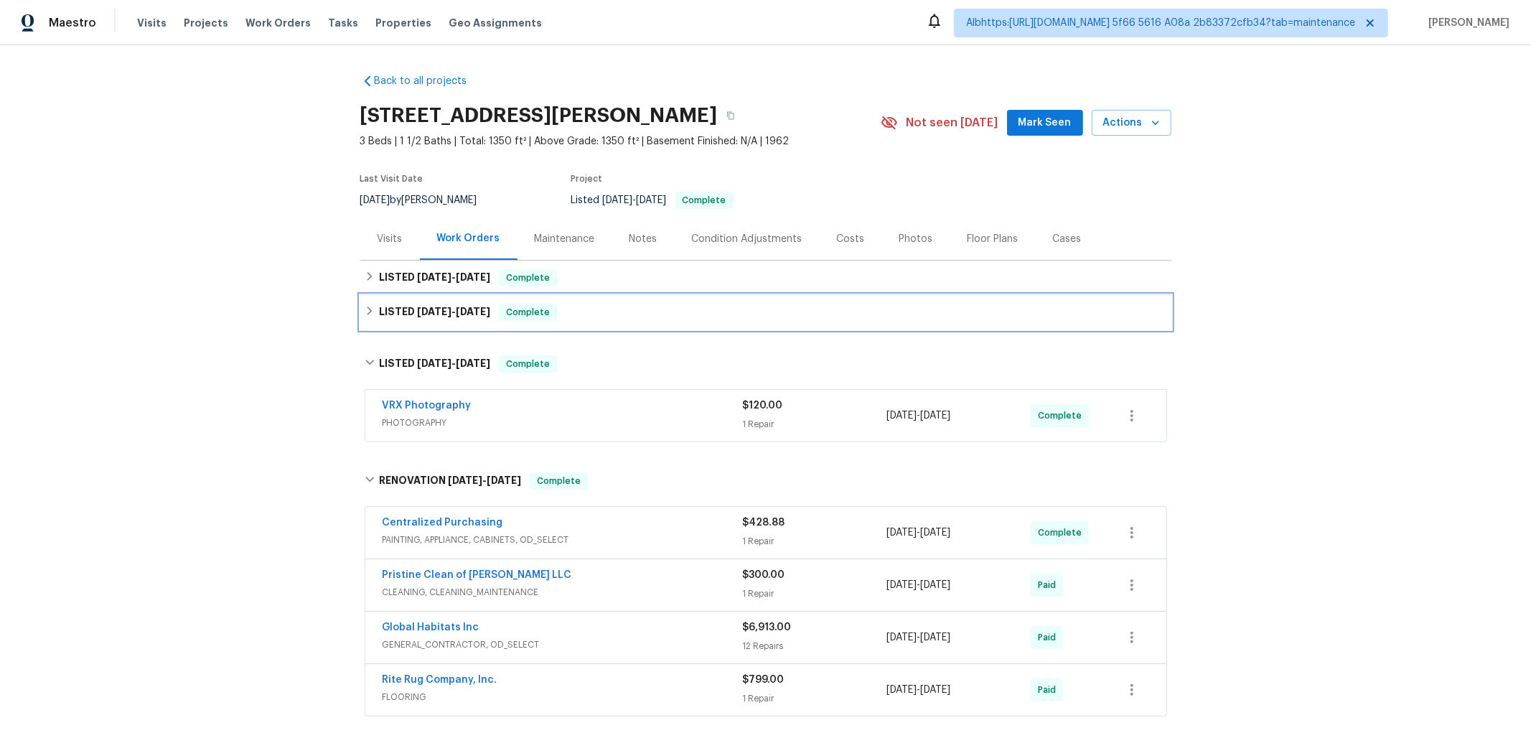
drag, startPoint x: 402, startPoint y: 298, endPoint x: 412, endPoint y: 287, distance: 14.7
click at [402, 297] on div "LISTED 9/3/25 - 9/5/25 Complete" at bounding box center [765, 312] width 811 height 34
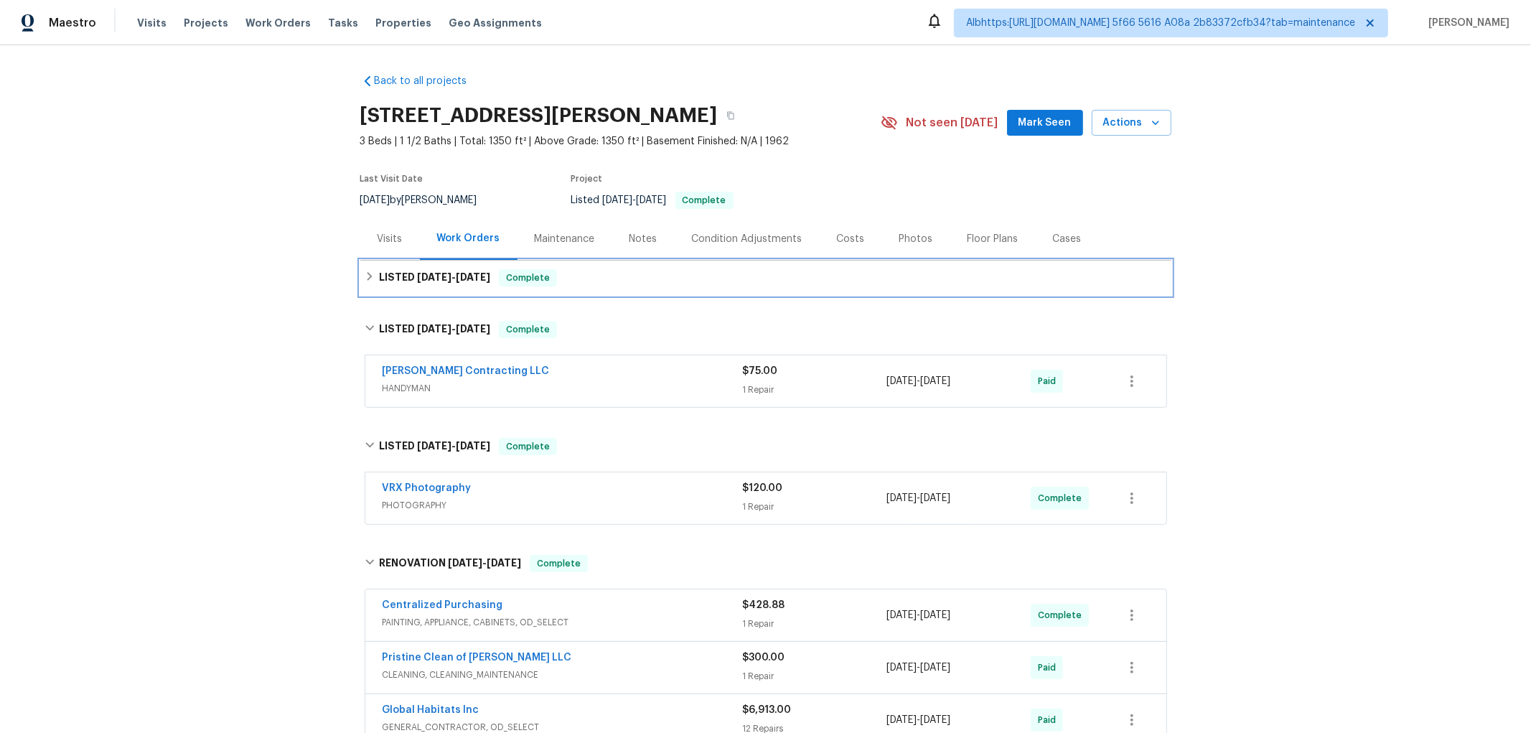
click at [417, 278] on span "10/1/25" at bounding box center [434, 277] width 34 height 10
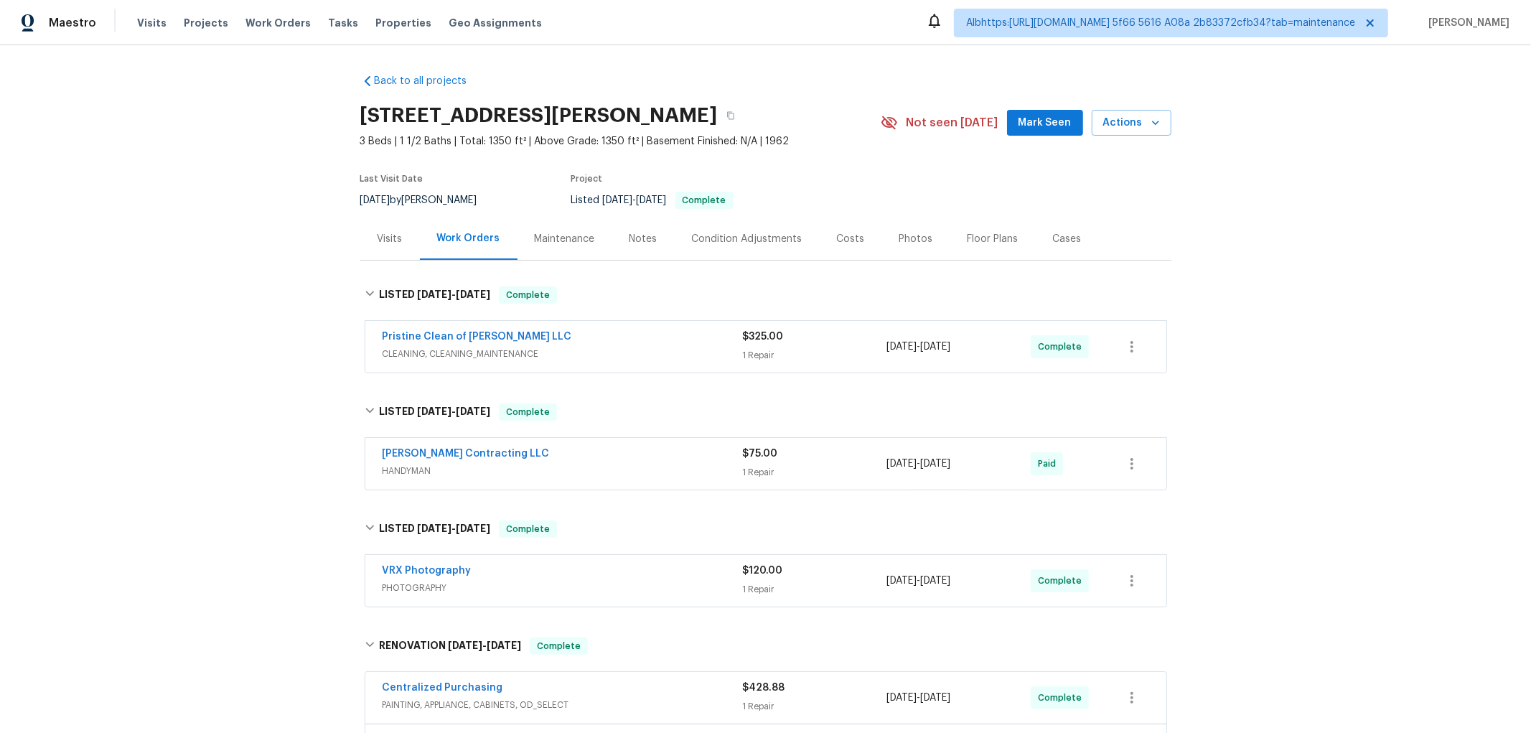
click at [225, 338] on div "Back to all projects 26018 Whipple St, Novi, MI 48375 3 Beds | 1 1/2 Baths | To…" at bounding box center [765, 388] width 1531 height 687
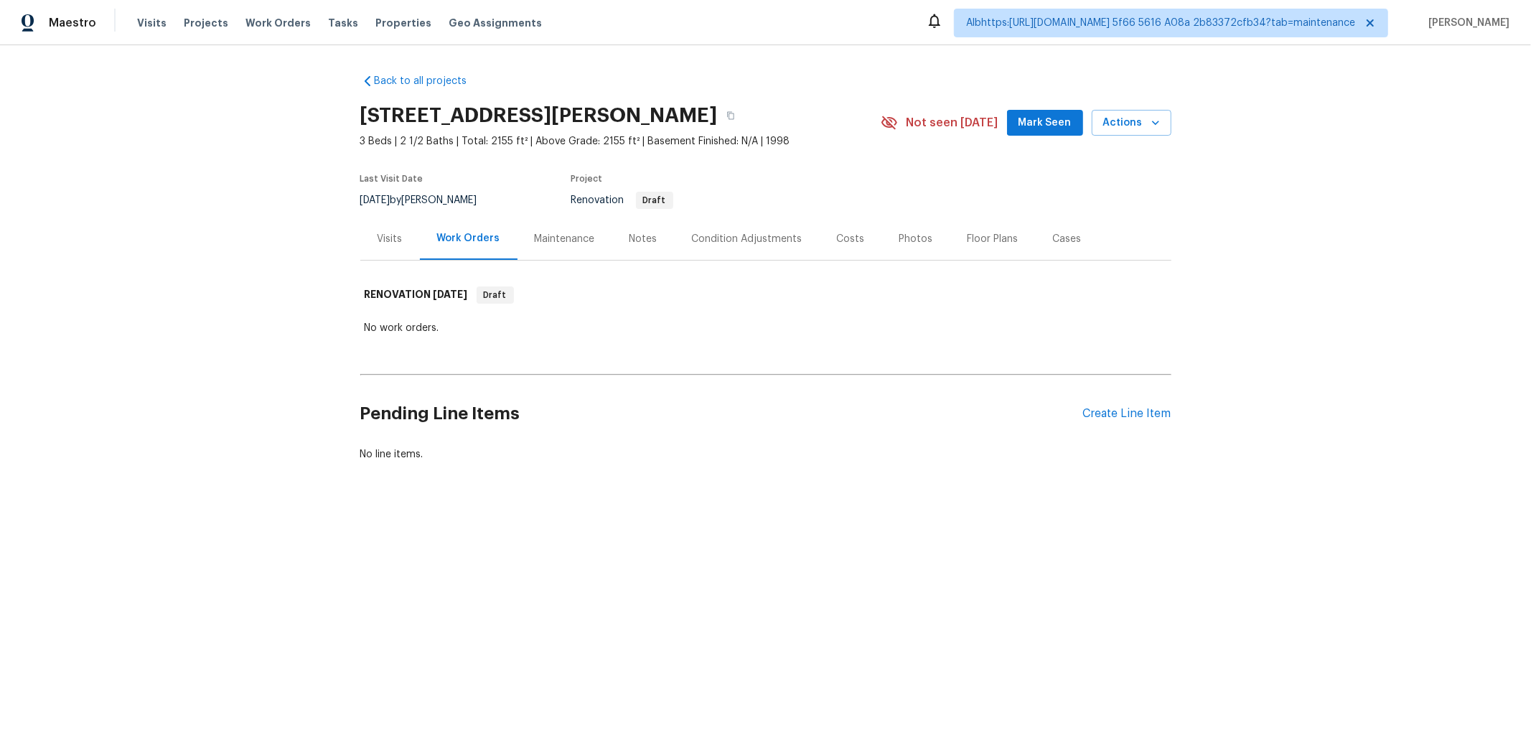
drag, startPoint x: 262, startPoint y: 334, endPoint x: 284, endPoint y: 353, distance: 29.5
click at [261, 334] on div "Back to all projects 3961 Joe Wilson Rd, Midlothian, TX 76065 3 Beds | 2 1/2 Ba…" at bounding box center [765, 302] width 1531 height 514
click at [166, 559] on html "Maestro Visits Projects Work Orders Tasks Properties Geo Assignments Albhttps:h…" at bounding box center [765, 279] width 1531 height 559
click at [237, 432] on div "Back to all projects 3961 Joe Wilson Rd, Midlothian, TX 76065 3 Beds | 2 1/2 Ba…" at bounding box center [765, 302] width 1531 height 514
click at [240, 411] on div "Back to all projects 3961 Joe Wilson Rd, Midlothian, TX 76065 3 Beds | 2 1/2 Ba…" at bounding box center [765, 302] width 1531 height 514
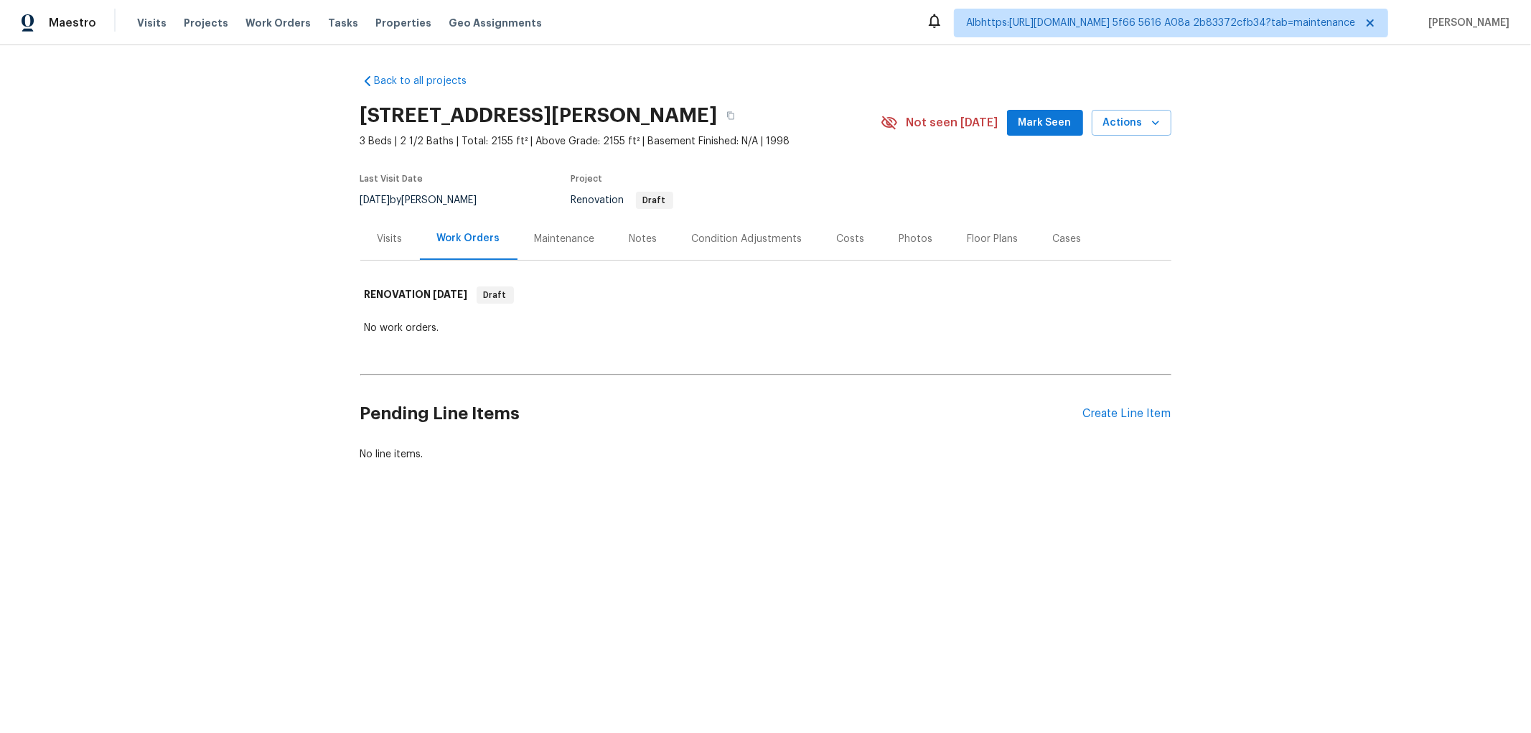
click at [282, 325] on div "Back to all projects 3961 Joe Wilson Rd, Midlothian, TX 76065 3 Beds | 2 1/2 Ba…" at bounding box center [765, 302] width 1531 height 514
click at [155, 311] on div "Back to all projects 3961 Joe Wilson Rd, Midlothian, TX 76065 3 Beds | 2 1/2 Ba…" at bounding box center [765, 302] width 1531 height 514
drag, startPoint x: 189, startPoint y: 385, endPoint x: 192, endPoint y: 348, distance: 37.5
click at [196, 366] on div "Back to all projects 3961 Joe Wilson Rd, Midlothian, TX 76065 3 Beds | 2 1/2 Ba…" at bounding box center [765, 302] width 1531 height 514
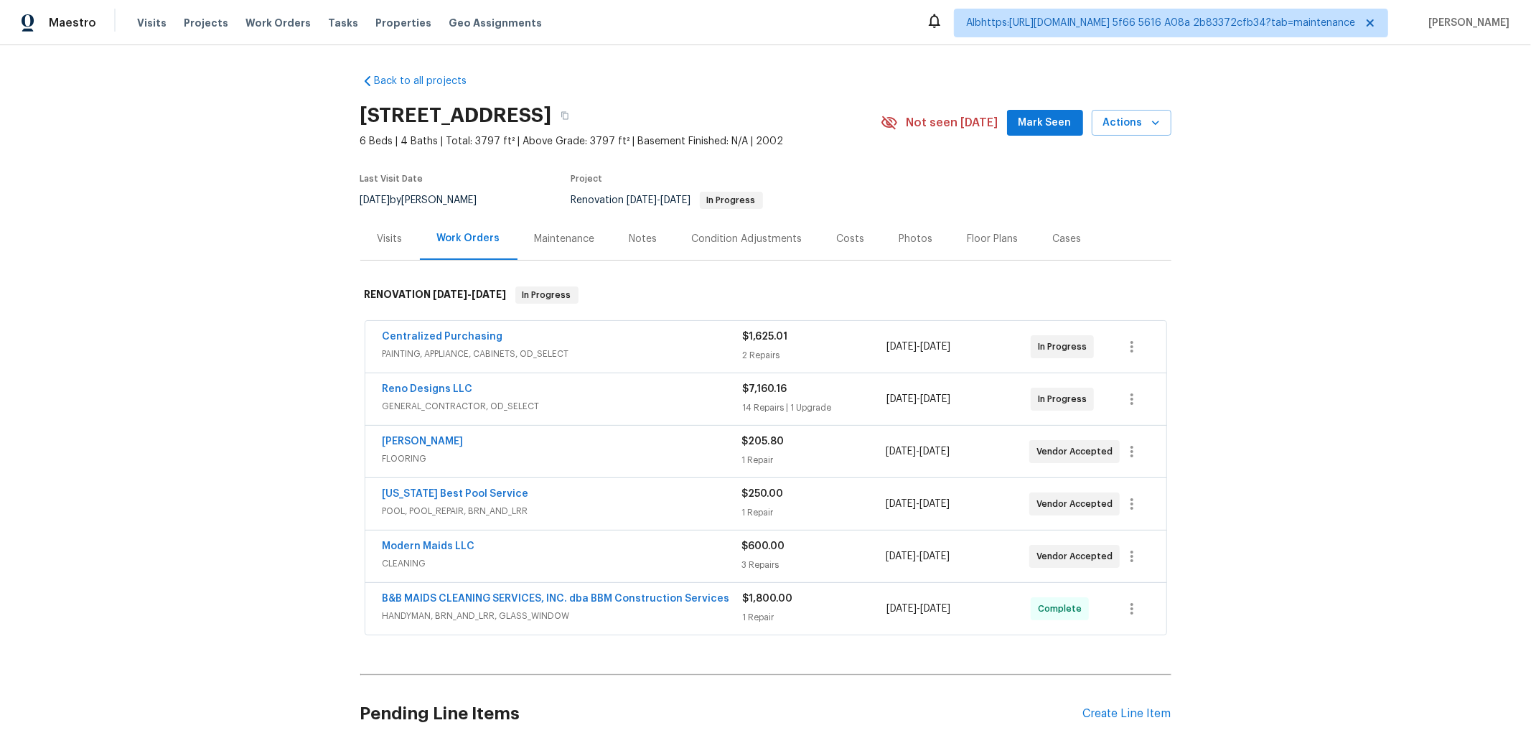
click at [178, 395] on div "Back to all projects [STREET_ADDRESS] 6 Beds | 4 Baths | Total: 3797 ft² | Abov…" at bounding box center [765, 388] width 1531 height 687
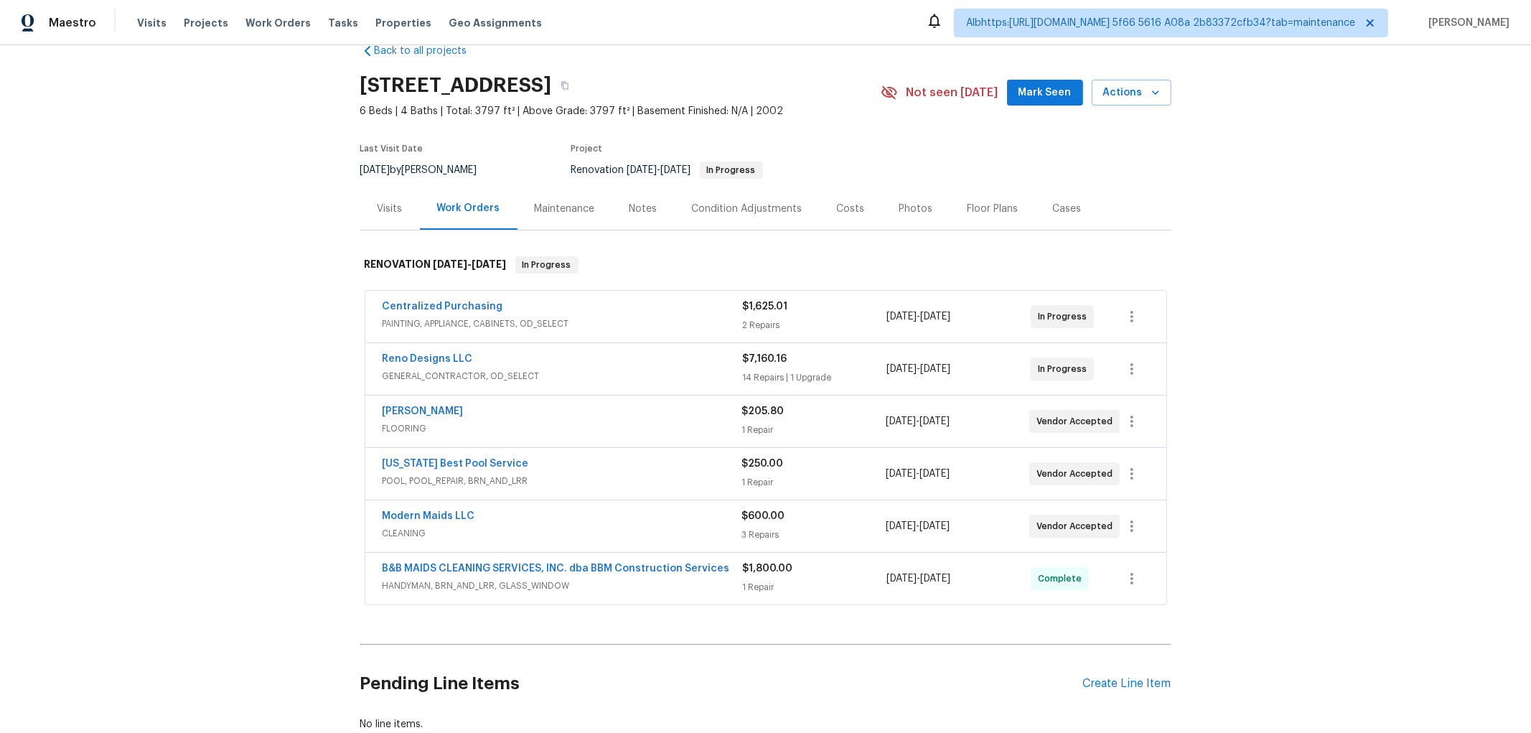
scroll to position [138, 0]
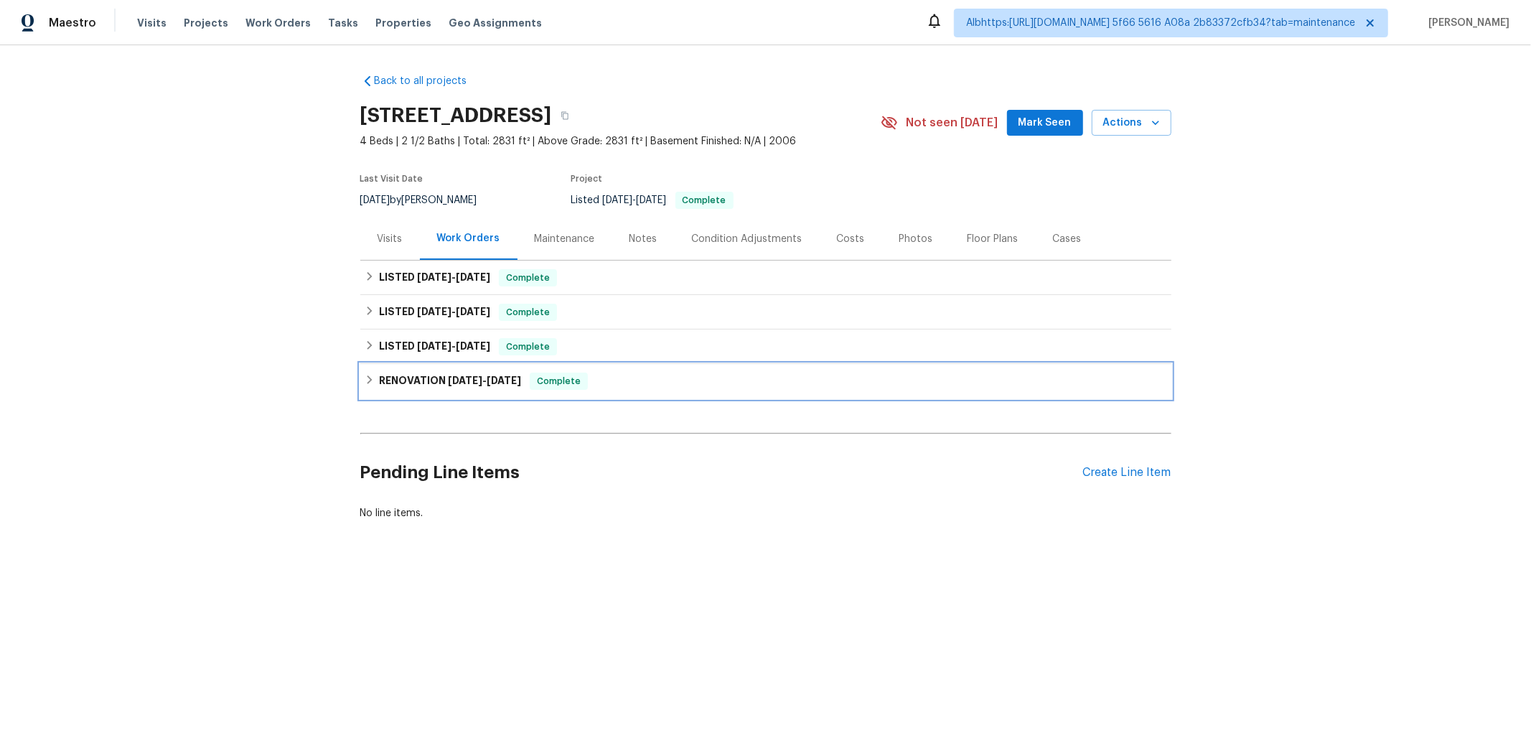
drag, startPoint x: 459, startPoint y: 378, endPoint x: 449, endPoint y: 370, distance: 12.8
click at [458, 377] on span "6/23/25" at bounding box center [465, 380] width 34 height 10
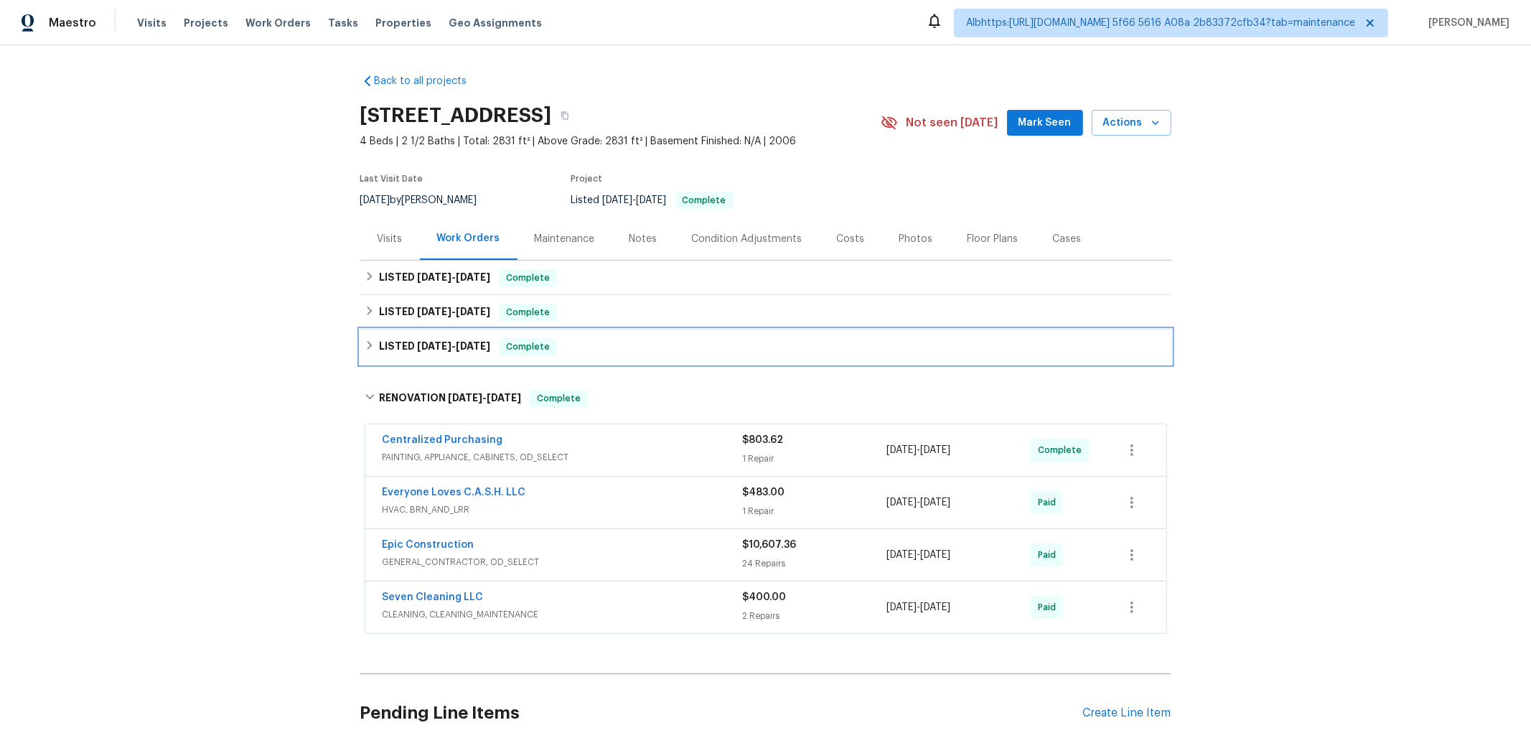
click at [421, 334] on div "LISTED 7/24/25 - 7/28/25 Complete" at bounding box center [765, 346] width 811 height 34
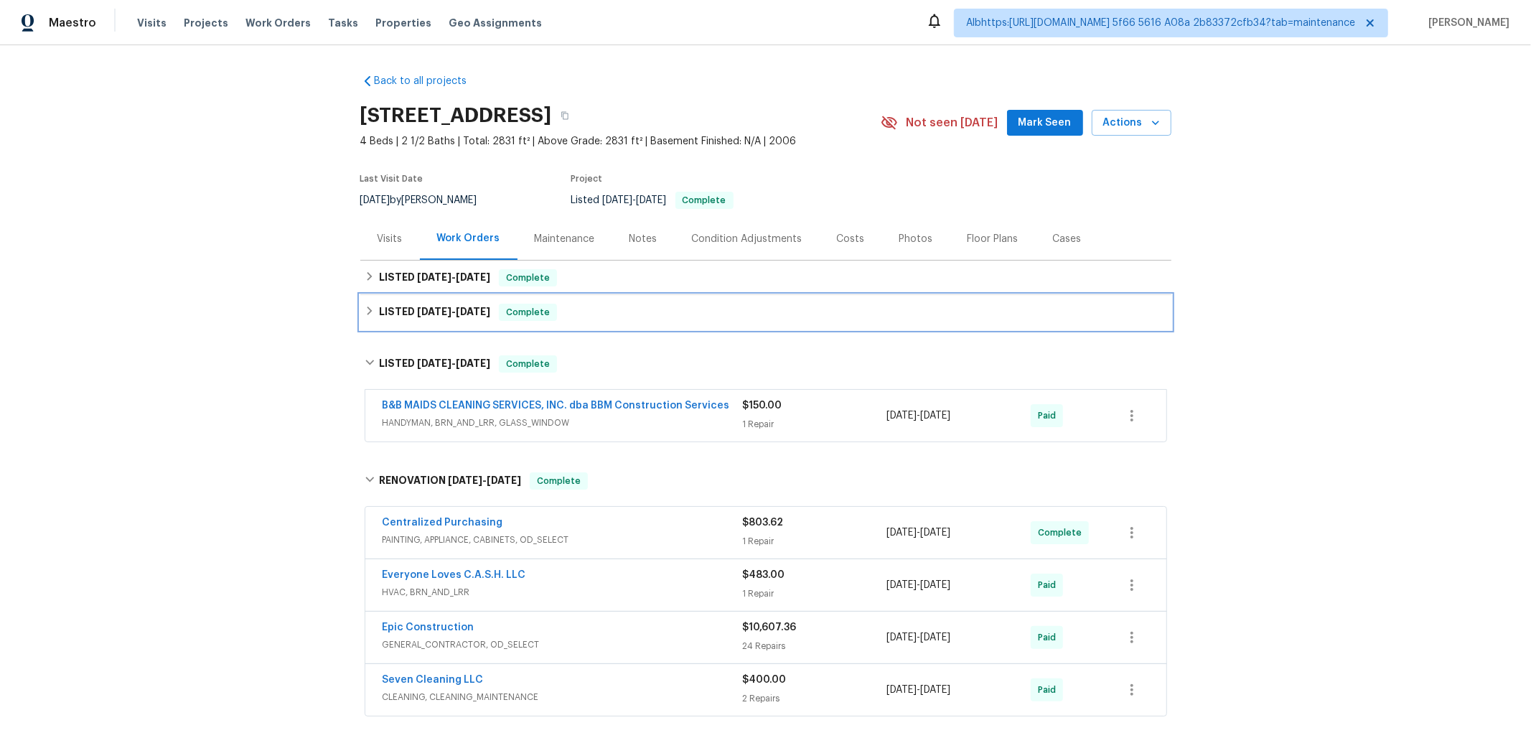
click at [472, 307] on span "8/26/25" at bounding box center [473, 311] width 34 height 10
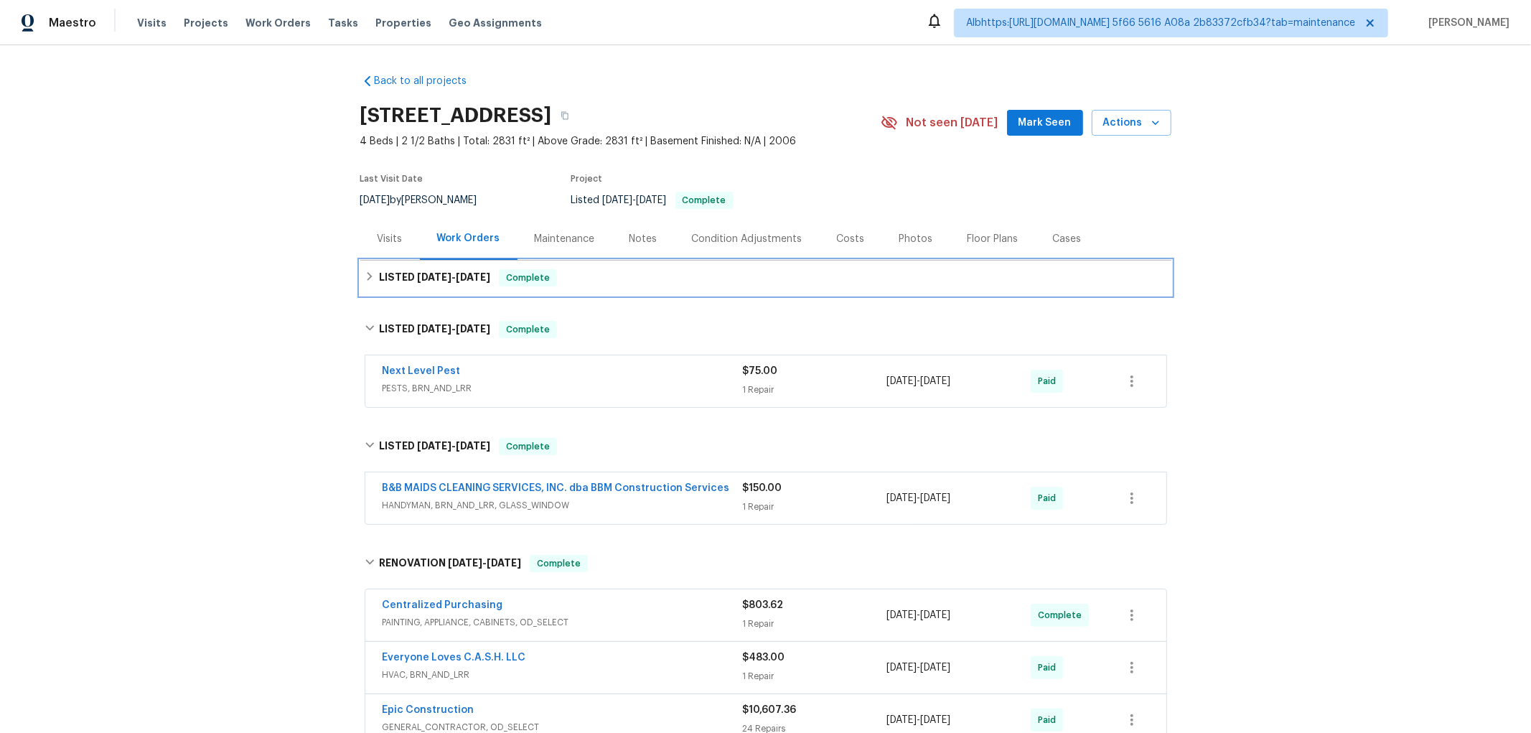
click at [447, 285] on div "LISTED 9/4/25 - 9/12/25 Complete" at bounding box center [765, 277] width 811 height 34
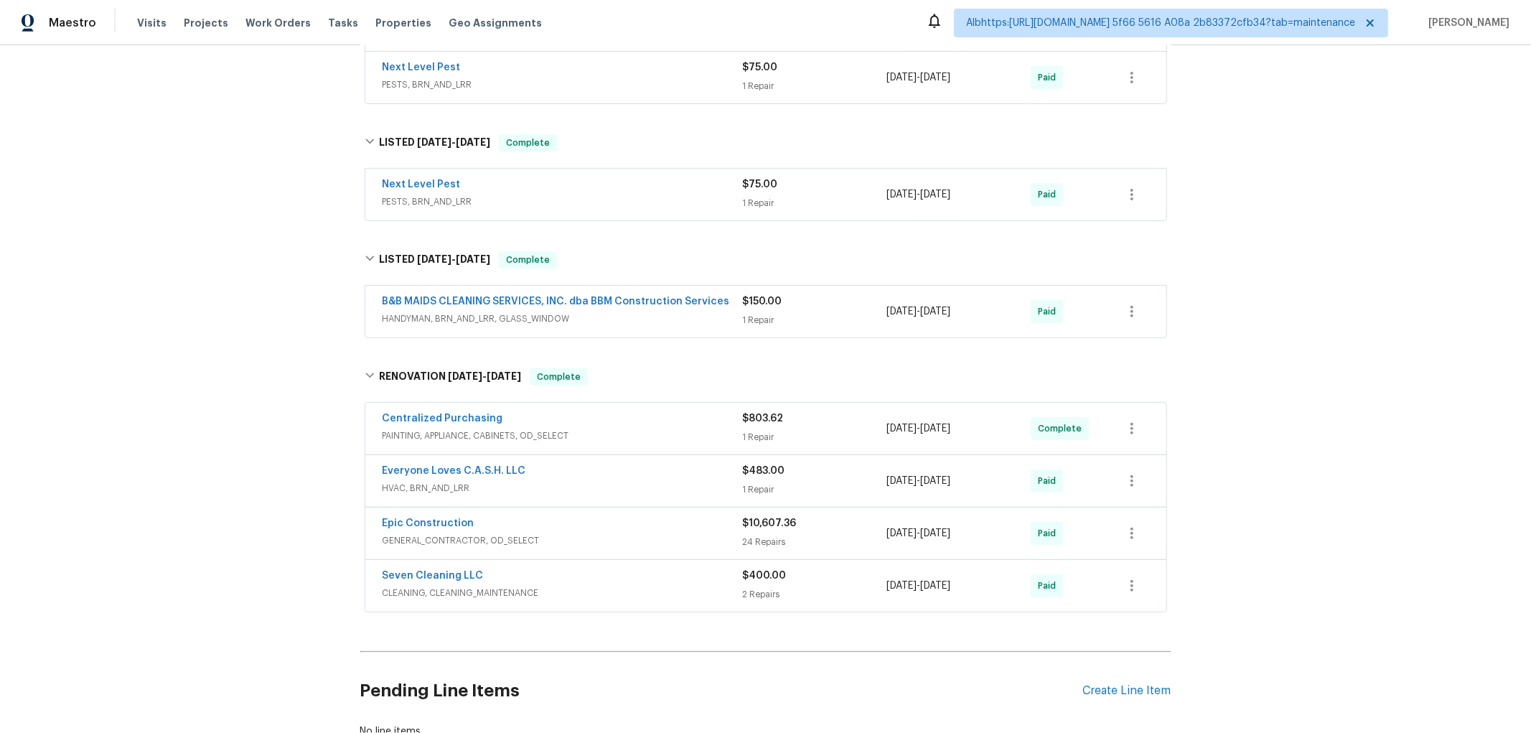
scroll to position [398, 0]
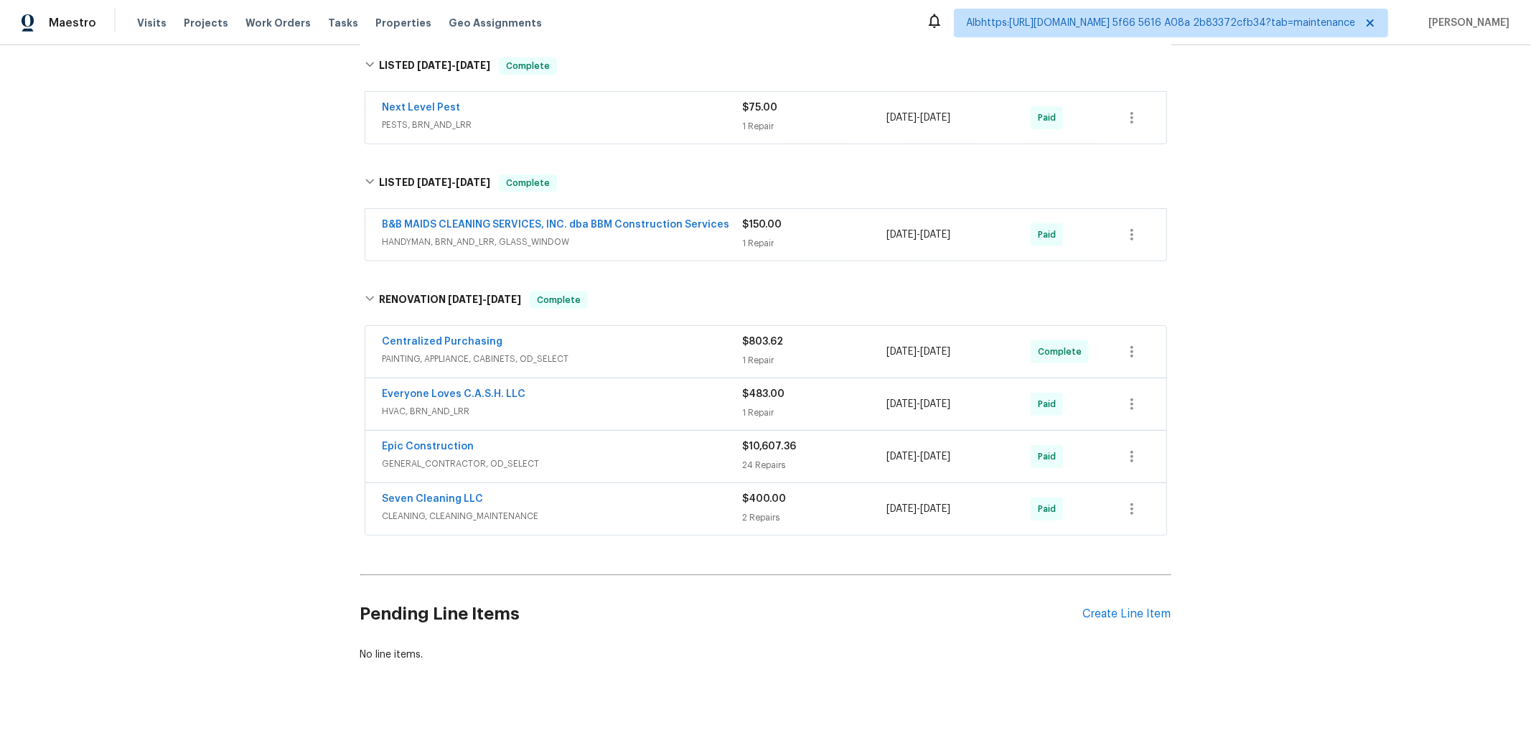
click at [271, 382] on div "Back to all projects 100 Horizon Cir, Azle, TX 76020 4 Beds | 2 1/2 Baths | Tot…" at bounding box center [765, 388] width 1531 height 687
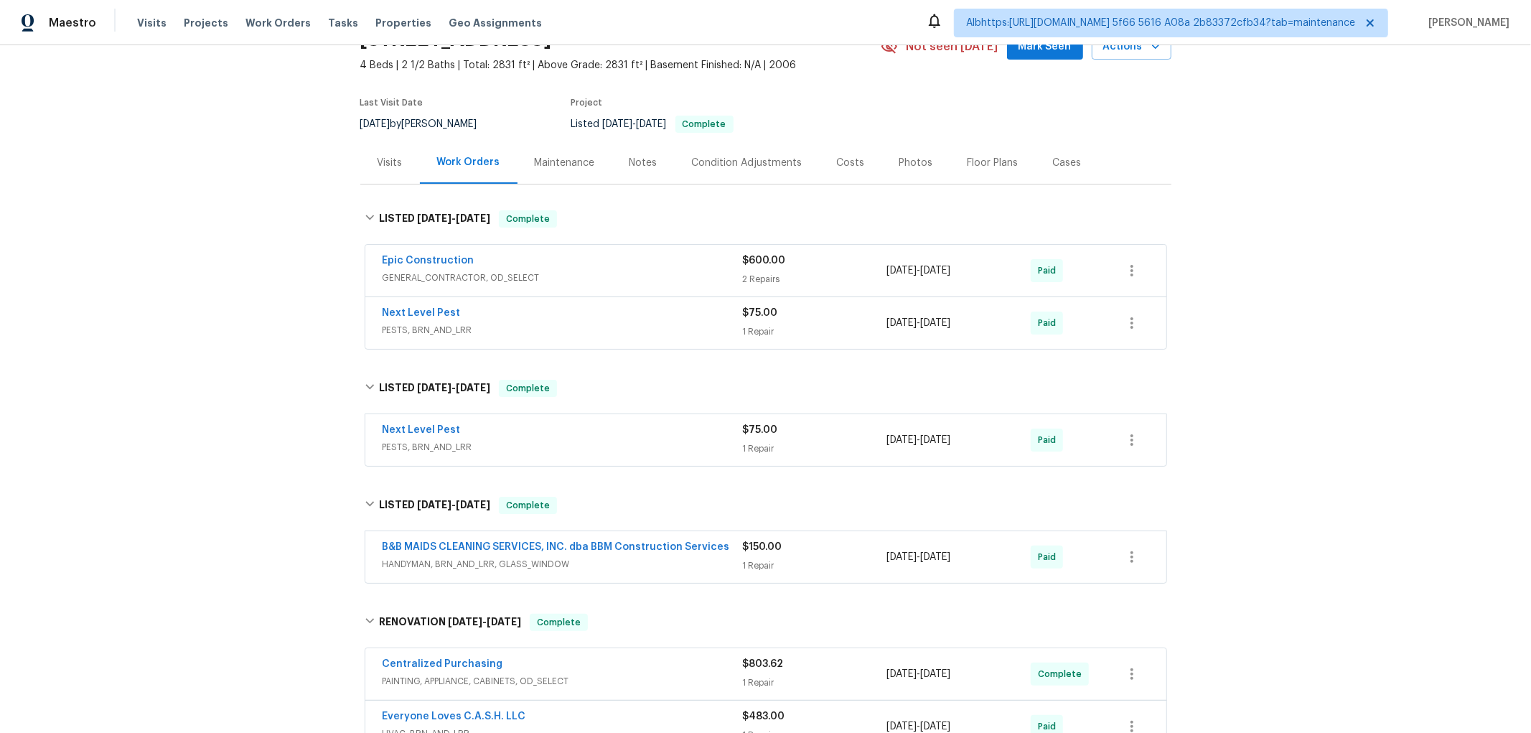
scroll to position [0, 0]
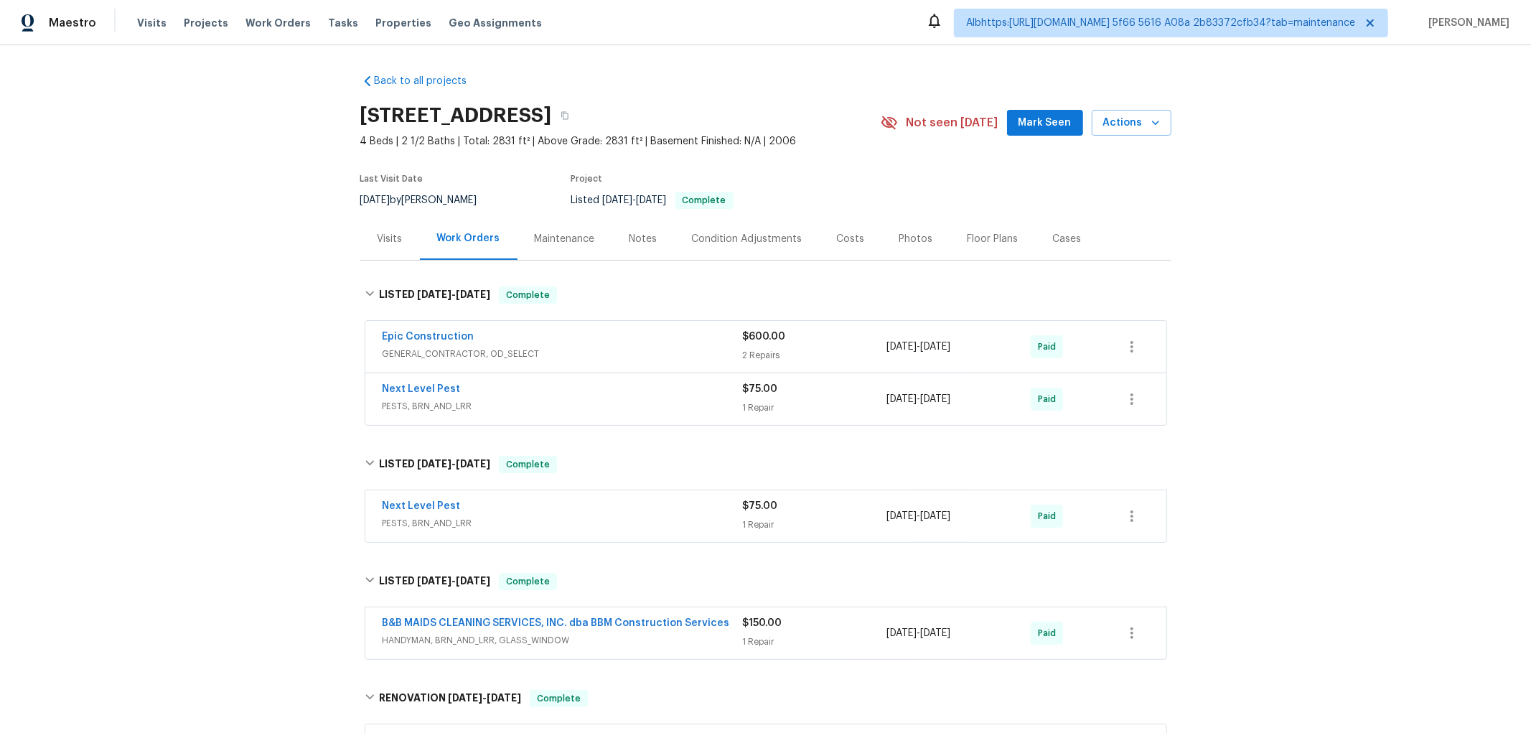
click at [240, 337] on div "Back to all projects 100 Horizon Cir, Azle, TX 76020 4 Beds | 2 1/2 Baths | Tot…" at bounding box center [765, 388] width 1531 height 687
click at [285, 400] on div "Back to all projects 100 Horizon Cir, Azle, TX 76020 4 Beds | 2 1/2 Baths | Tot…" at bounding box center [765, 388] width 1531 height 687
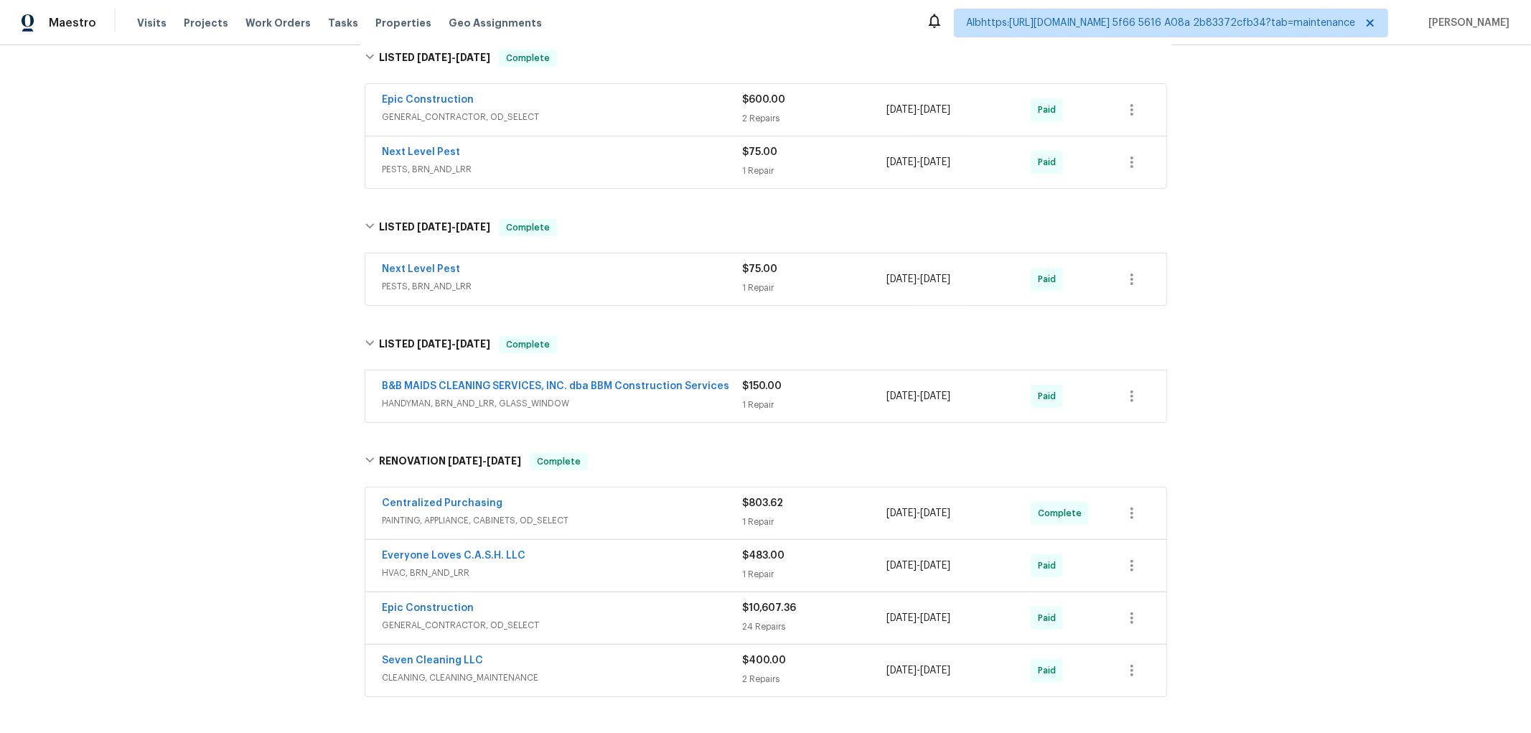
scroll to position [239, 0]
click at [232, 410] on div "Back to all projects 100 Horizon Cir, Azle, TX 76020 4 Beds | 2 1/2 Baths | Tot…" at bounding box center [765, 388] width 1531 height 687
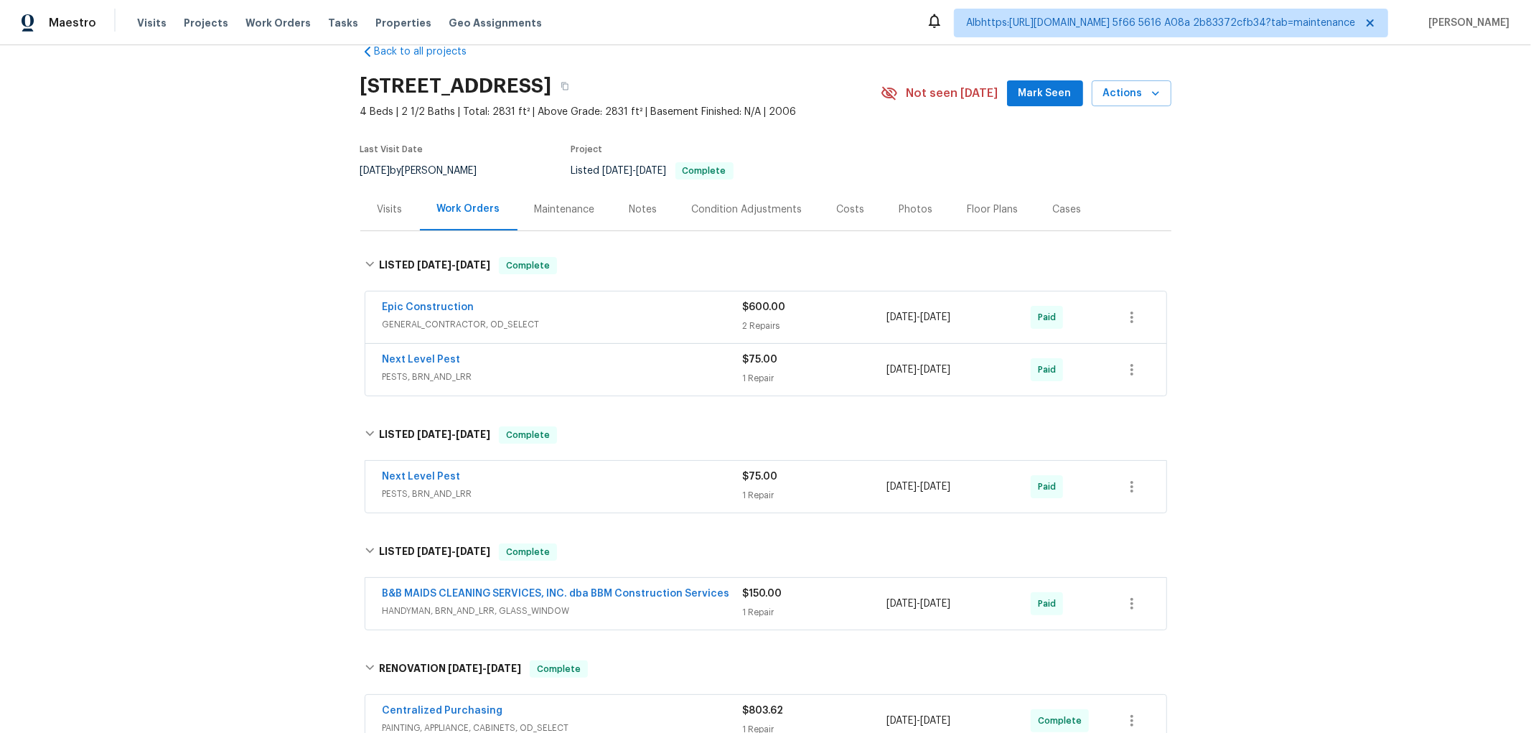
scroll to position [0, 0]
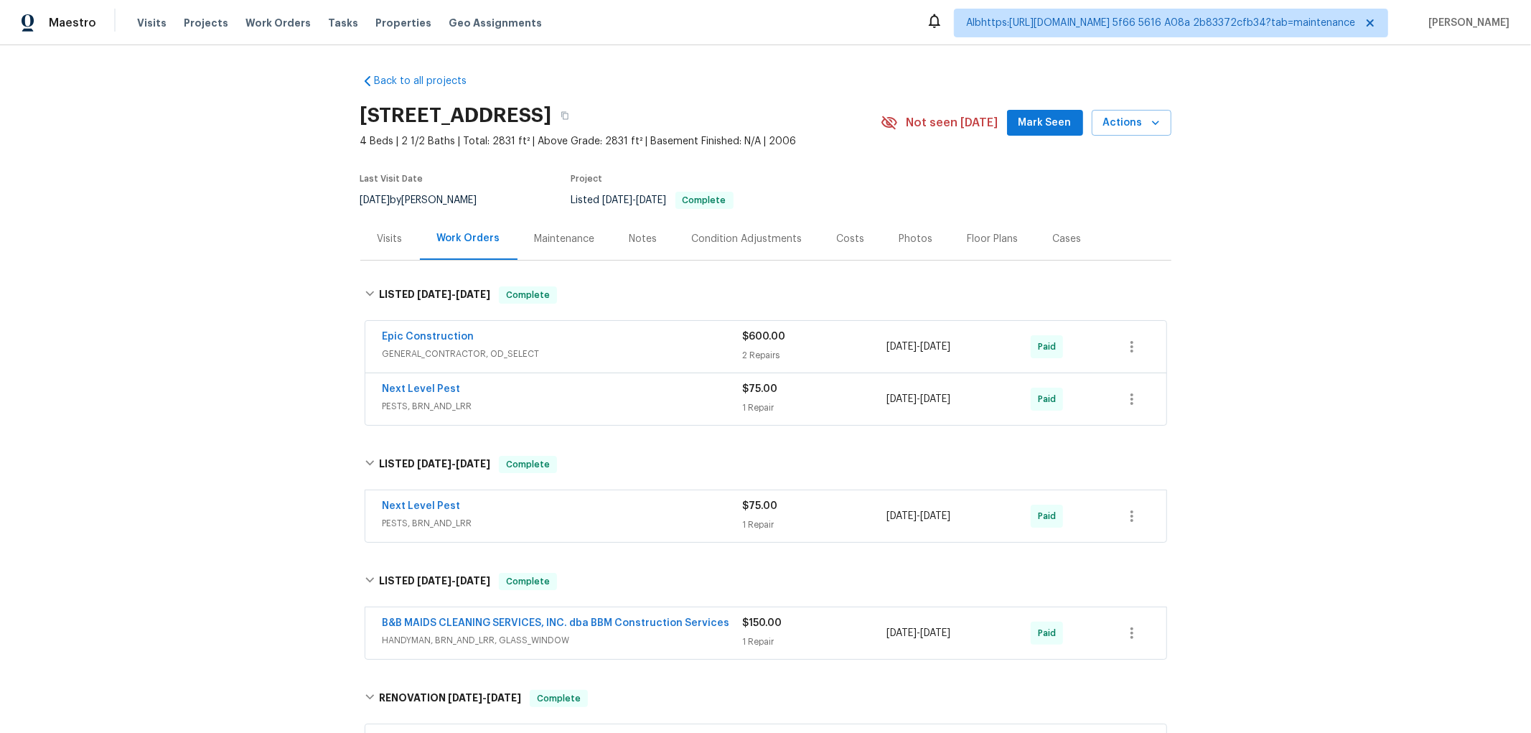
click at [296, 306] on div "Back to all projects 100 Horizon Cir, Azle, TX 76020 4 Beds | 2 1/2 Baths | Tot…" at bounding box center [765, 388] width 1531 height 687
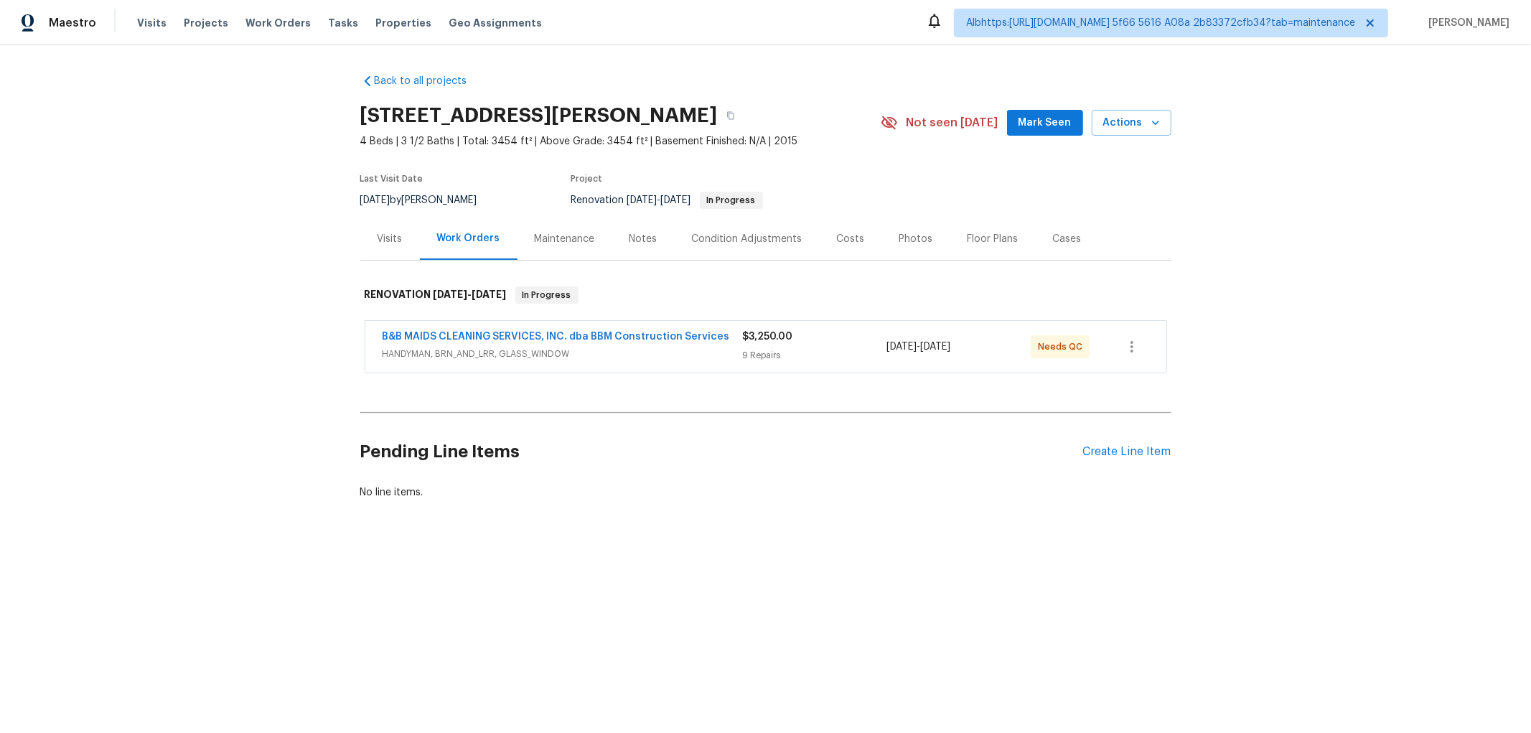
click at [269, 363] on div "Back to all projects [STREET_ADDRESS][PERSON_NAME] 4 Beds | 3 1/2 Baths | Total…" at bounding box center [765, 321] width 1531 height 552
click at [218, 372] on div "Back to all projects [STREET_ADDRESS][PERSON_NAME] 4 Beds | 3 1/2 Baths | Total…" at bounding box center [765, 321] width 1531 height 552
click at [222, 375] on div "Back to all projects [STREET_ADDRESS][PERSON_NAME] 4 Beds | 3 1/2 Baths | Total…" at bounding box center [765, 321] width 1531 height 552
click at [253, 424] on div "Back to all projects [STREET_ADDRESS][PERSON_NAME] 4 Beds | 3 1/2 Baths | Total…" at bounding box center [765, 321] width 1531 height 552
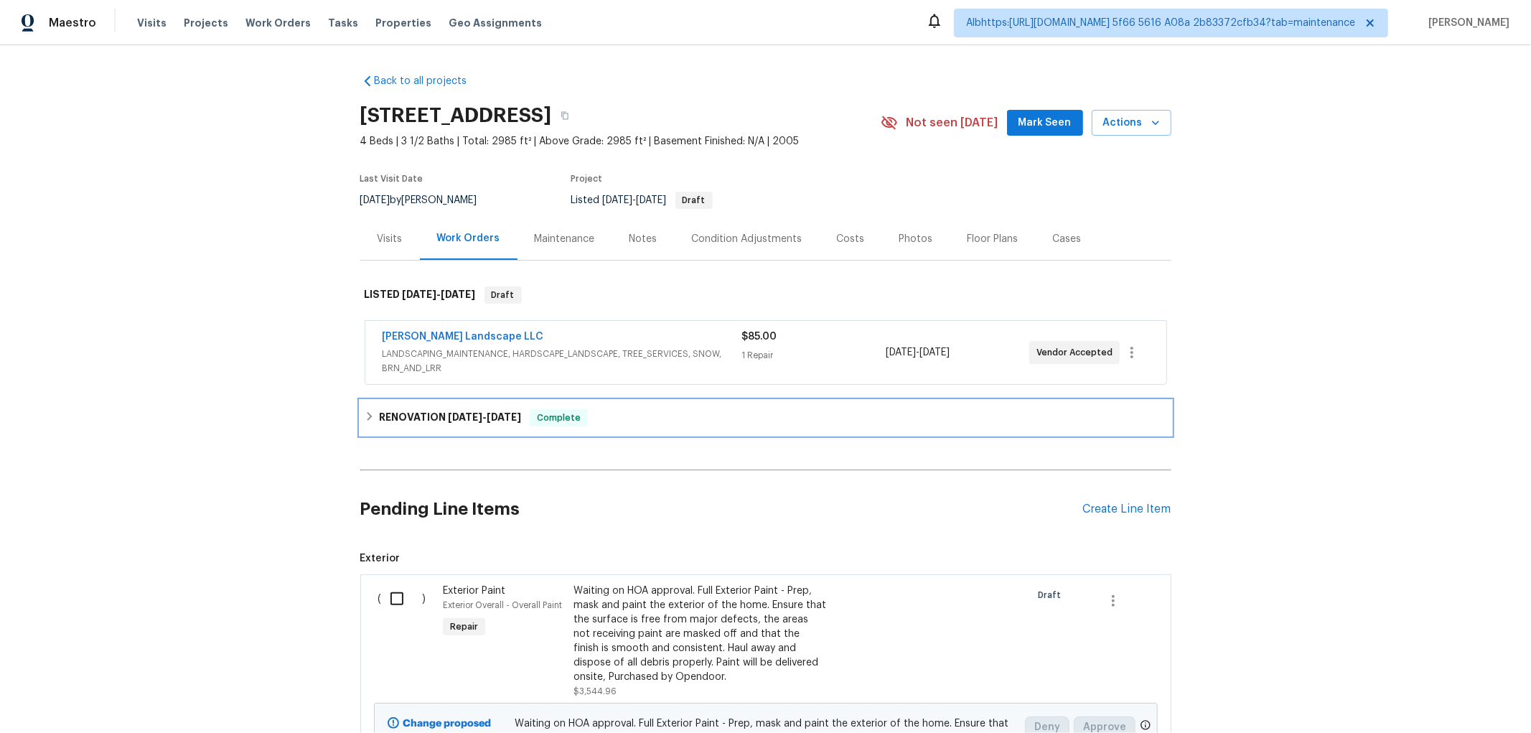
click at [453, 418] on span "[DATE]" at bounding box center [465, 417] width 34 height 10
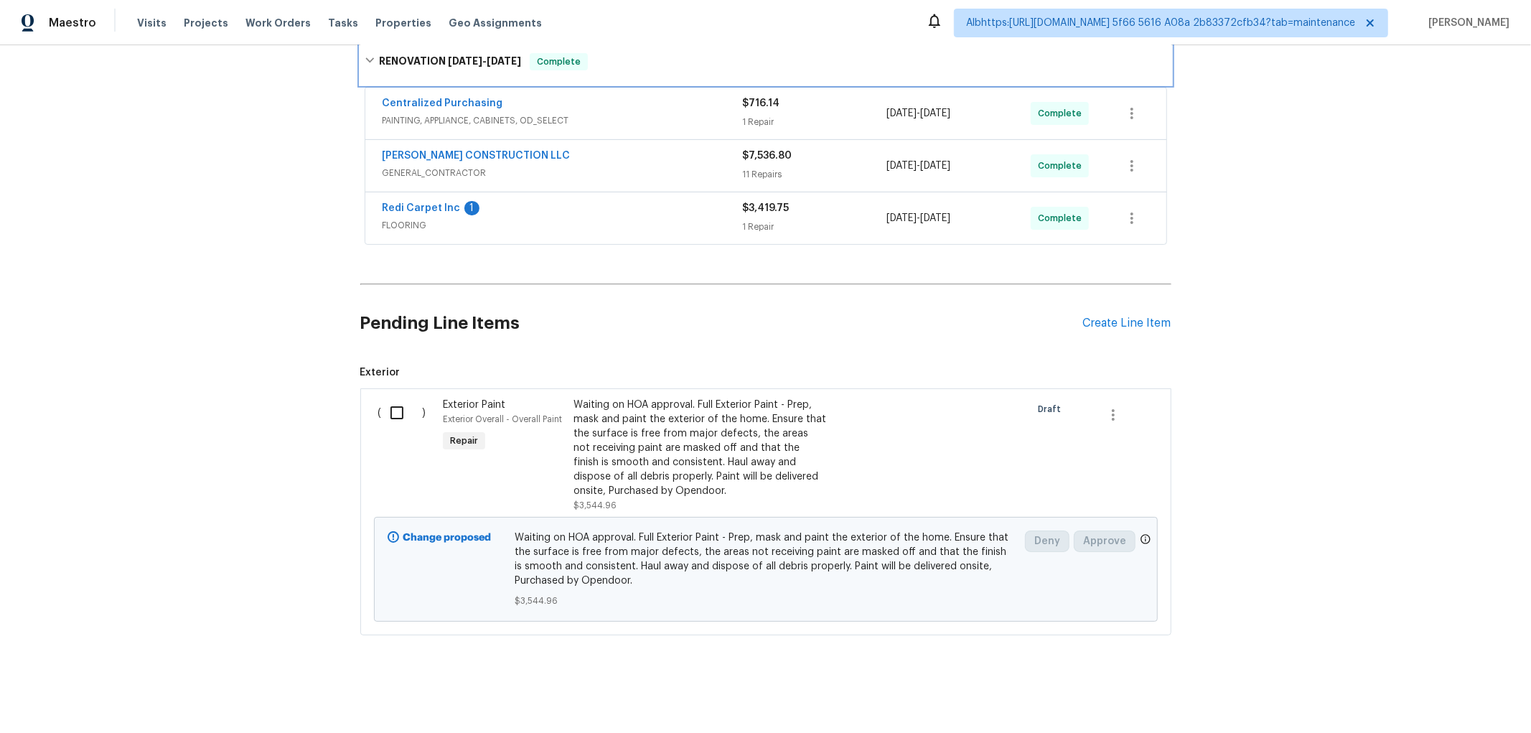
scroll to position [371, 0]
click at [209, 423] on div "Back to all projects [STREET_ADDRESS] 4 Beds | 3 1/2 Baths | Total: 2985 ft² | …" at bounding box center [765, 388] width 1531 height 687
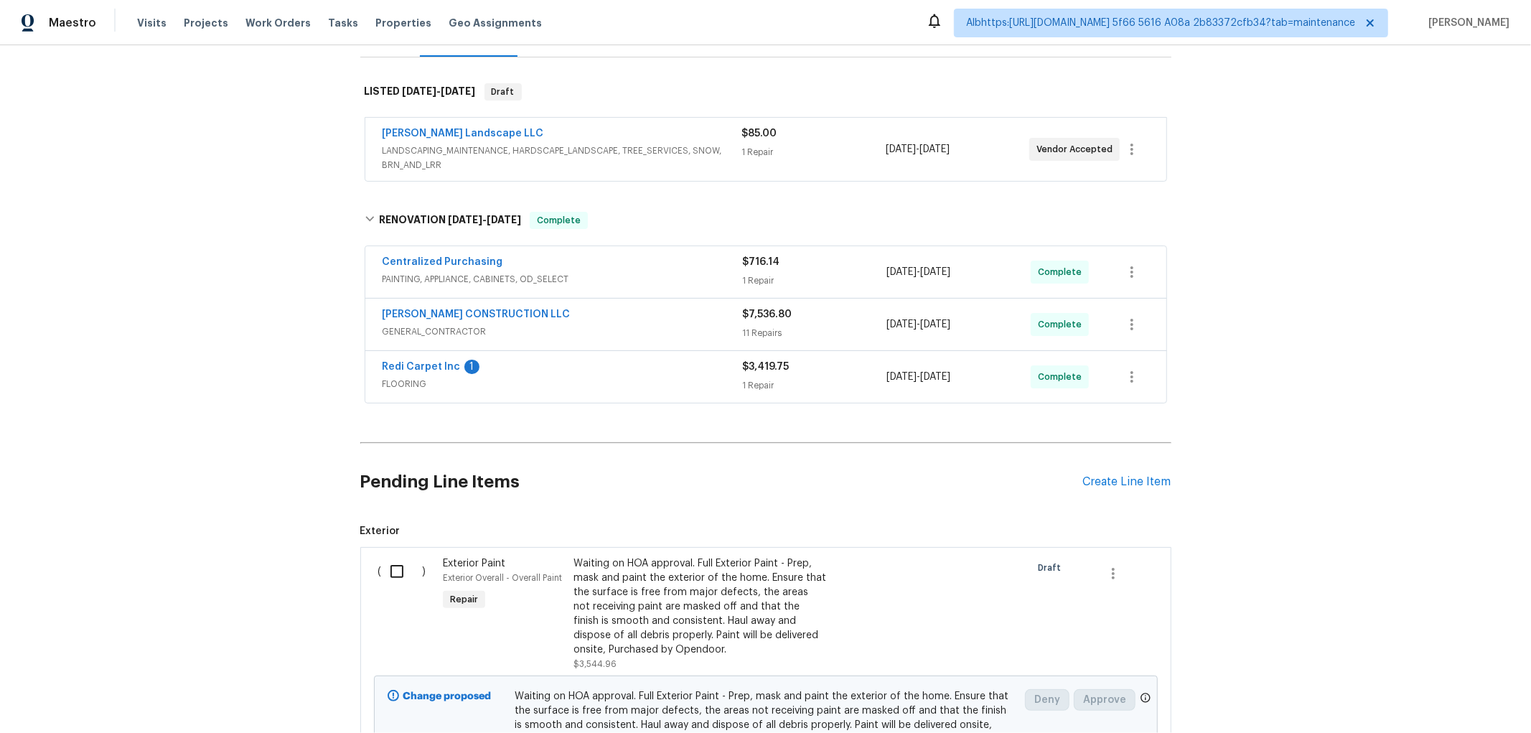
scroll to position [0, 0]
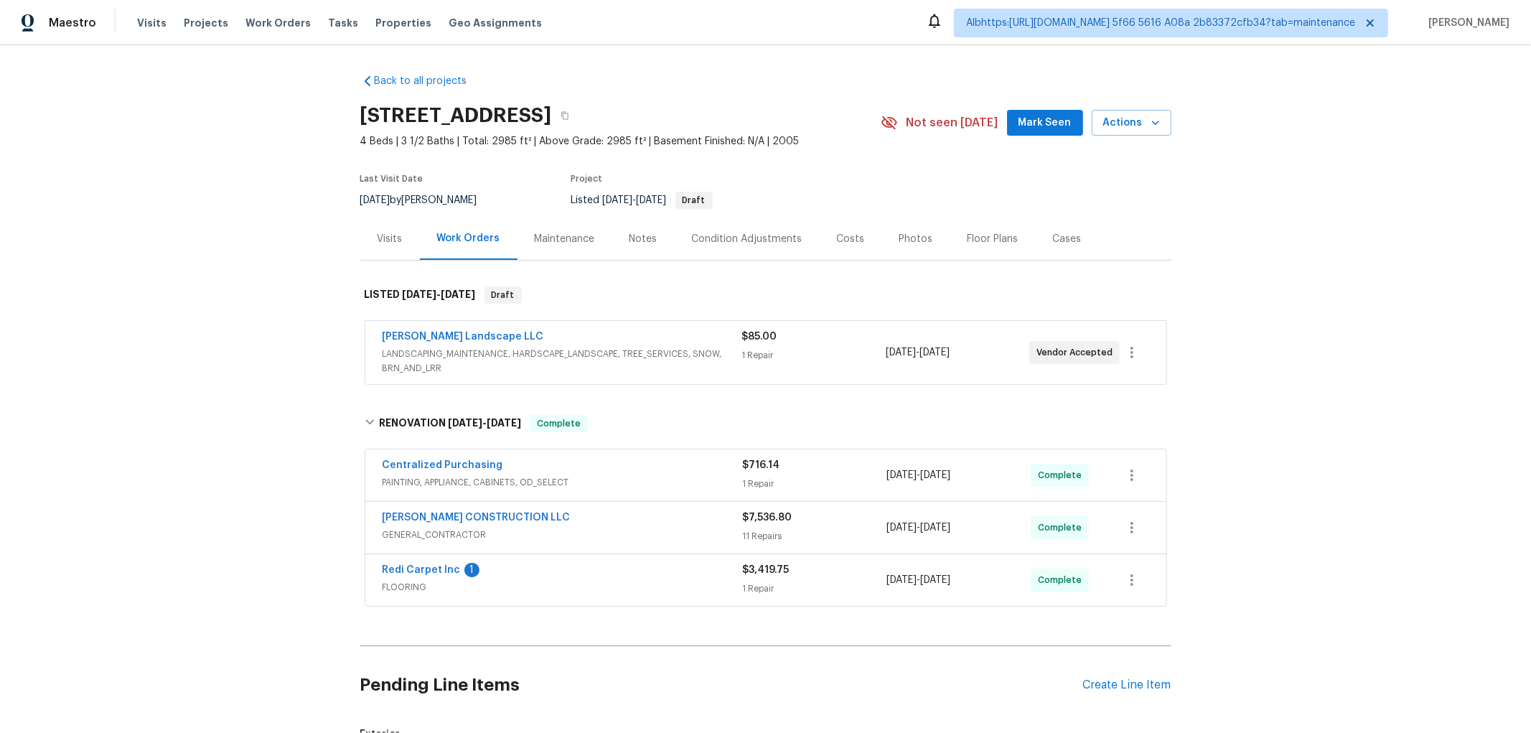
click at [230, 496] on div "Back to all projects [STREET_ADDRESS] 4 Beds | 3 1/2 Baths | Total: 2985 ft² | …" at bounding box center [765, 388] width 1531 height 687
click at [248, 303] on div "Back to all projects [STREET_ADDRESS] 4 Beds | 3 1/2 Baths | Total: 2985 ft² | …" at bounding box center [765, 388] width 1531 height 687
click at [282, 432] on div "Back to all projects [STREET_ADDRESS] 4 Beds | 3 1/2 Baths | Total: 2985 ft² | …" at bounding box center [765, 388] width 1531 height 687
click at [212, 353] on div "Back to all projects [STREET_ADDRESS] 4 Beds | 3 1/2 Baths | Total: 2985 ft² | …" at bounding box center [765, 388] width 1531 height 687
click at [211, 400] on div "Back to all projects [STREET_ADDRESS] 4 Beds | 3 1/2 Baths | Total: 2985 ft² | …" at bounding box center [765, 388] width 1531 height 687
